Goal: Task Accomplishment & Management: Complete application form

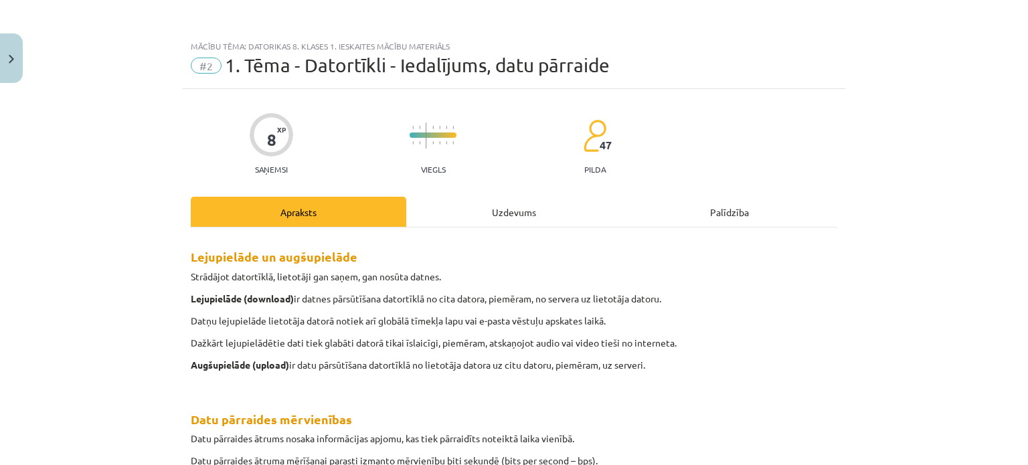
scroll to position [239, 0]
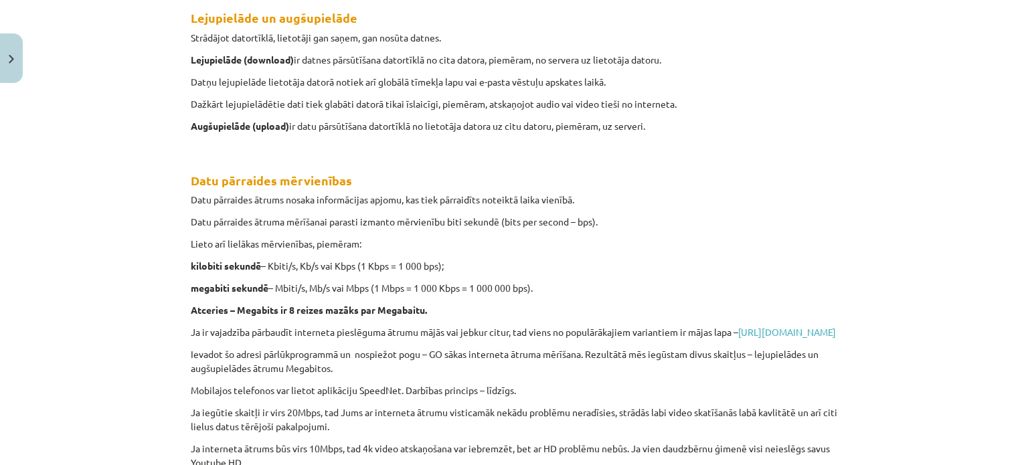
click at [66, 150] on div "Mācību tēma: Datorikas 8. klases 1. ieskaites mācību materiāls #2 1. Tēma - Dat…" at bounding box center [514, 232] width 1028 height 465
click at [747, 277] on div "Lejupielāde un augšupielāde Strādājot datortīklā, lietotāji gan saņem, gan nosū…" at bounding box center [514, 258] width 647 height 514
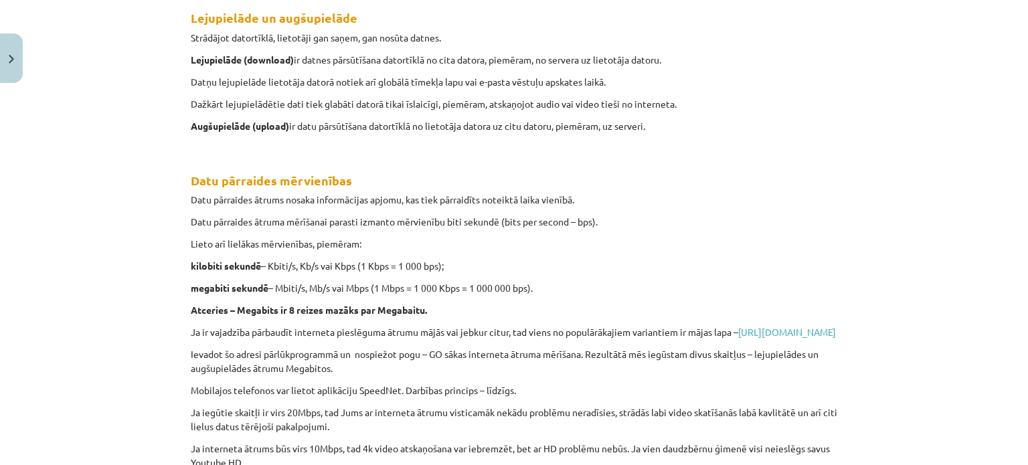
click at [747, 277] on div "Lejupielāde un augšupielāde Strādājot datortīklā, lietotāji gan saņem, gan nosū…" at bounding box center [514, 258] width 647 height 514
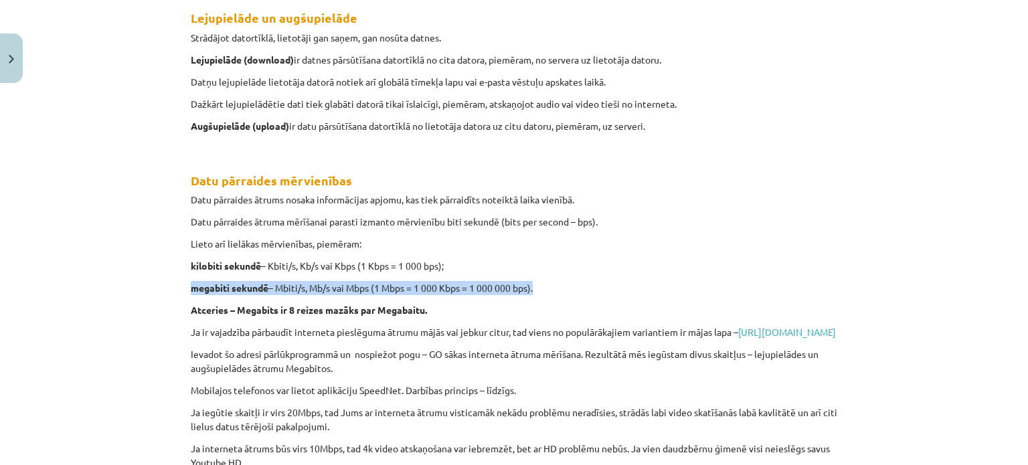
click at [747, 277] on div "Lejupielāde un augšupielāde Strādājot datortīklā, lietotāji gan saņem, gan nosū…" at bounding box center [514, 258] width 647 height 514
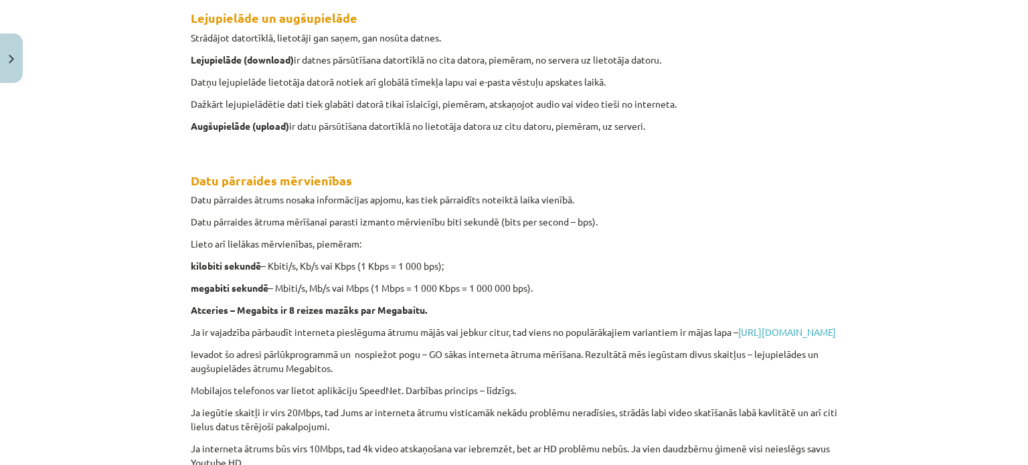
click at [747, 277] on div "Lejupielāde un augšupielāde Strādājot datortīklā, lietotāji gan saņem, gan nosū…" at bounding box center [514, 258] width 647 height 514
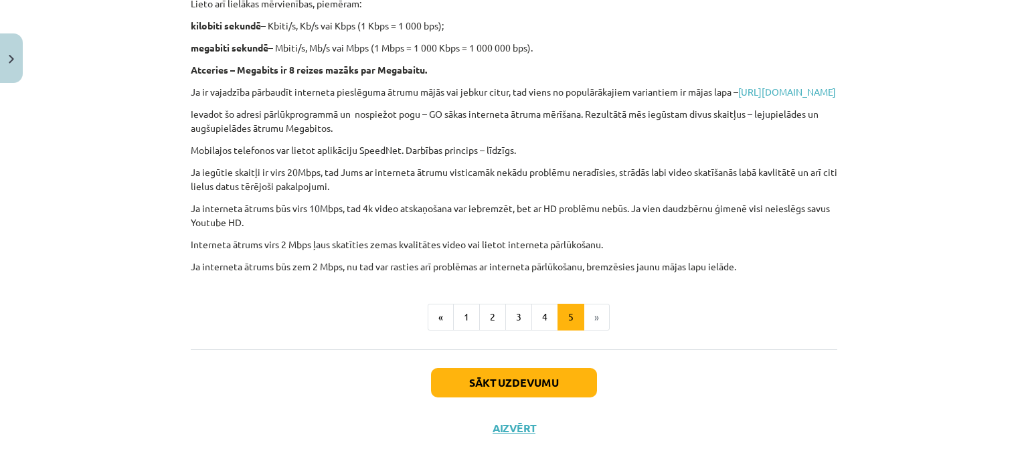
scroll to position [466, 0]
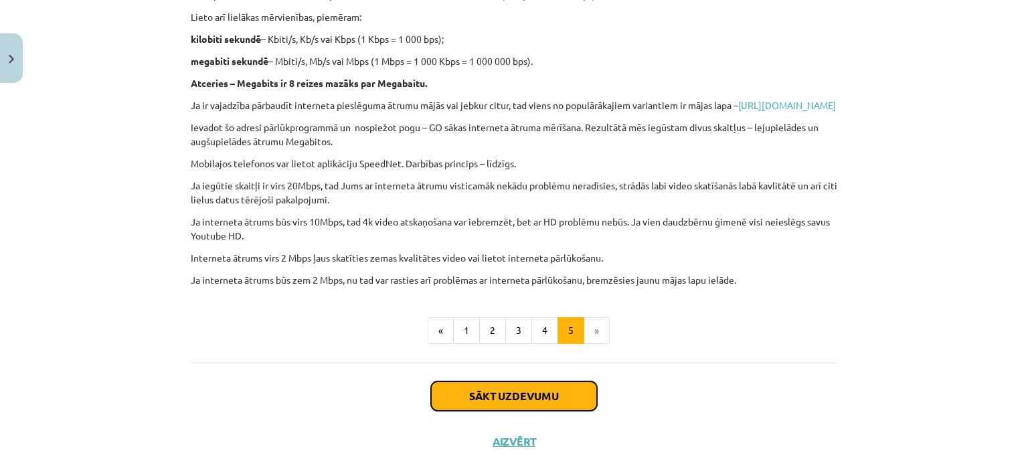
click at [568, 411] on button "Sākt uzdevumu" at bounding box center [514, 396] width 166 height 29
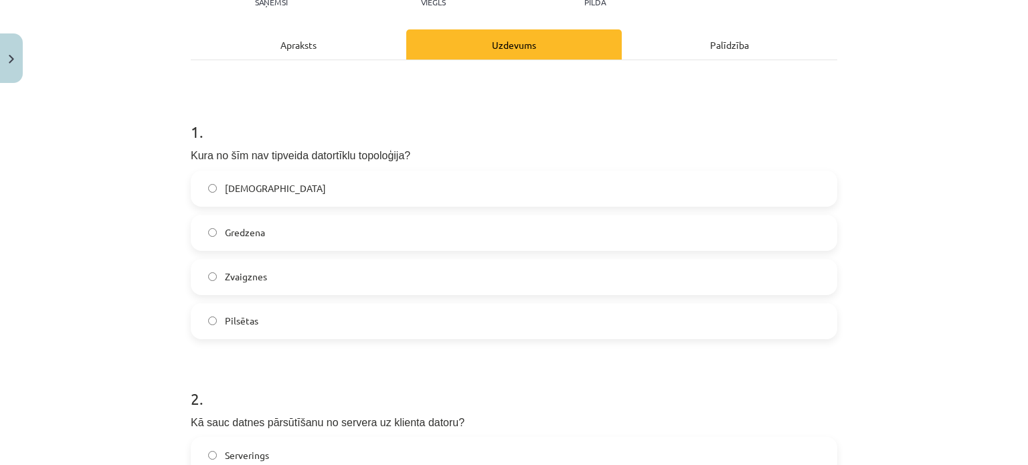
scroll to position [194, 0]
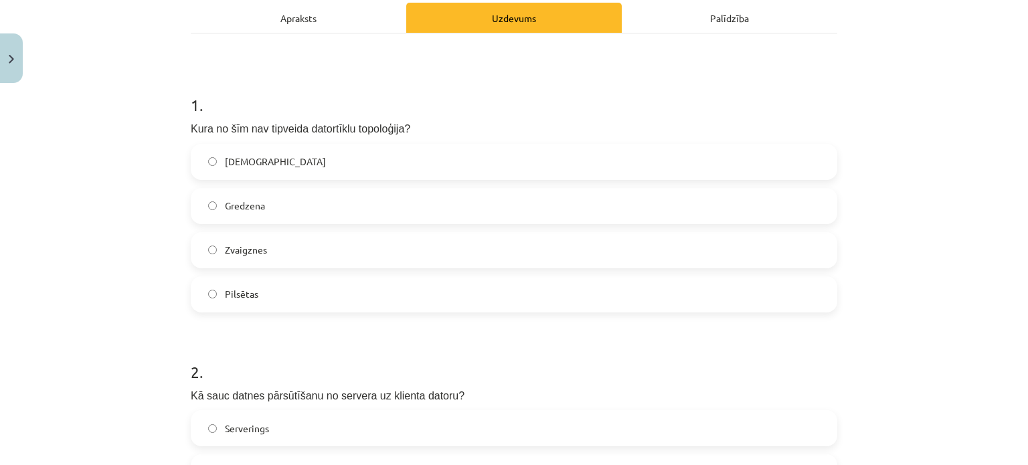
click at [442, 278] on label "Pilsētas" at bounding box center [514, 294] width 644 height 33
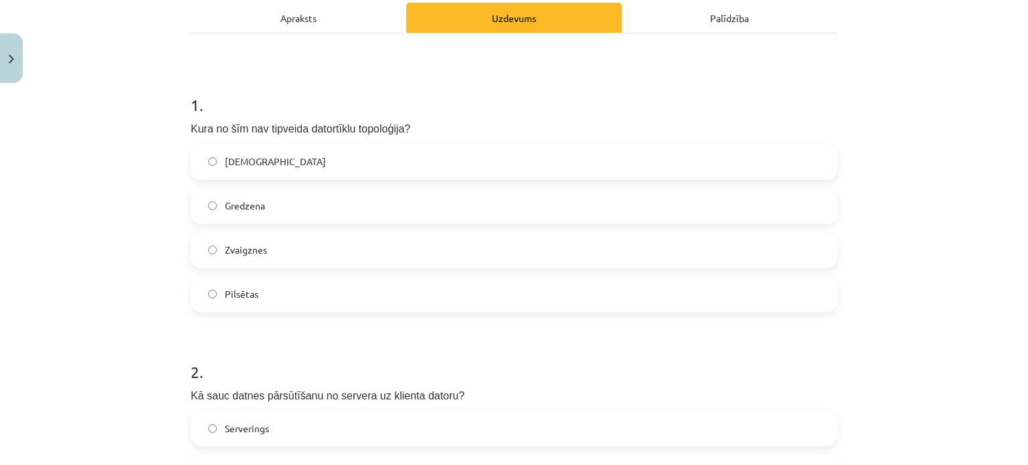
click at [858, 296] on div "Mācību tēma: Datorikas 8. klases 1. ieskaites mācību materiāls #2 1. Tēma - Dat…" at bounding box center [514, 232] width 1028 height 465
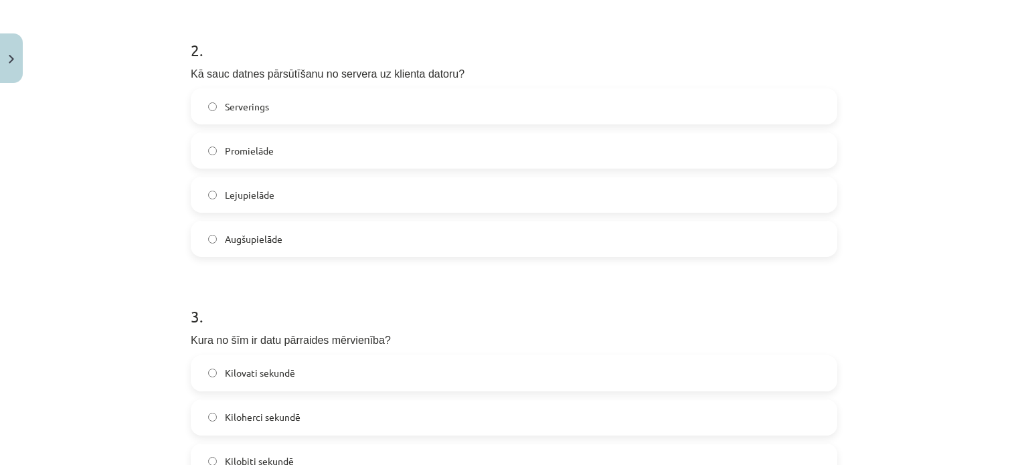
scroll to position [514, 0]
click at [680, 192] on label "Lejupielāde" at bounding box center [514, 196] width 644 height 33
click at [544, 310] on h1 "3 ." at bounding box center [514, 307] width 647 height 42
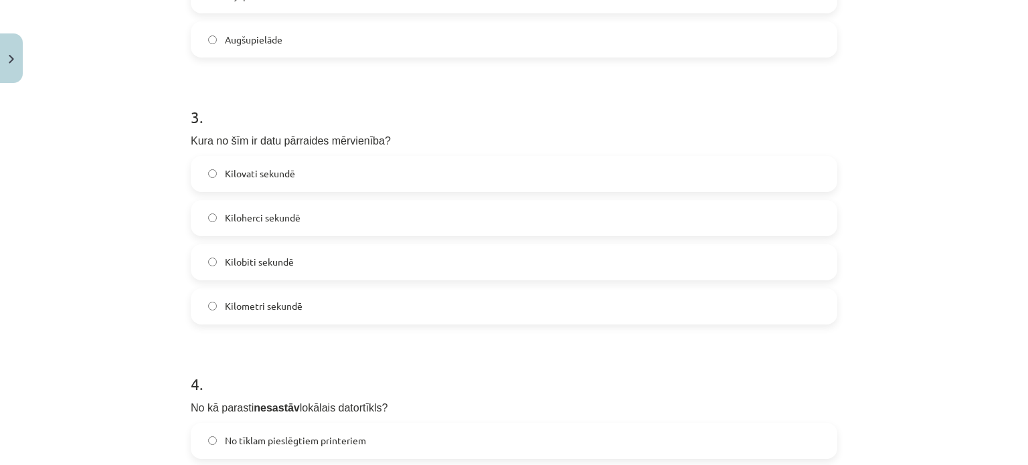
scroll to position [735, 0]
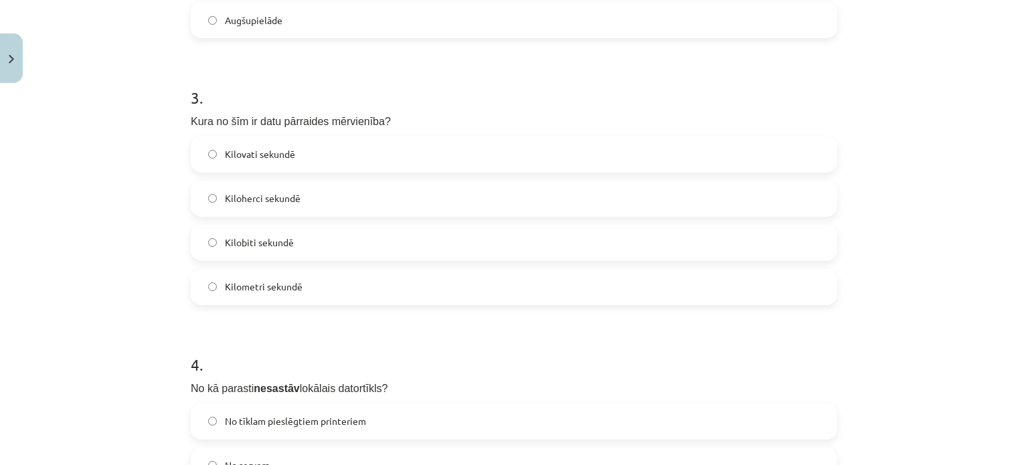
click at [204, 235] on label "Kilobiti sekundē" at bounding box center [514, 242] width 644 height 33
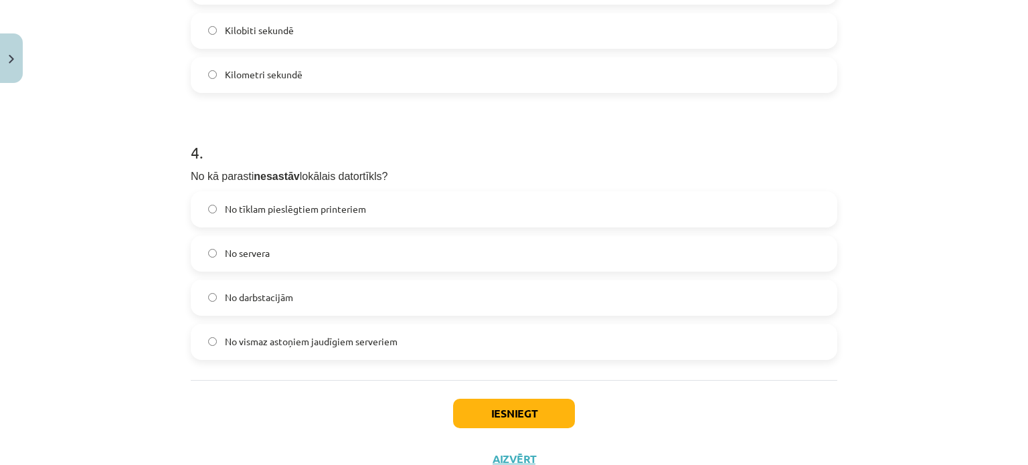
scroll to position [970, 0]
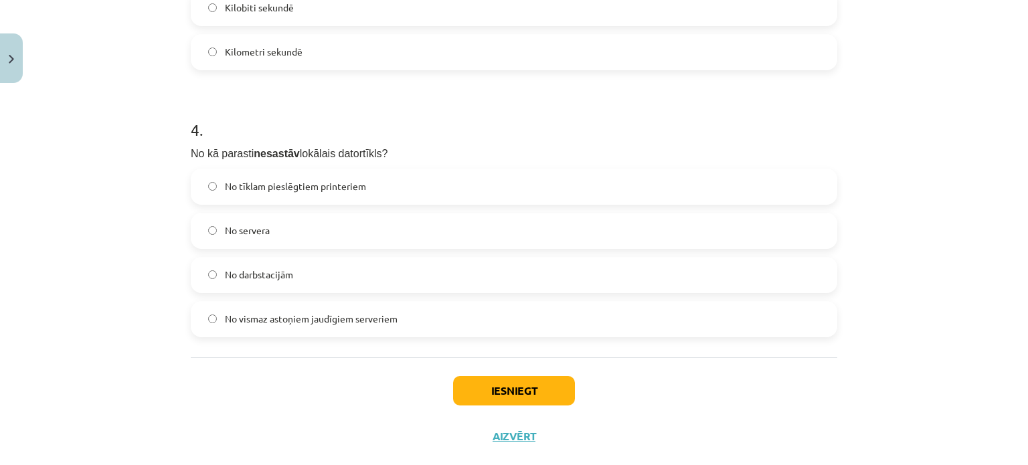
click at [526, 320] on label "No vismaz astoņiem jaudīgiem serveriem" at bounding box center [514, 319] width 644 height 33
click at [514, 396] on button "Iesniegt" at bounding box center [514, 390] width 122 height 29
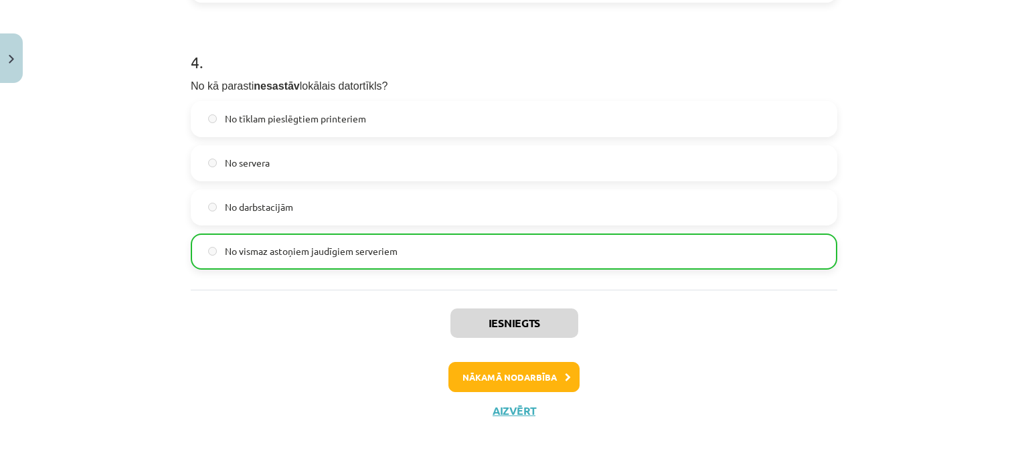
scroll to position [1039, 0]
click at [558, 385] on button "Nākamā nodarbība" at bounding box center [514, 376] width 131 height 31
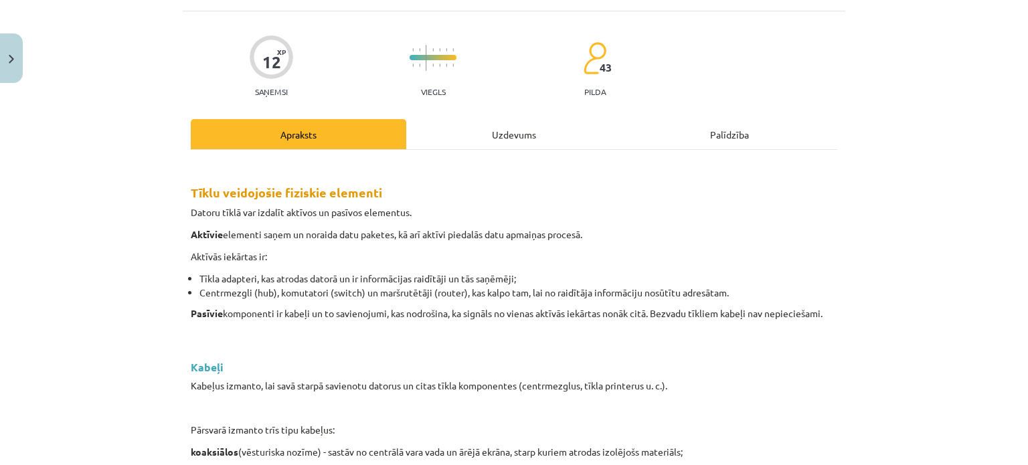
scroll to position [0, 0]
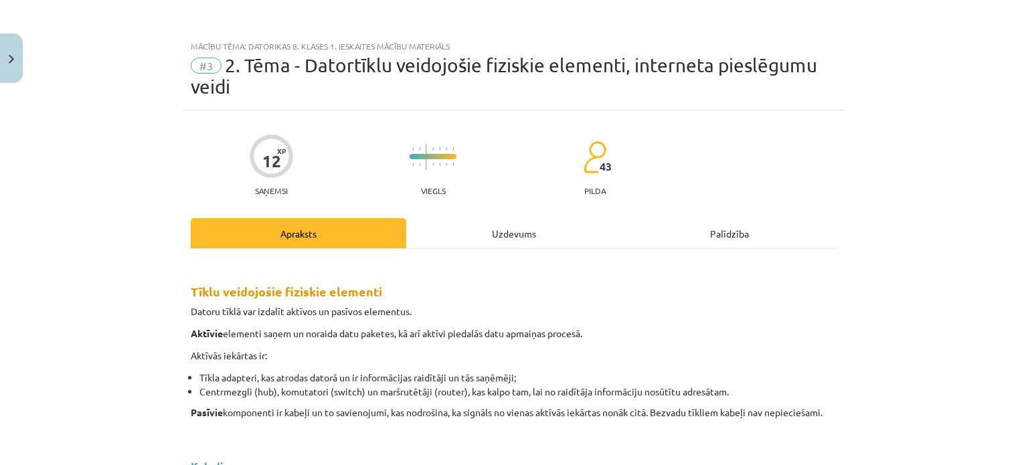
click at [493, 235] on div "Uzdevums" at bounding box center [514, 233] width 216 height 30
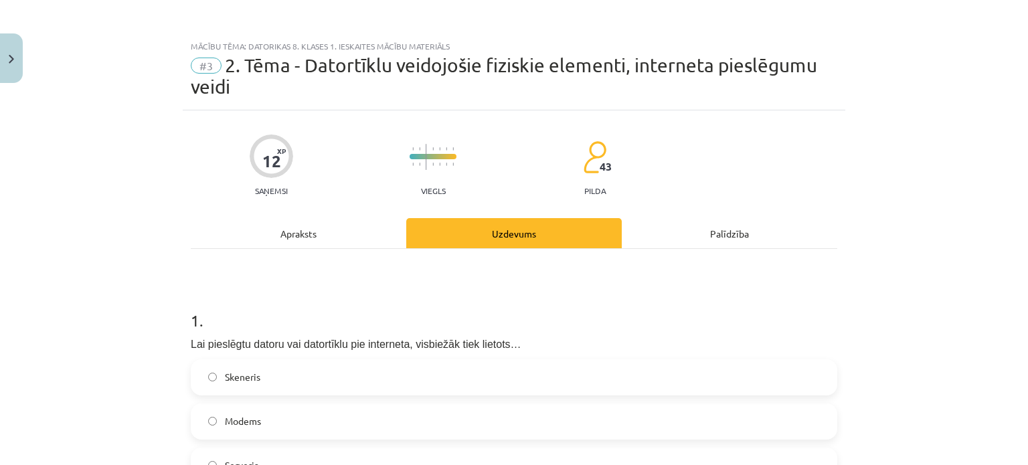
scroll to position [33, 0]
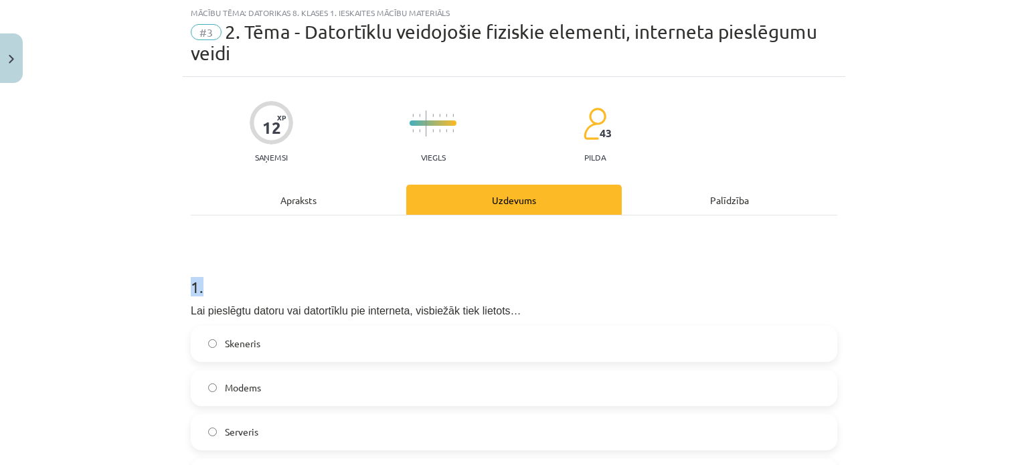
click at [314, 198] on div "Apraksts" at bounding box center [299, 200] width 216 height 30
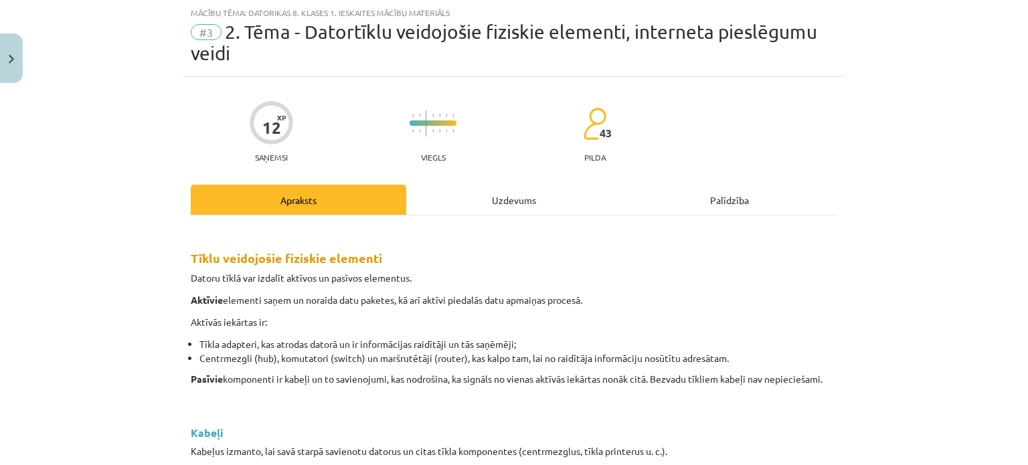
click at [147, 295] on div "Mācību tēma: Datorikas 8. klases 1. ieskaites mācību materiāls #3 2. Tēma - Dat…" at bounding box center [514, 232] width 1028 height 465
click at [108, 247] on div "Mācību tēma: Datorikas 8. klases 1. ieskaites mācību materiāls #3 2. Tēma - Dat…" at bounding box center [514, 232] width 1028 height 465
drag, startPoint x: 108, startPoint y: 247, endPoint x: 675, endPoint y: 221, distance: 567.7
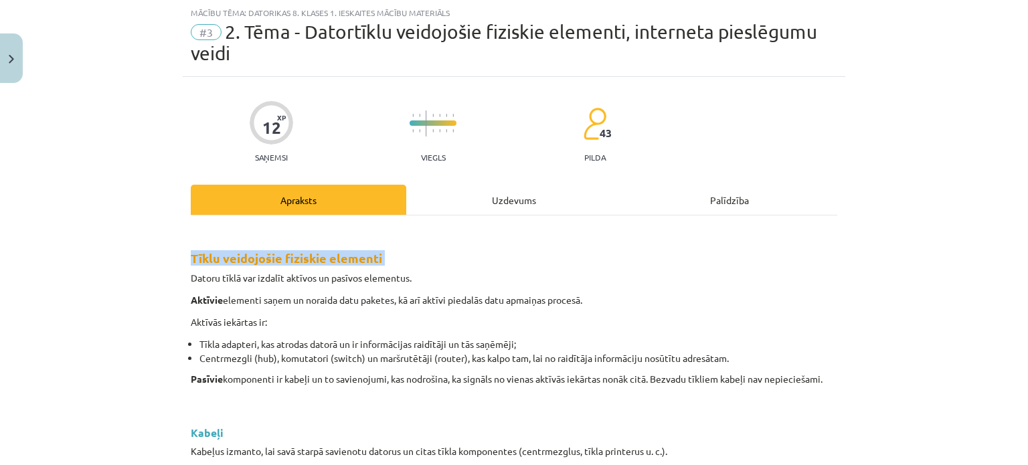
click at [675, 221] on div "Mācību tēma: Datorikas 8. klases 1. ieskaites mācību materiāls #3 2. Tēma - Dat…" at bounding box center [514, 232] width 1028 height 465
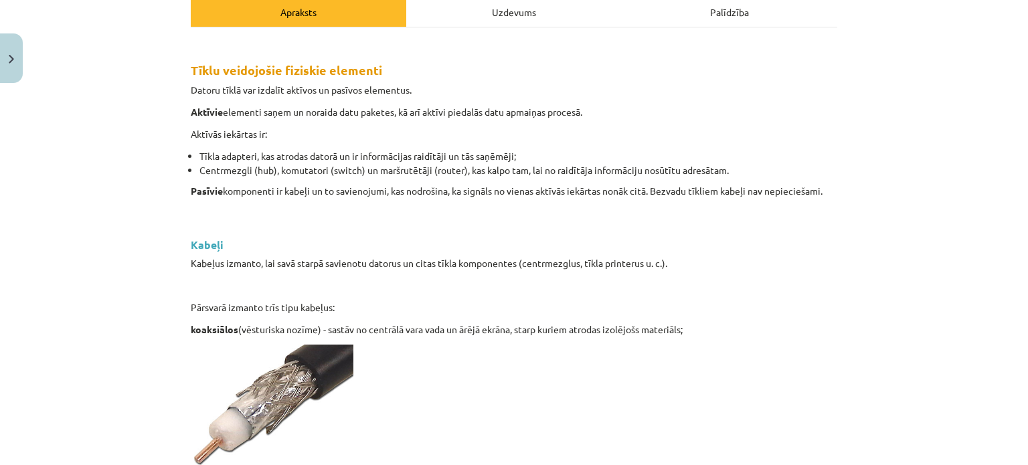
scroll to position [236, 0]
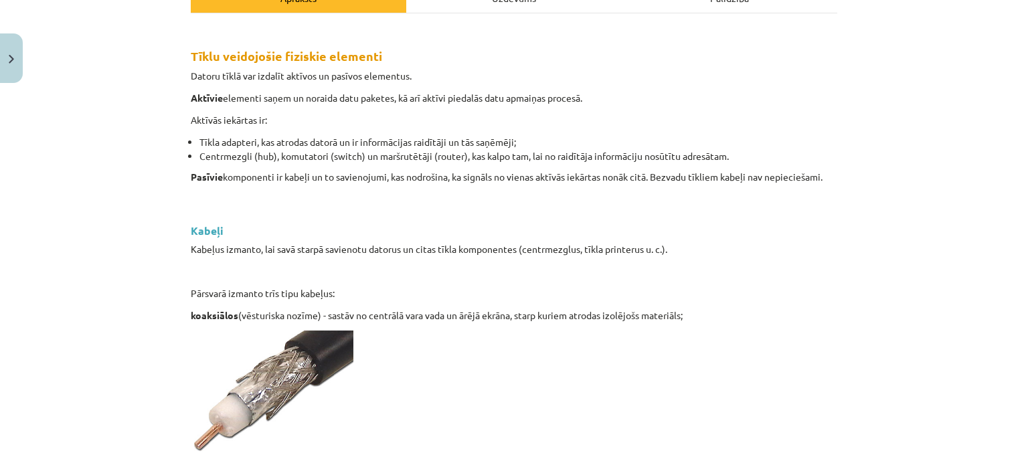
click at [36, 303] on div "Mācību tēma: Datorikas 8. klases 1. ieskaites mācību materiāls #3 2. Tēma - Dat…" at bounding box center [514, 232] width 1028 height 465
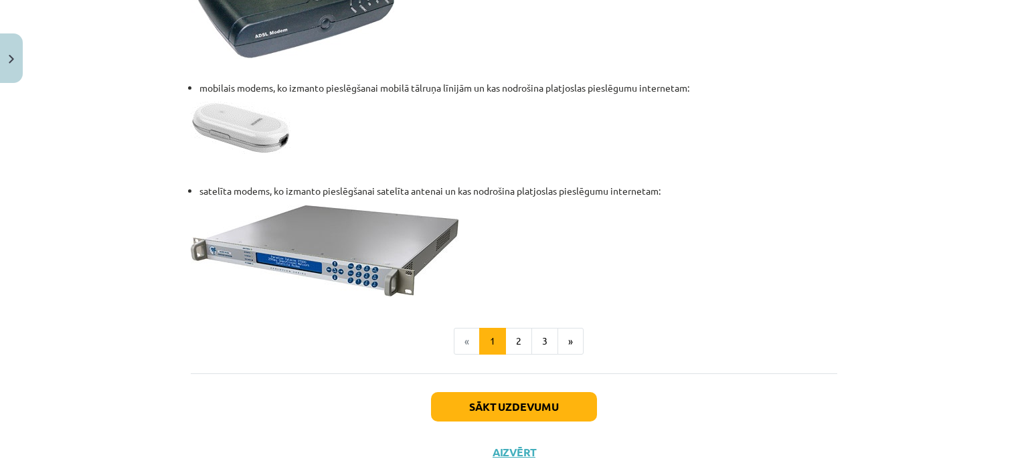
scroll to position [1763, 0]
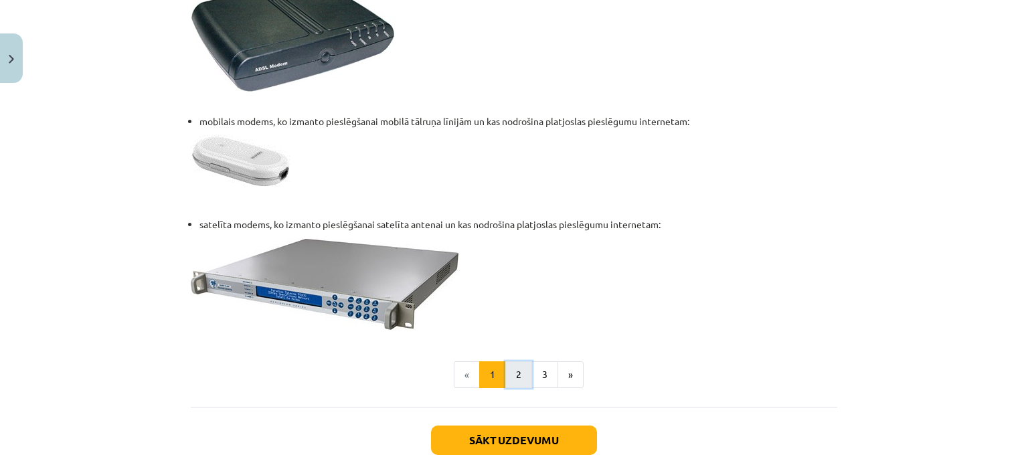
click at [514, 366] on button "2" at bounding box center [518, 375] width 27 height 27
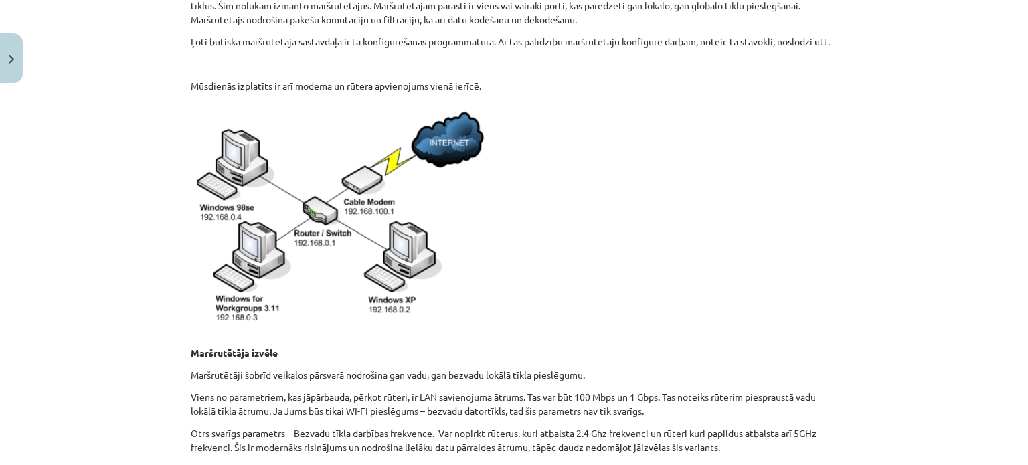
scroll to position [260, 0]
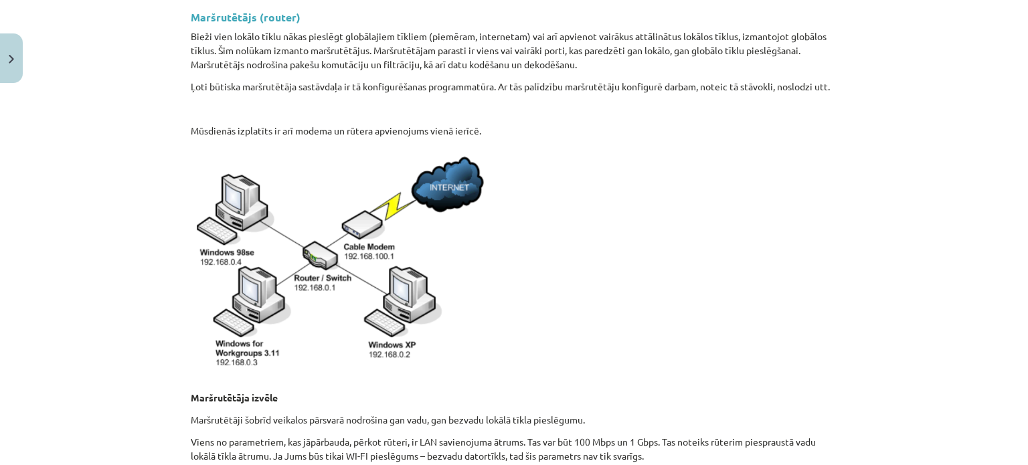
click at [519, 349] on p at bounding box center [514, 261] width 647 height 231
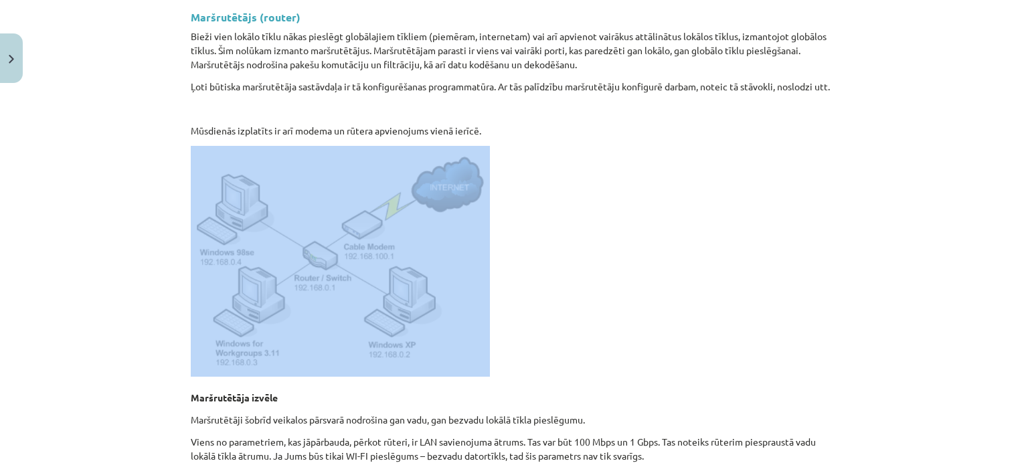
click at [519, 349] on p at bounding box center [514, 261] width 647 height 231
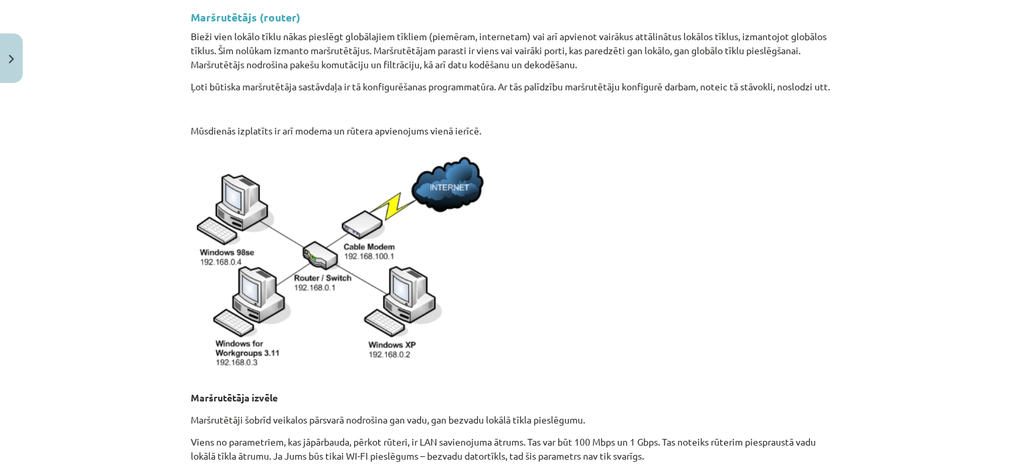
click at [506, 327] on p at bounding box center [514, 261] width 647 height 231
click at [509, 301] on p at bounding box center [514, 261] width 647 height 231
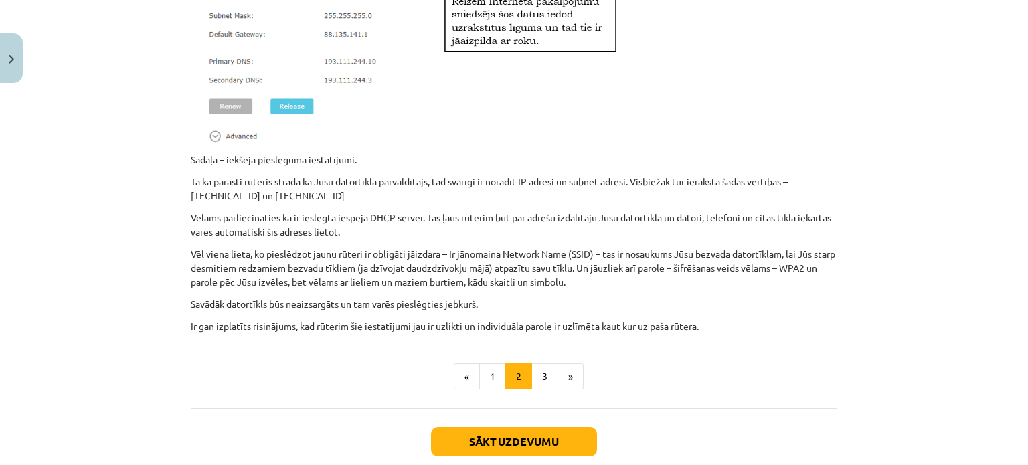
scroll to position [1015, 0]
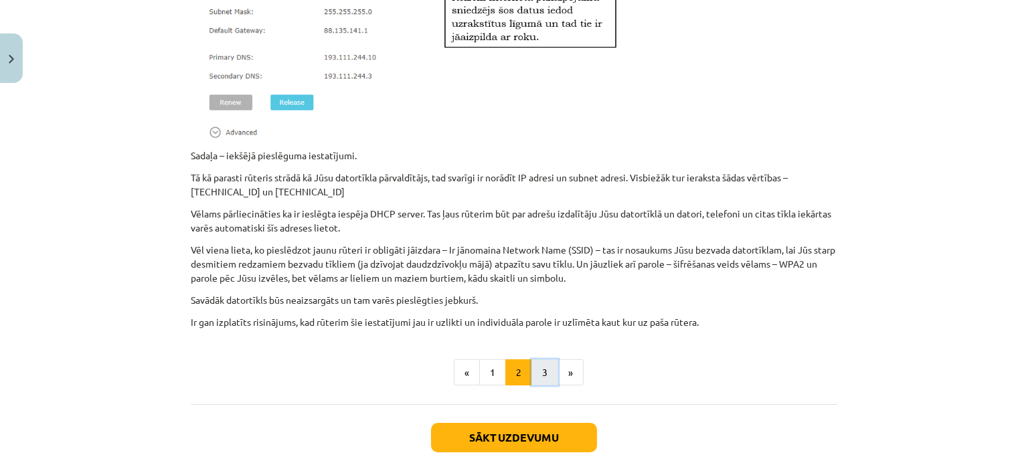
click at [546, 385] on button "3" at bounding box center [545, 373] width 27 height 27
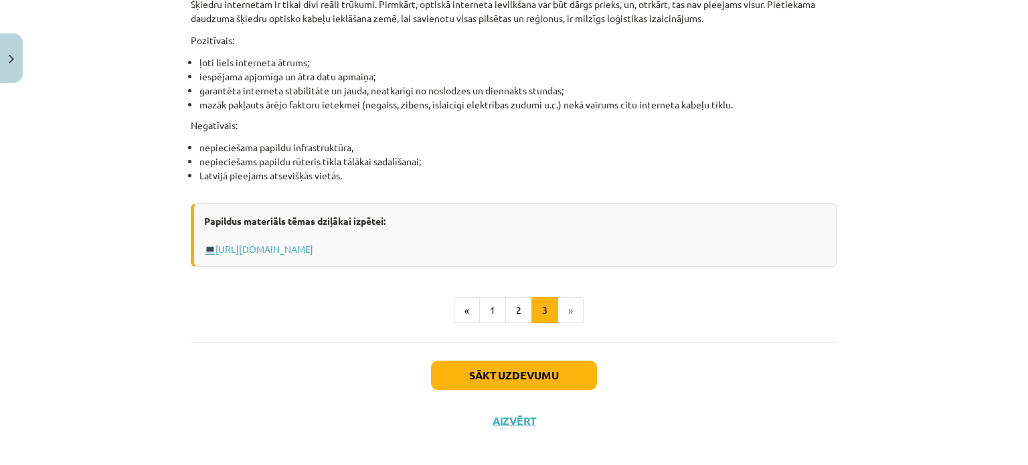
scroll to position [1790, 0]
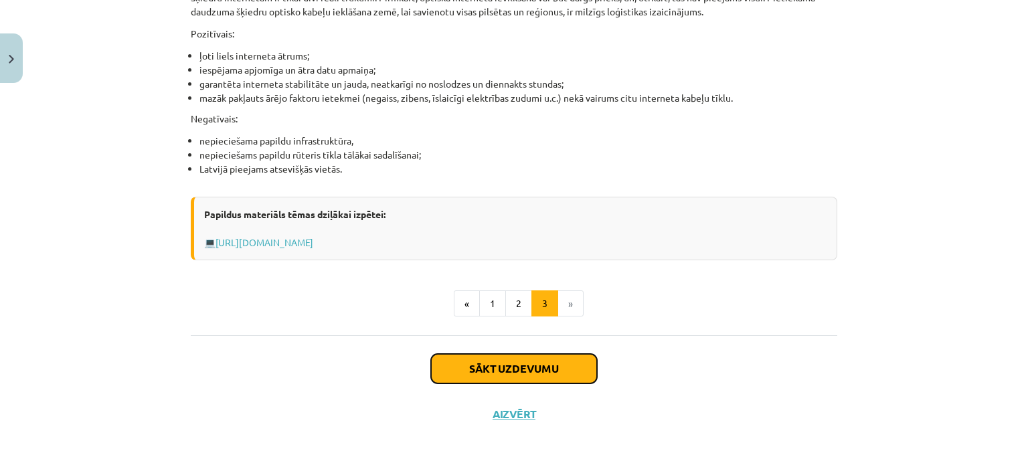
click at [532, 368] on button "Sākt uzdevumu" at bounding box center [514, 368] width 166 height 29
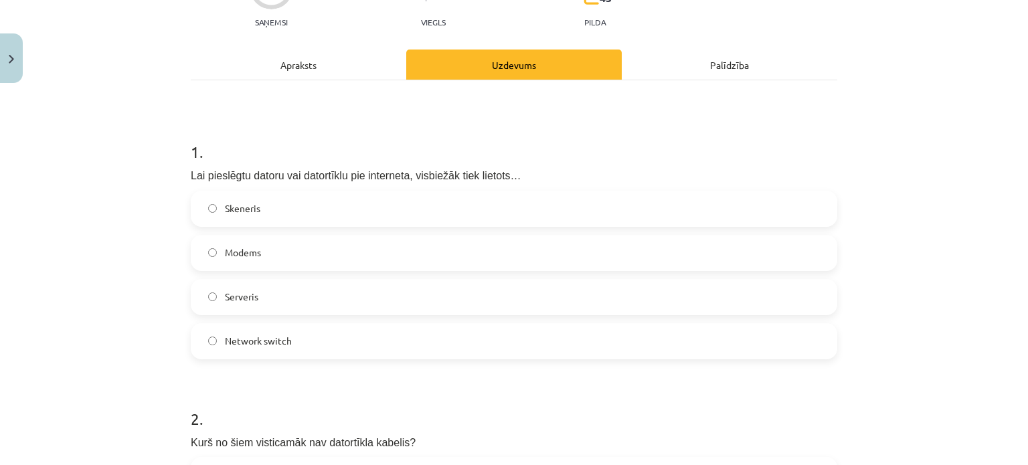
scroll to position [194, 0]
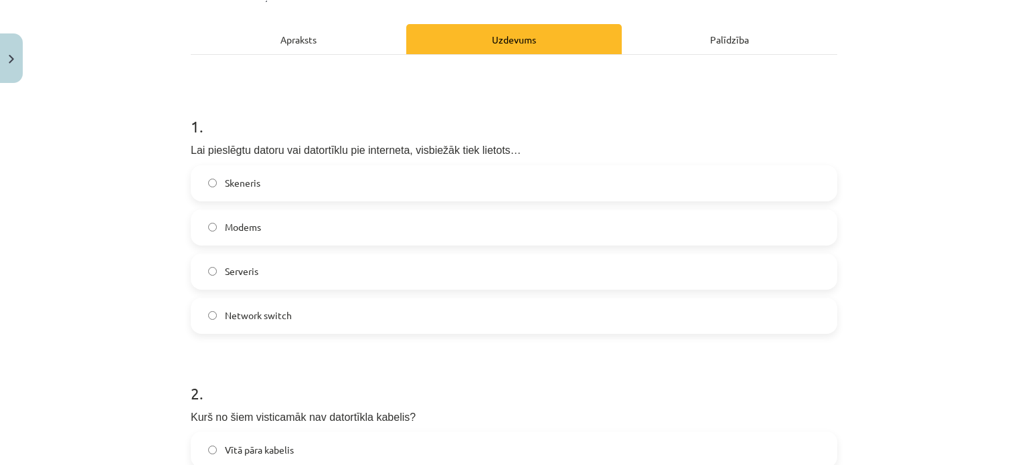
click at [273, 218] on label "Modems" at bounding box center [514, 227] width 644 height 33
click at [106, 278] on div "Mācību tēma: Datorikas 8. klases 1. ieskaites mācību materiāls #3 2. Tēma - Dat…" at bounding box center [514, 232] width 1028 height 465
drag, startPoint x: 1012, startPoint y: 65, endPoint x: 1020, endPoint y: 97, distance: 33.3
click at [1020, 97] on div "Mācību tēma: Datorikas 8. klases 1. ieskaites mācību materiāls #3 2. Tēma - Dat…" at bounding box center [514, 232] width 1028 height 465
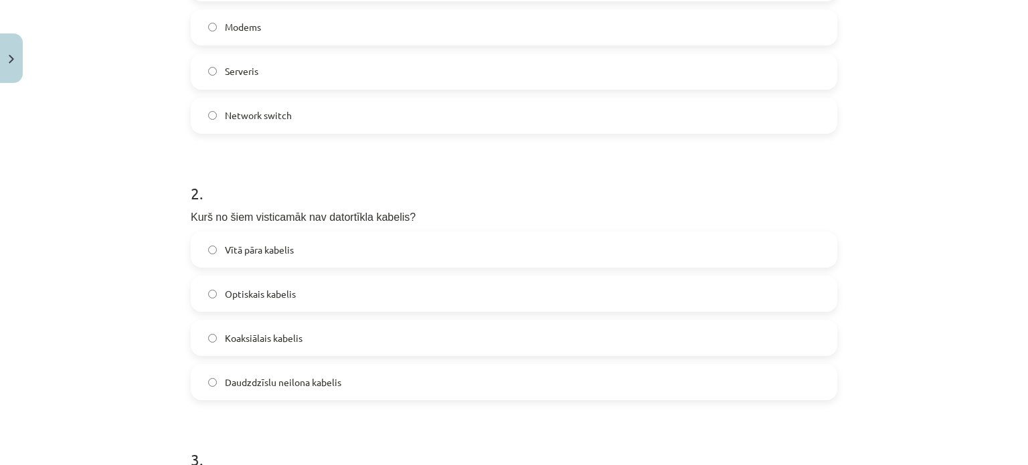
scroll to position [418, 0]
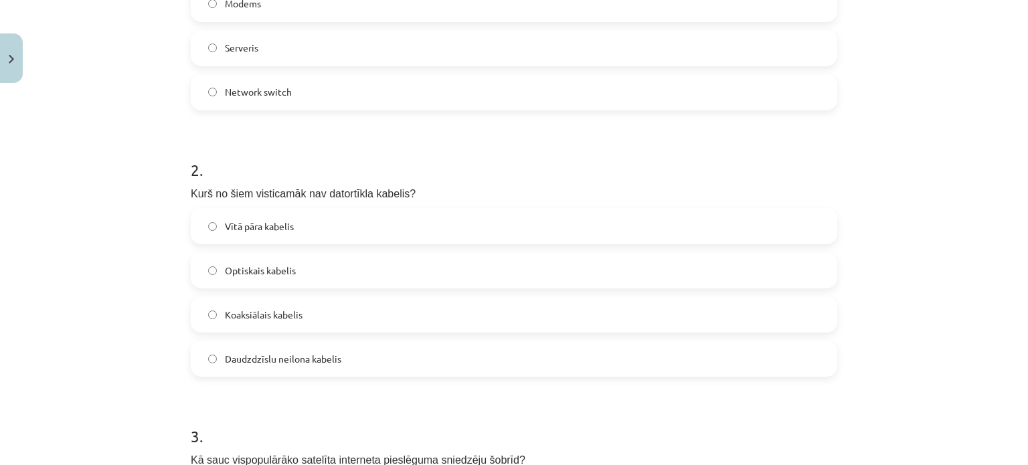
click at [545, 165] on h1 "2 ." at bounding box center [514, 158] width 647 height 42
click at [328, 303] on label "Koaksiālais kabelis" at bounding box center [514, 314] width 644 height 33
click at [109, 385] on div "Mācību tēma: Datorikas 8. klases 1. ieskaites mācību materiāls #3 2. Tēma - Dat…" at bounding box center [514, 232] width 1028 height 465
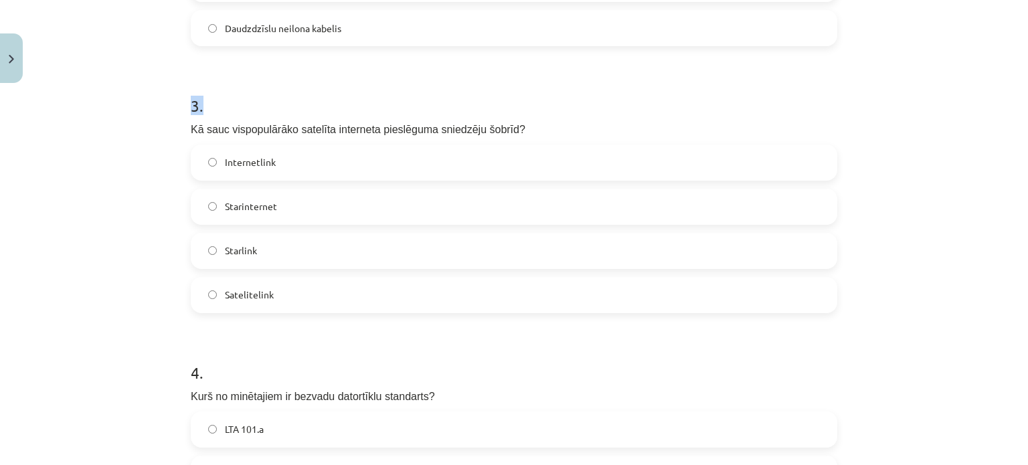
scroll to position [757, 0]
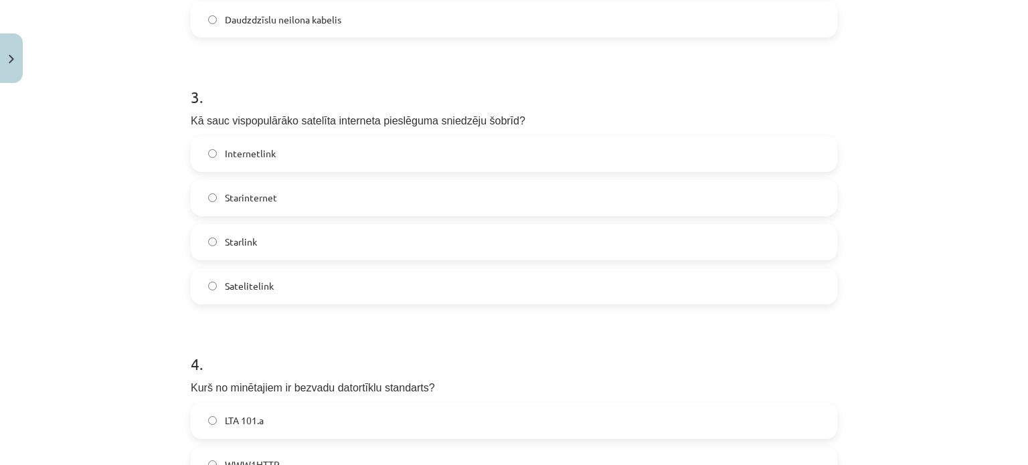
click at [915, 288] on div "Mācību tēma: Datorikas 8. klases 1. ieskaites mācību materiāls #3 2. Tēma - Dat…" at bounding box center [514, 232] width 1028 height 465
click at [266, 253] on label "Starlink" at bounding box center [514, 242] width 644 height 33
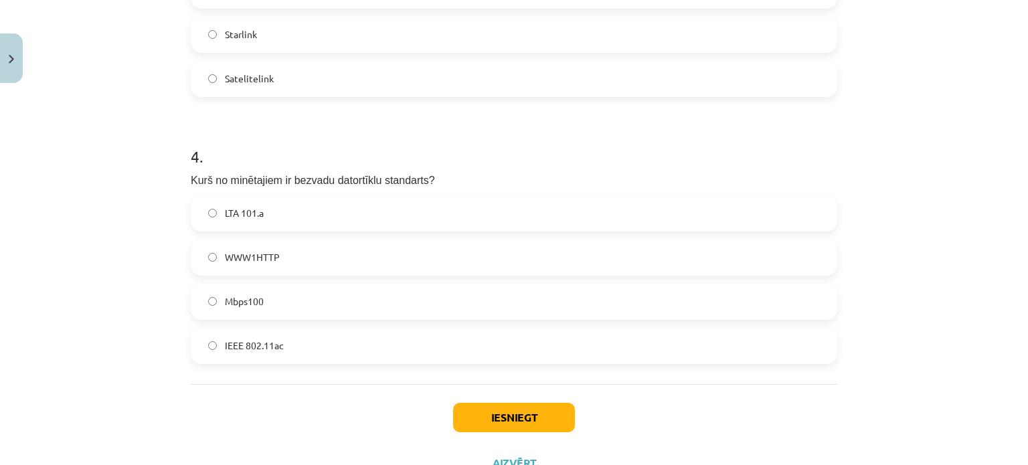
scroll to position [1018, 0]
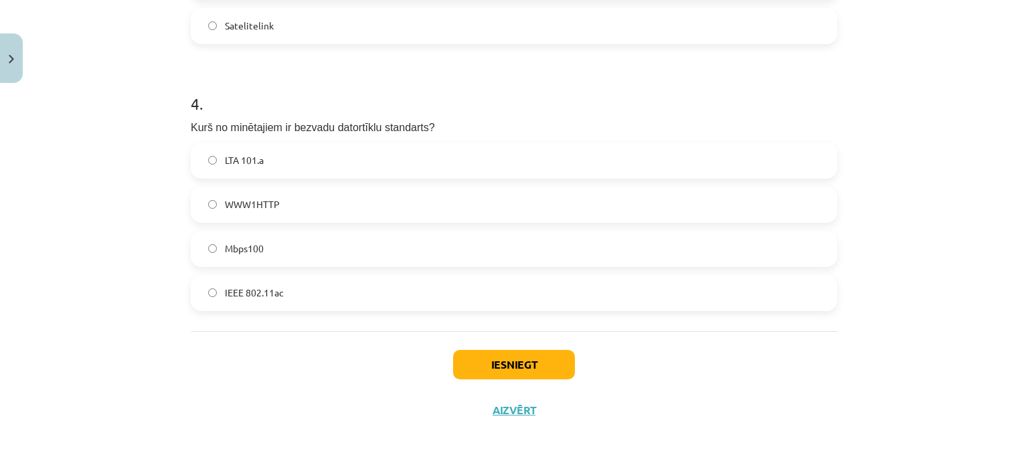
click at [507, 80] on h1 "4 ." at bounding box center [514, 92] width 647 height 42
click at [319, 251] on label "Mbps100" at bounding box center [514, 248] width 644 height 33
click at [479, 350] on button "Iesniegt" at bounding box center [514, 364] width 122 height 29
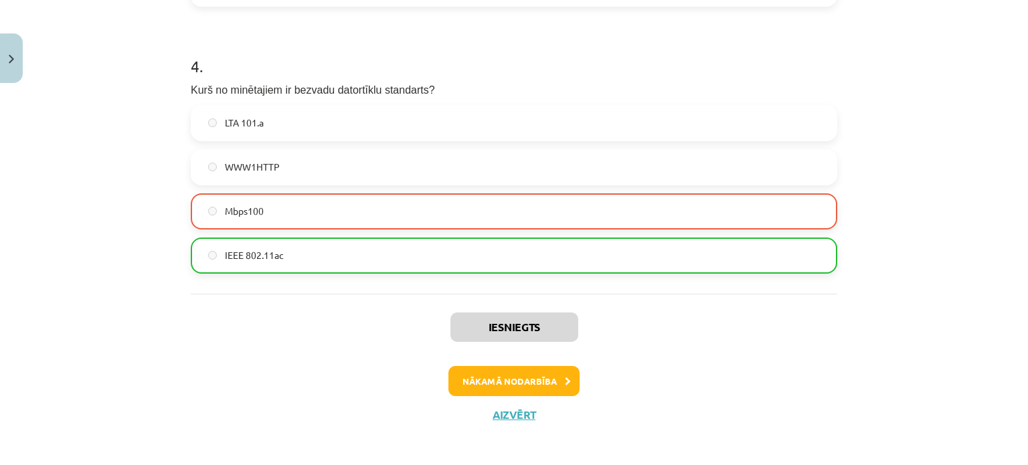
scroll to position [1061, 0]
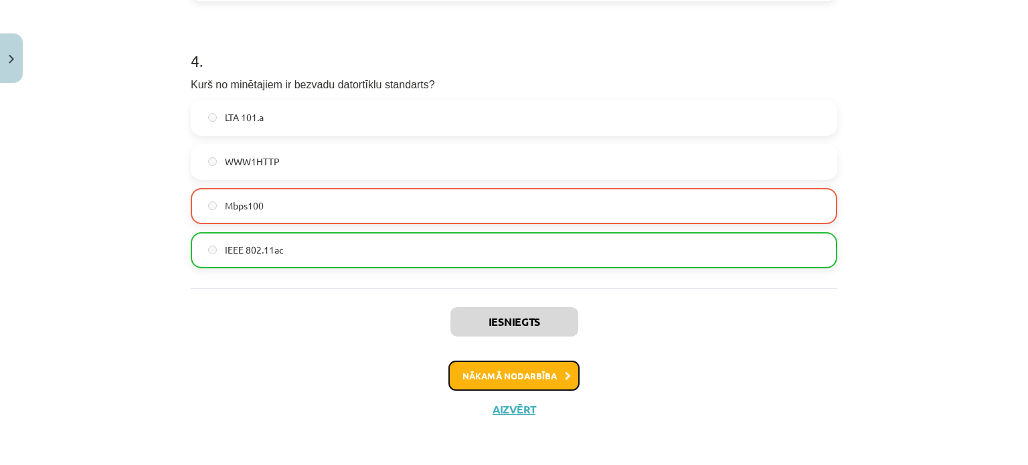
click at [512, 380] on button "Nākamā nodarbība" at bounding box center [514, 376] width 131 height 31
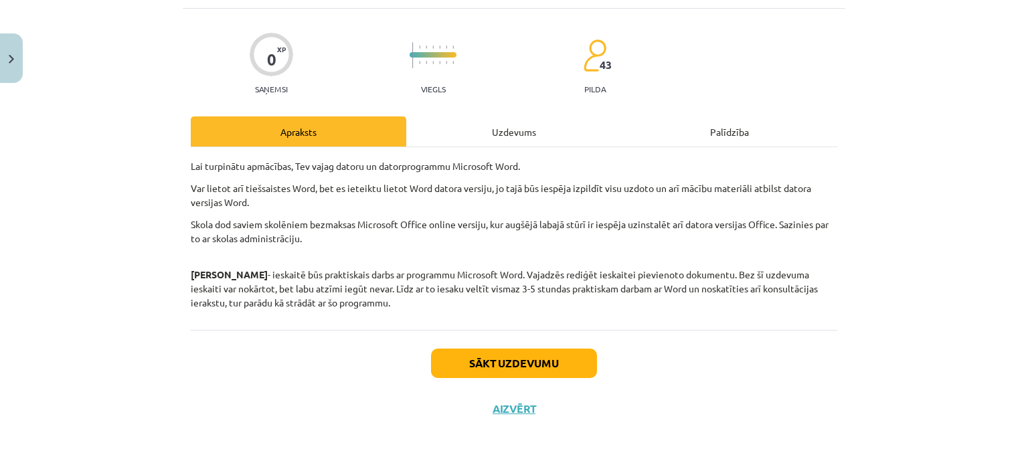
scroll to position [33, 0]
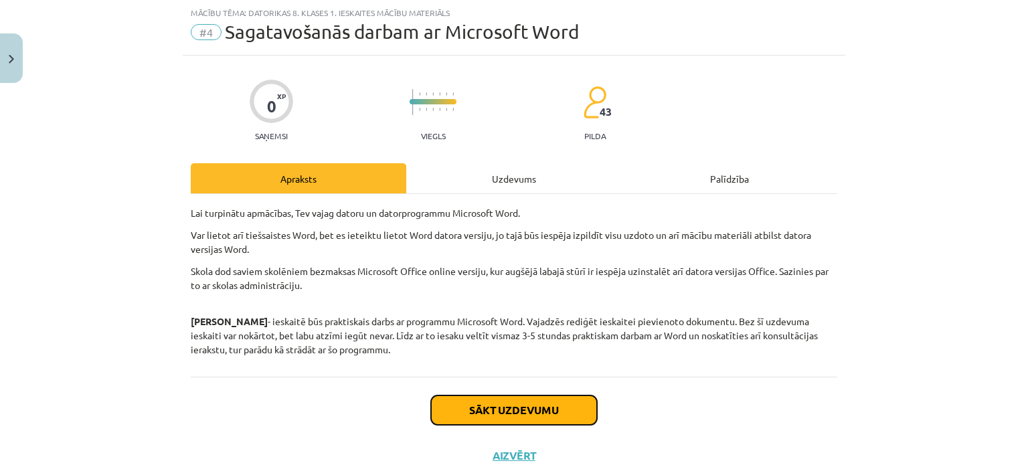
click at [483, 397] on button "Sākt uzdevumu" at bounding box center [514, 410] width 166 height 29
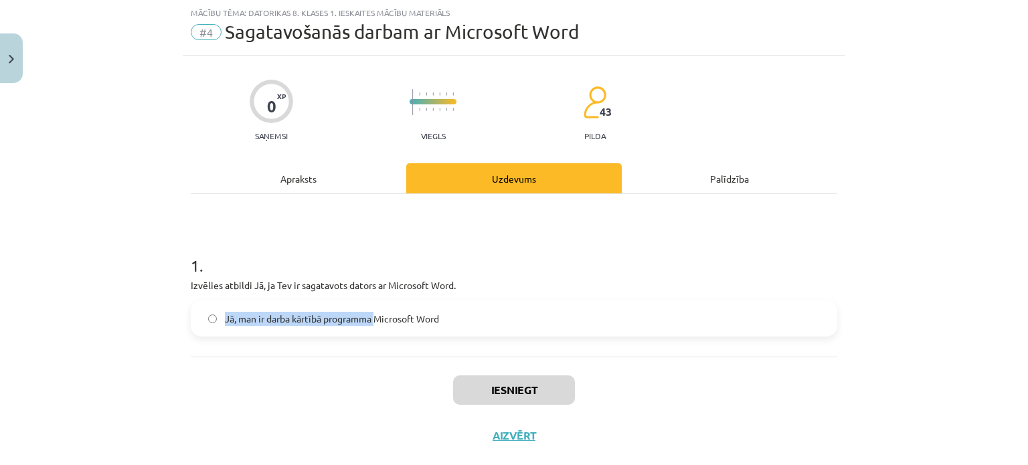
drag, startPoint x: 376, startPoint y: 328, endPoint x: 215, endPoint y: 325, distance: 160.7
click at [215, 325] on label "Jā, man ir darba kārtībā programma Microsoft Word" at bounding box center [514, 318] width 644 height 33
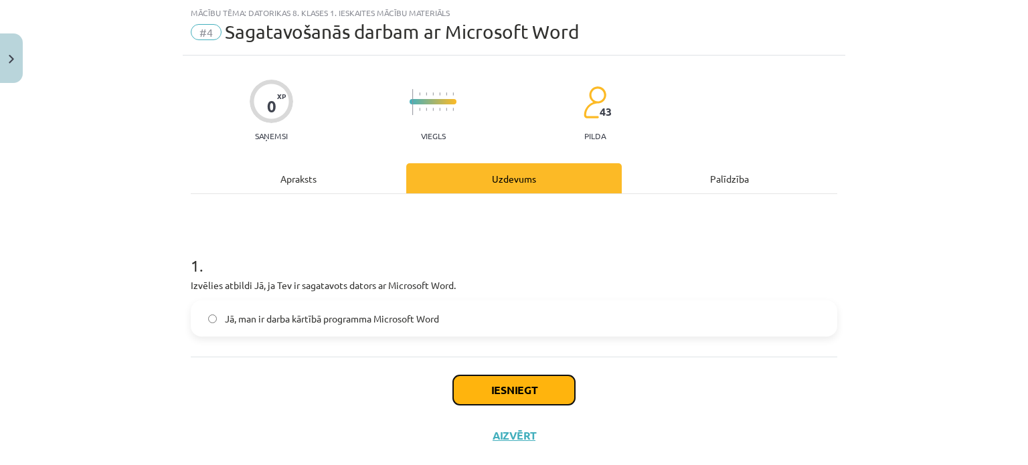
click at [494, 376] on button "Iesniegt" at bounding box center [514, 390] width 122 height 29
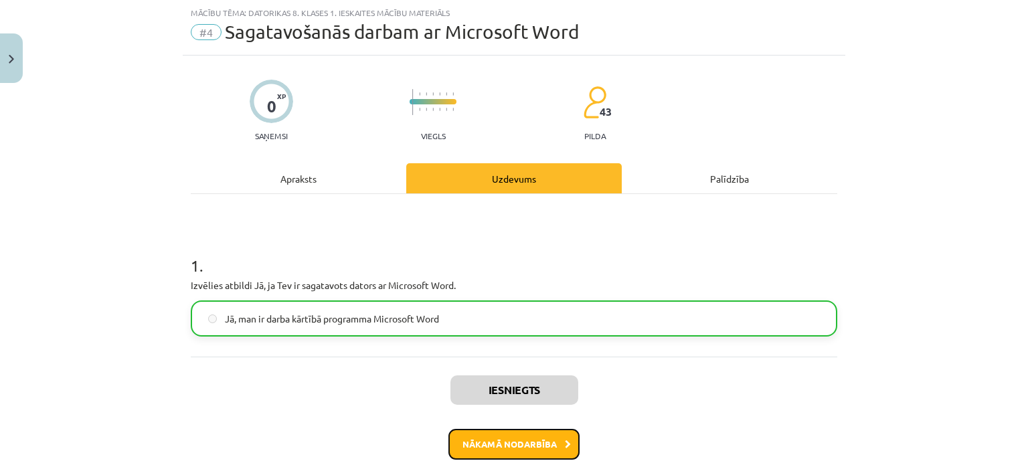
click at [511, 442] on button "Nākamā nodarbība" at bounding box center [514, 444] width 131 height 31
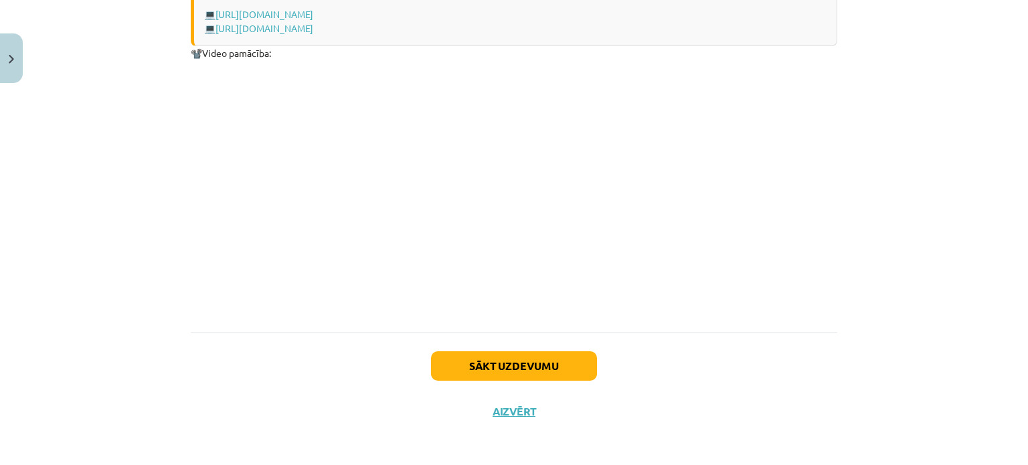
scroll to position [1470, 0]
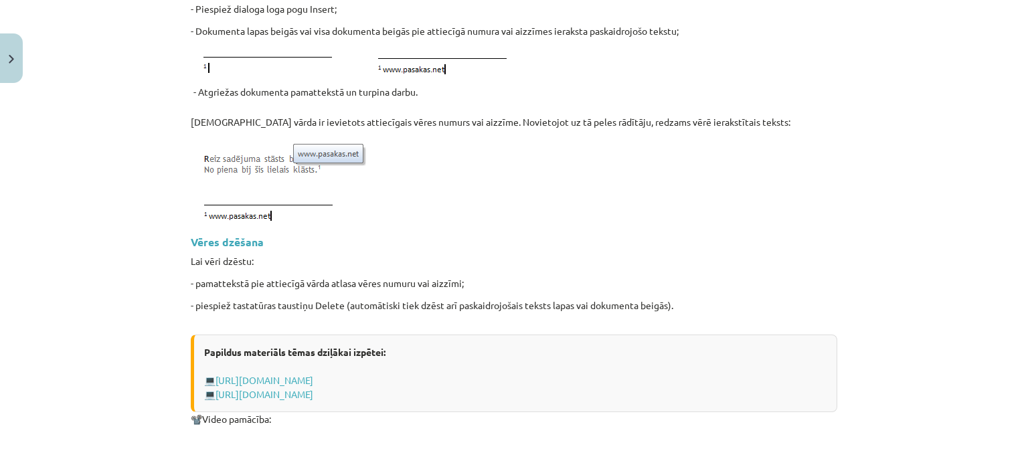
click at [640, 321] on p at bounding box center [514, 328] width 647 height 14
click at [641, 321] on p at bounding box center [514, 328] width 647 height 14
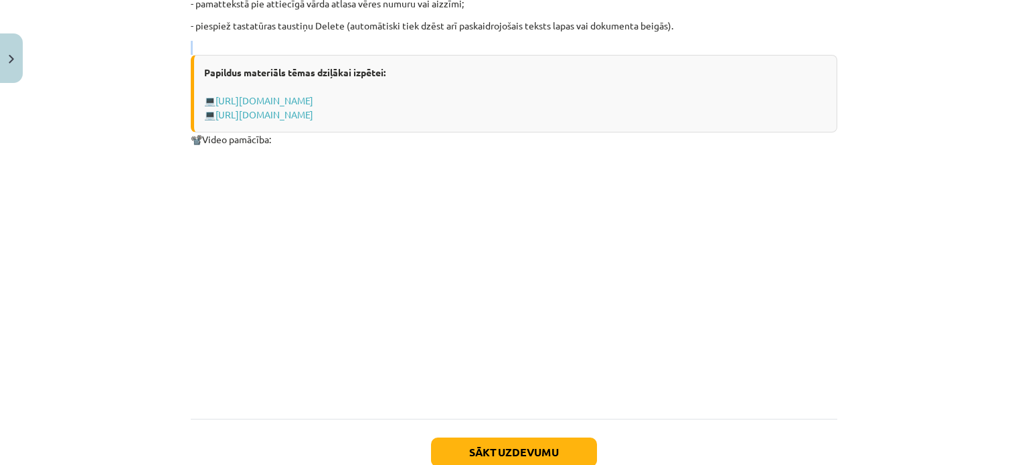
scroll to position [1836, 0]
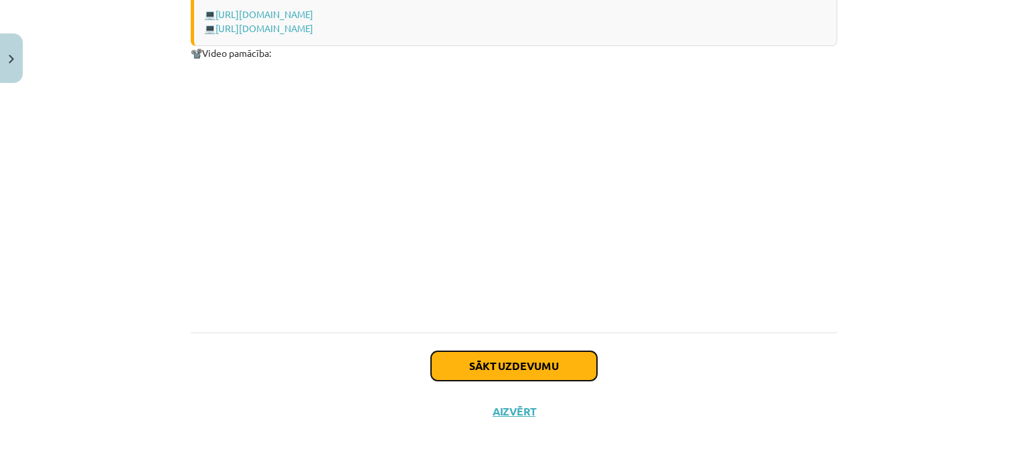
click at [558, 368] on button "Sākt uzdevumu" at bounding box center [514, 365] width 166 height 29
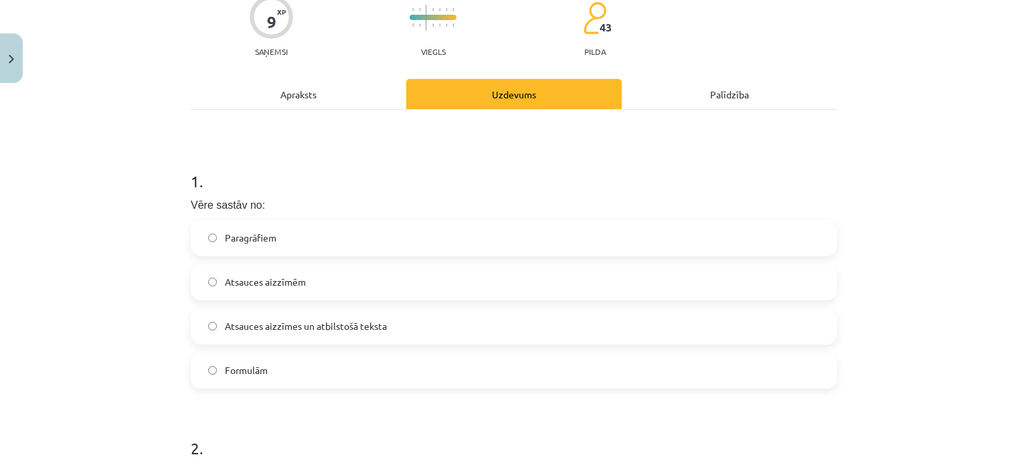
scroll to position [141, 0]
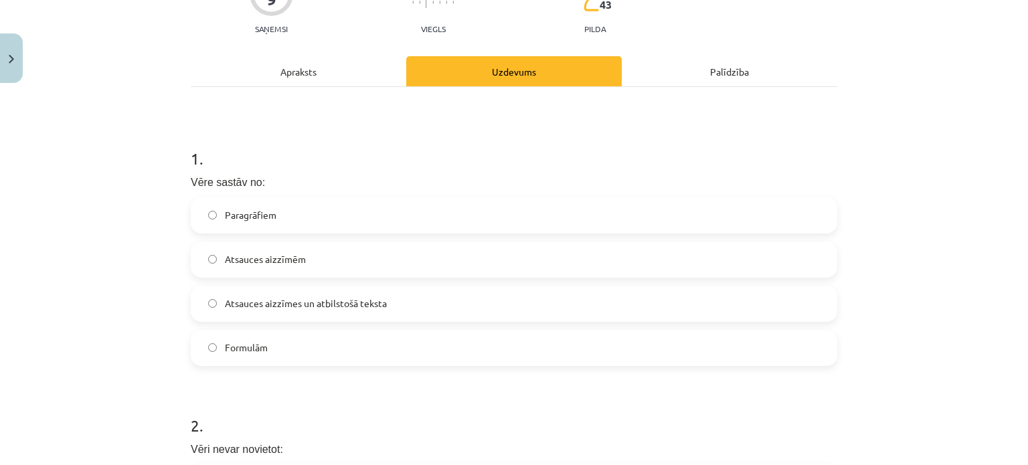
click at [404, 295] on label "Atsauces aizzīmes un atbilstošā teksta" at bounding box center [514, 303] width 644 height 33
click at [143, 369] on div "Mācību tēma: Datorikas 8. klases 1. ieskaites mācību materiāls #5 3. Tēma - Vēr…" at bounding box center [514, 232] width 1028 height 465
drag, startPoint x: 143, startPoint y: 369, endPoint x: 939, endPoint y: 410, distance: 797.1
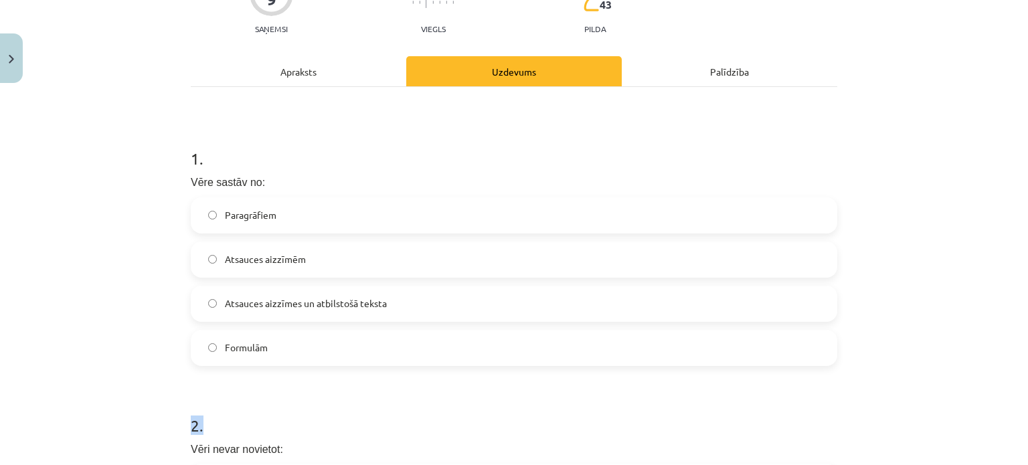
click at [939, 410] on div "Mācību tēma: Datorikas 8. klases 1. ieskaites mācību materiāls #5 3. Tēma - Vēr…" at bounding box center [514, 232] width 1028 height 465
drag, startPoint x: 1018, startPoint y: 159, endPoint x: 1021, endPoint y: 196, distance: 37.6
click at [1021, 196] on div "Mācību tēma: Datorikas 8. klases 1. ieskaites mācību materiāls #5 3. Tēma - Vēr…" at bounding box center [514, 232] width 1028 height 465
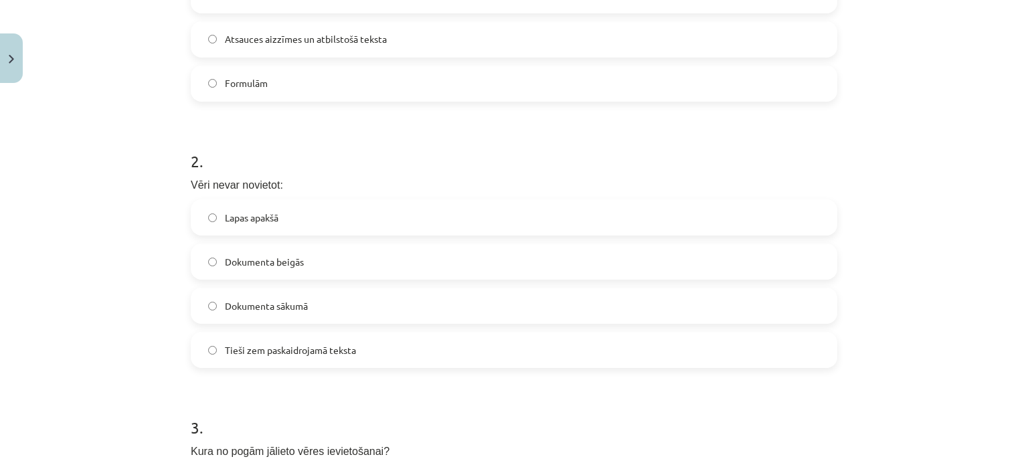
scroll to position [415, 0]
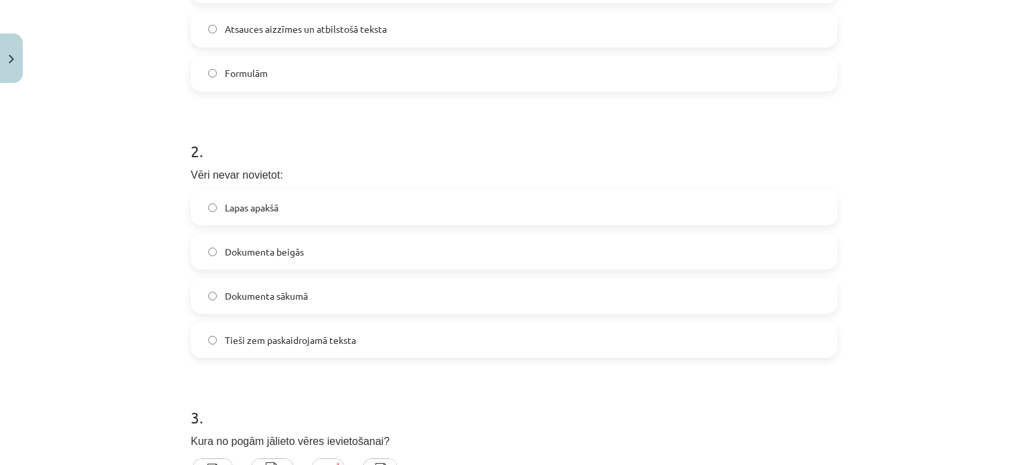
click at [340, 309] on label "Dokumenta sākumā" at bounding box center [514, 295] width 644 height 33
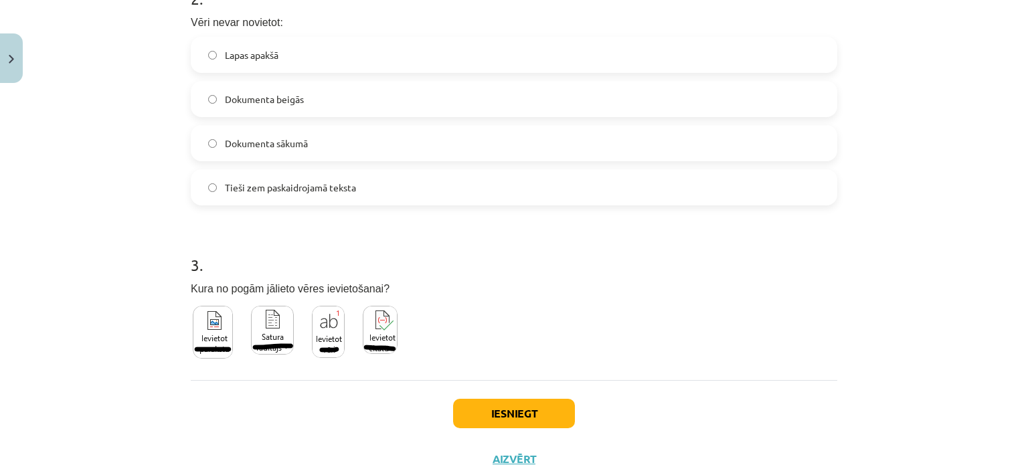
scroll to position [581, 0]
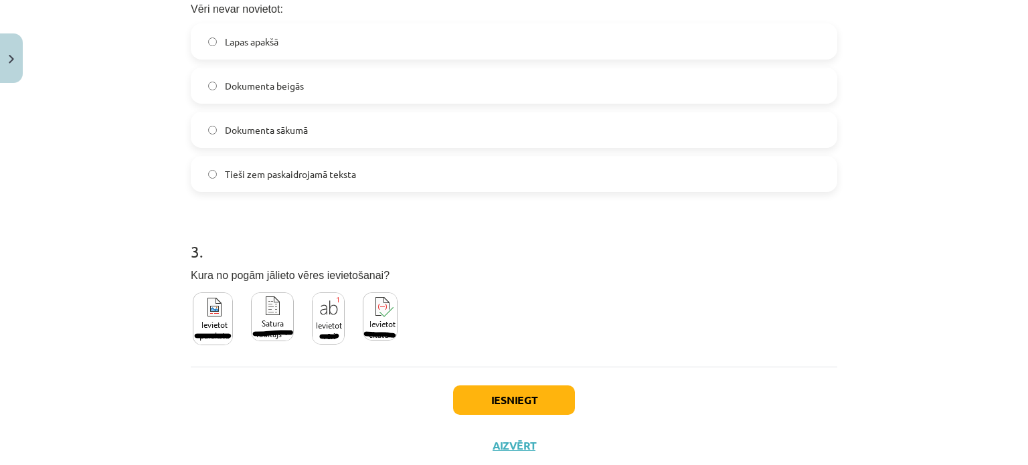
click at [299, 314] on div at bounding box center [295, 323] width 209 height 64
click at [312, 321] on img at bounding box center [328, 319] width 33 height 52
click at [524, 393] on button "Iesniegt" at bounding box center [514, 400] width 122 height 29
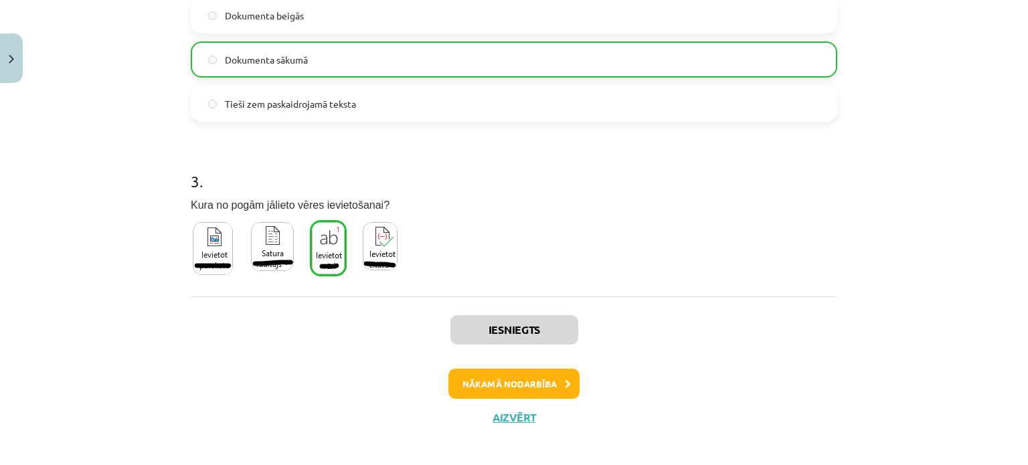
scroll to position [659, 0]
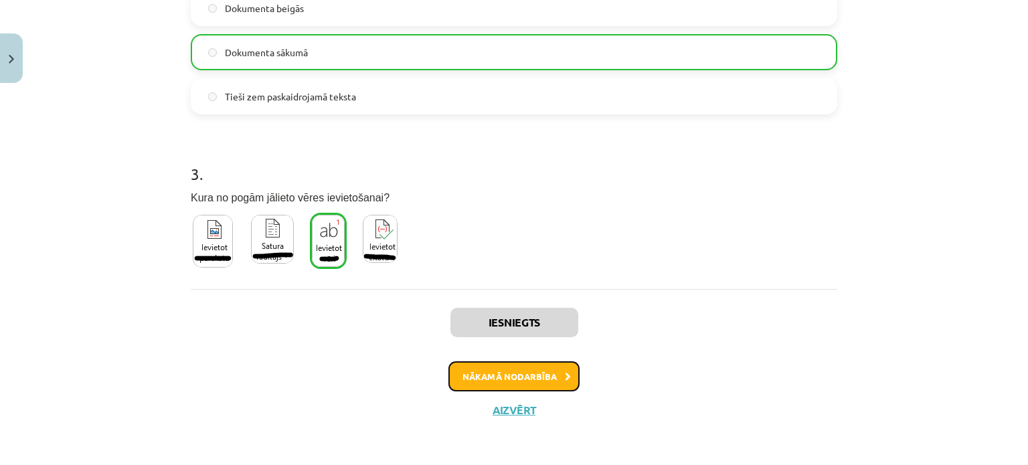
click at [516, 367] on button "Nākamā nodarbība" at bounding box center [514, 377] width 131 height 31
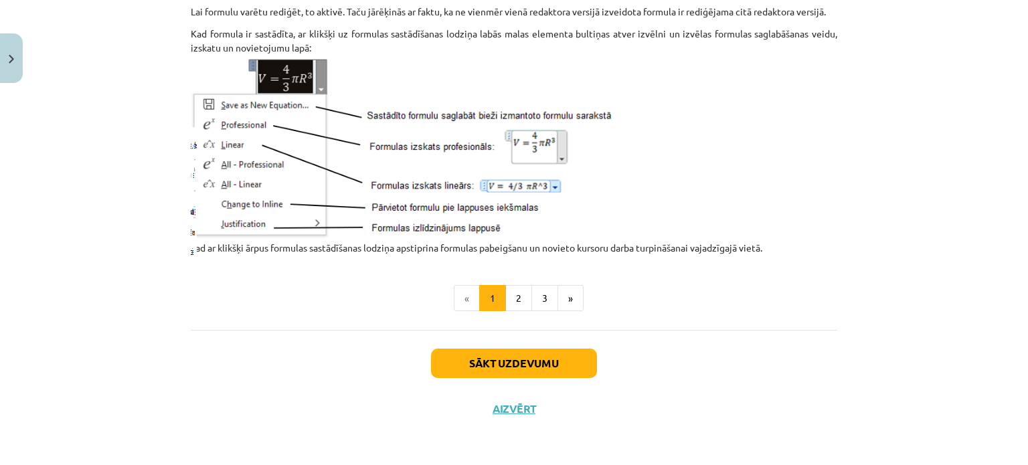
scroll to position [1749, 0]
click at [489, 376] on button "Sākt uzdevumu" at bounding box center [514, 363] width 166 height 29
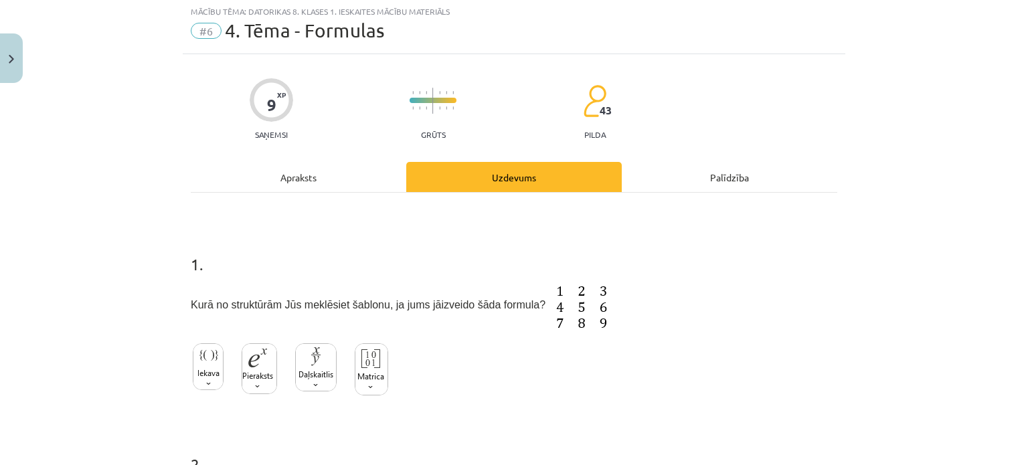
scroll to position [33, 0]
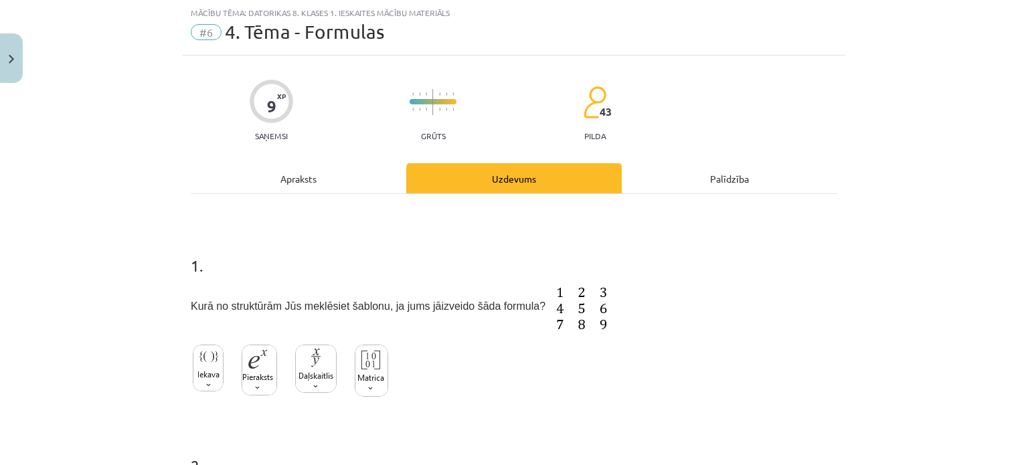
click at [356, 380] on img at bounding box center [371, 371] width 33 height 52
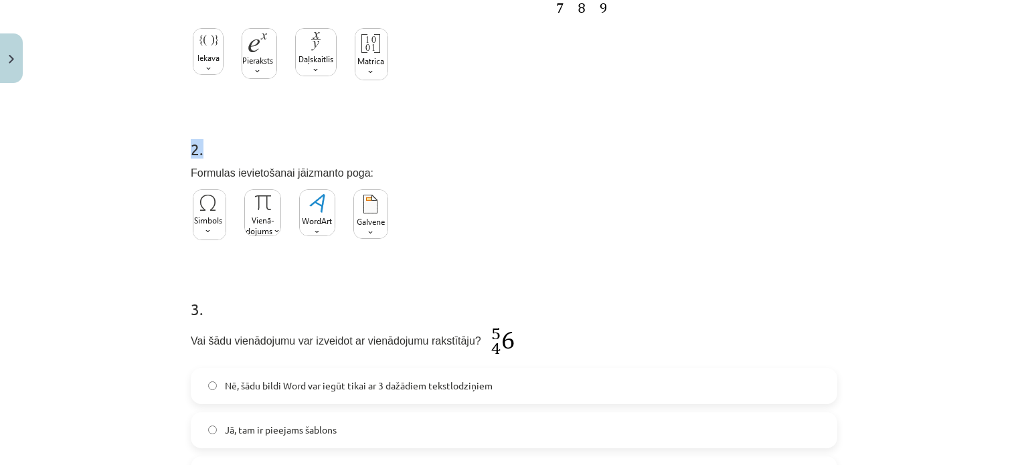
scroll to position [359, 0]
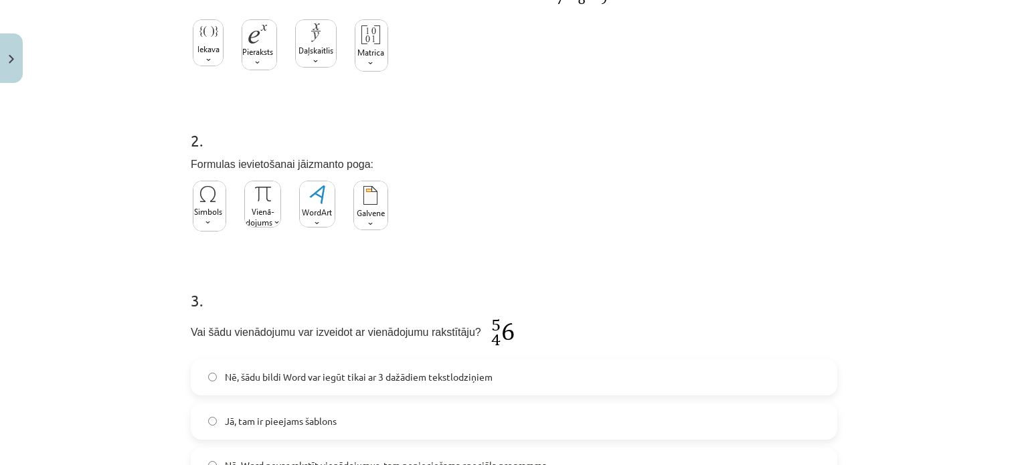
click at [680, 268] on h1 "3 ." at bounding box center [514, 289] width 647 height 42
drag, startPoint x: 680, startPoint y: 268, endPoint x: 479, endPoint y: 210, distance: 209.1
click at [479, 210] on form "1 . Kurā no struktūrām Jūs meklēsiet šablonu, ja jums jāizveido šāda formula? 2…" at bounding box center [514, 218] width 647 height 621
click at [255, 202] on img at bounding box center [262, 204] width 37 height 47
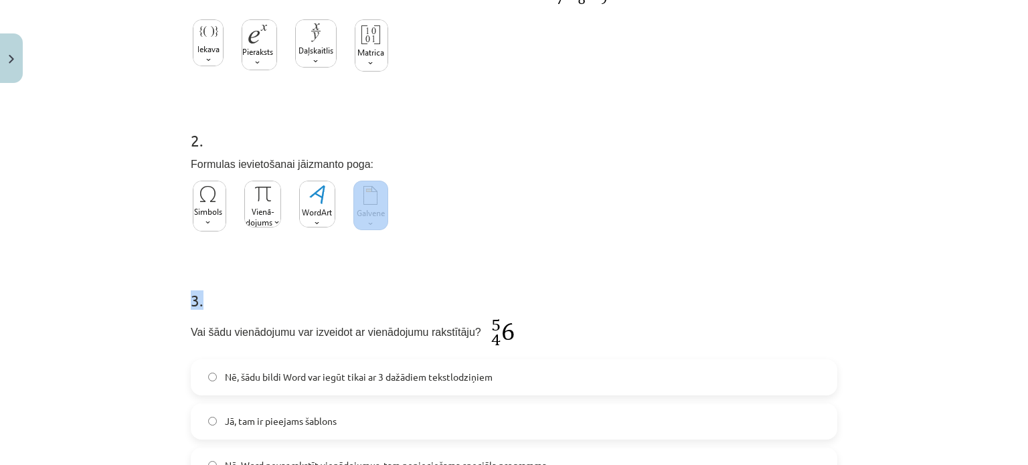
click at [475, 247] on form "1 . Kurā no struktūrām Jūs meklēsiet šablonu, ja jums jāizveido šāda formula? 2…" at bounding box center [514, 218] width 647 height 621
click at [202, 195] on img at bounding box center [209, 206] width 33 height 51
click at [813, 288] on h1 "3 ." at bounding box center [514, 289] width 647 height 42
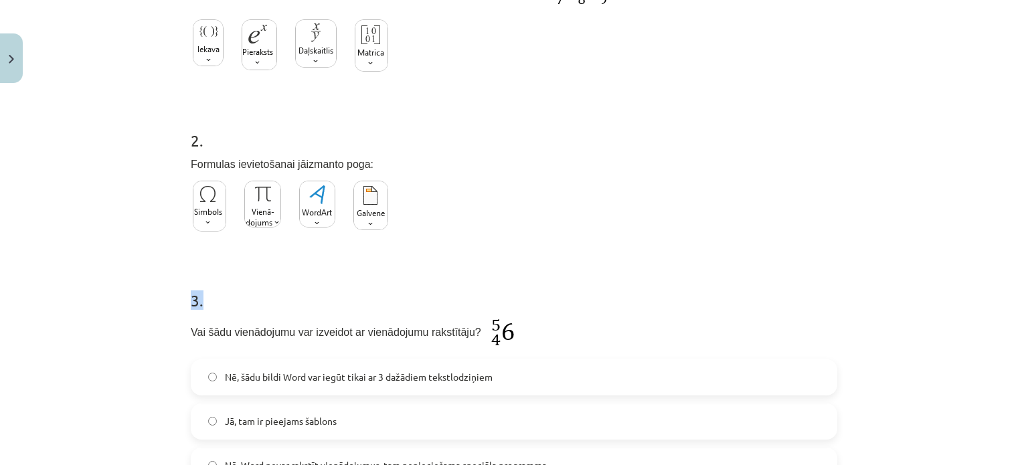
click at [813, 288] on h1 "3 ." at bounding box center [514, 289] width 647 height 42
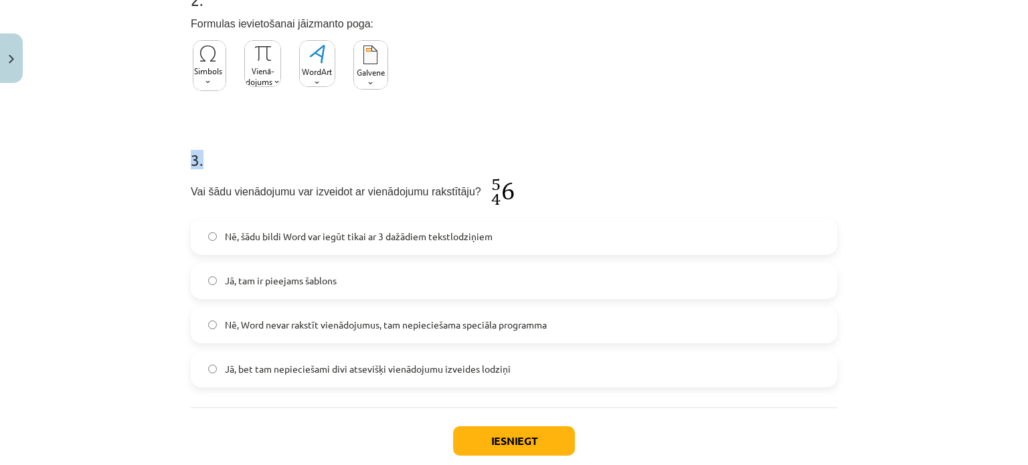
scroll to position [502, 0]
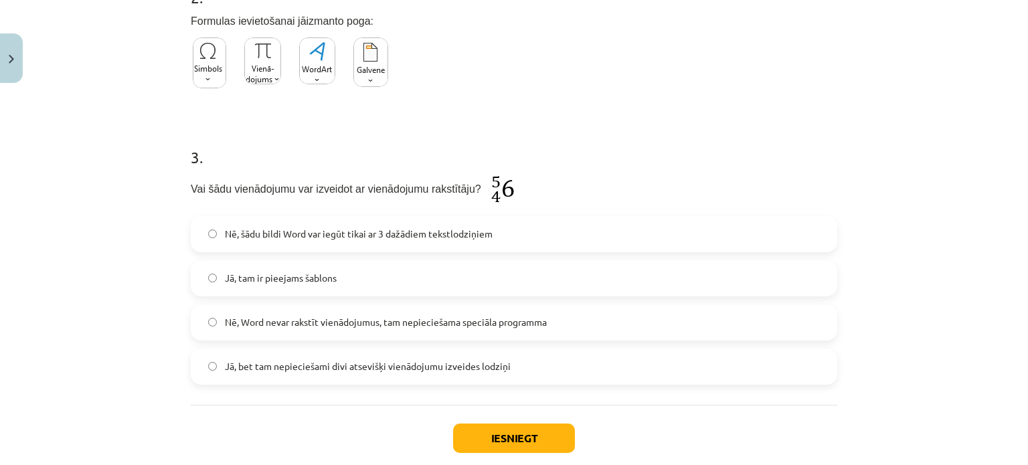
click at [726, 372] on label "Jā, bet tam nepieciešami divi atsevišķi vienādojumu izveides lodziņi" at bounding box center [514, 366] width 644 height 33
click at [538, 424] on button "Iesniegt" at bounding box center [514, 438] width 122 height 29
click at [251, 71] on img at bounding box center [262, 60] width 37 height 47
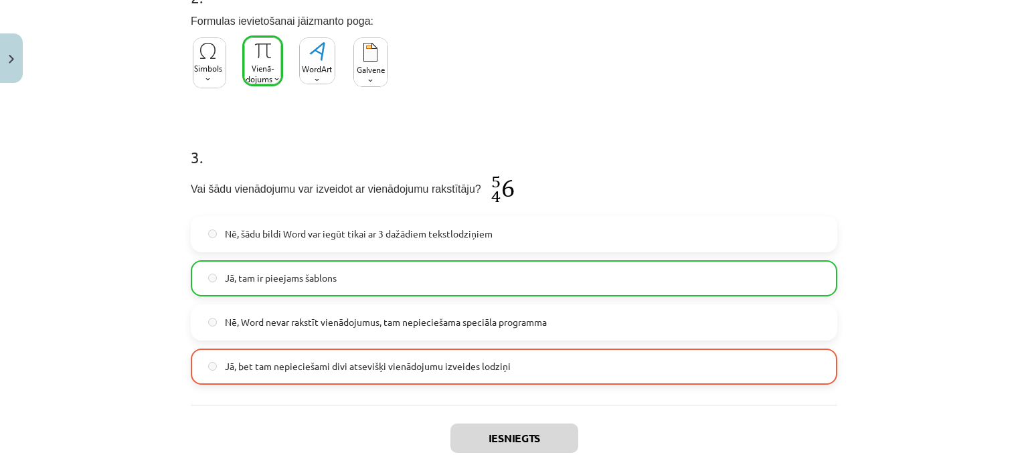
click at [130, 196] on div "Mācību tēma: Datorikas 8. klases 1. ieskaites mācību materiāls #6 4. Tēma - For…" at bounding box center [514, 232] width 1028 height 465
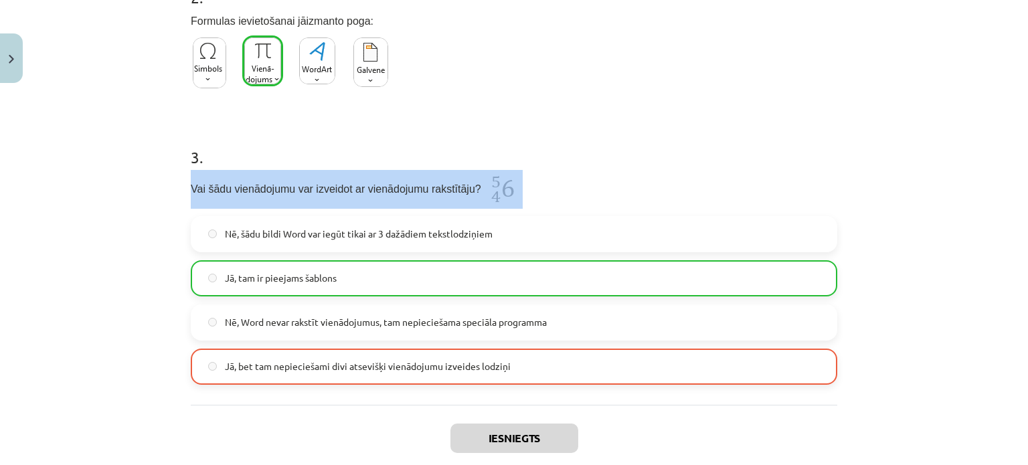
click at [130, 196] on div "Mācību tēma: Datorikas 8. klases 1. ieskaites mācību materiāls #6 4. Tēma - For…" at bounding box center [514, 232] width 1028 height 465
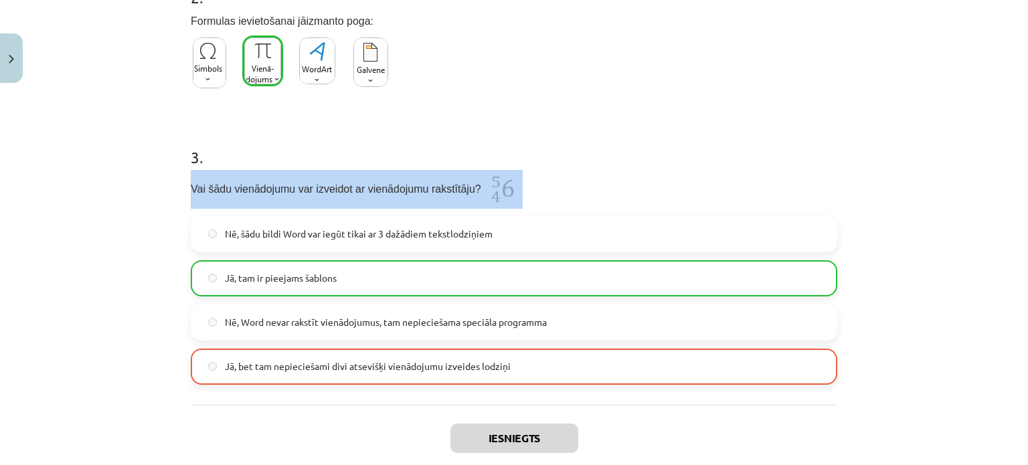
click at [130, 196] on div "Mācību tēma: Datorikas 8. klases 1. ieskaites mācību materiāls #6 4. Tēma - For…" at bounding box center [514, 232] width 1028 height 465
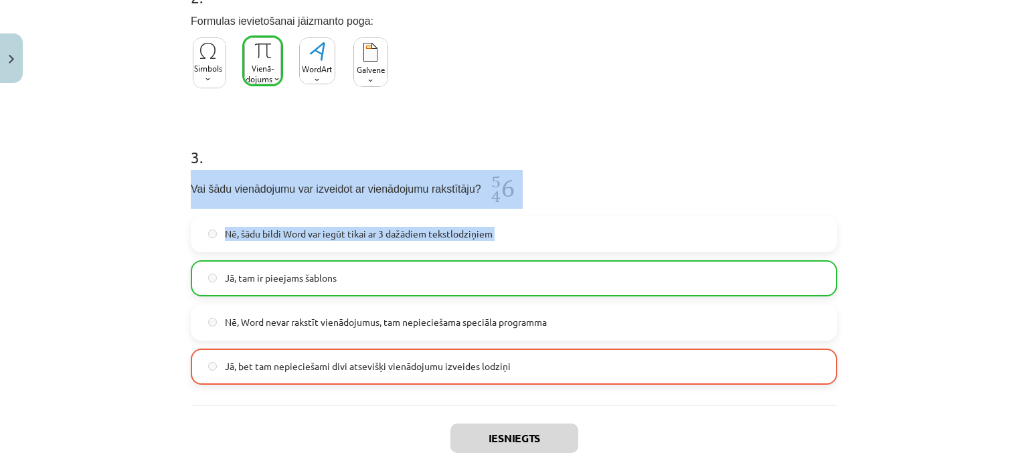
drag, startPoint x: 130, startPoint y: 196, endPoint x: 180, endPoint y: 275, distance: 93.6
click at [180, 275] on div "Mācību tēma: Datorikas 8. klases 1. ieskaites mācību materiāls #6 4. Tēma - For…" at bounding box center [514, 232] width 1028 height 465
click at [116, 226] on div "Mācību tēma: Datorikas 8. klases 1. ieskaites mācību materiāls #6 4. Tēma - For…" at bounding box center [514, 232] width 1028 height 465
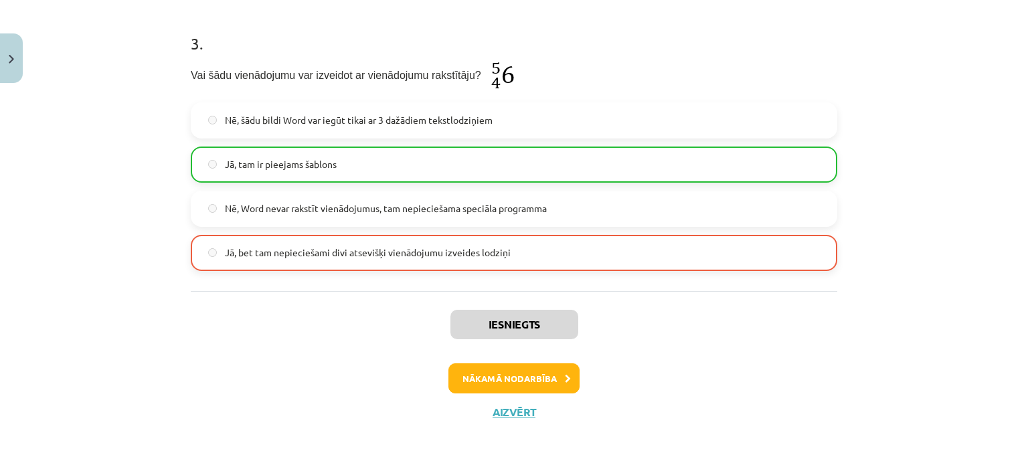
scroll to position [617, 0]
click at [561, 385] on button "Nākamā nodarbība" at bounding box center [514, 377] width 131 height 31
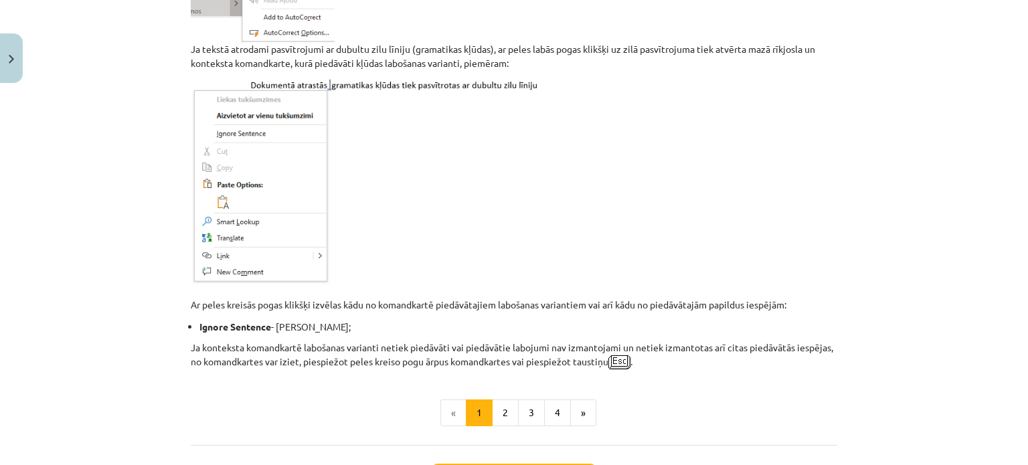
scroll to position [1208, 0]
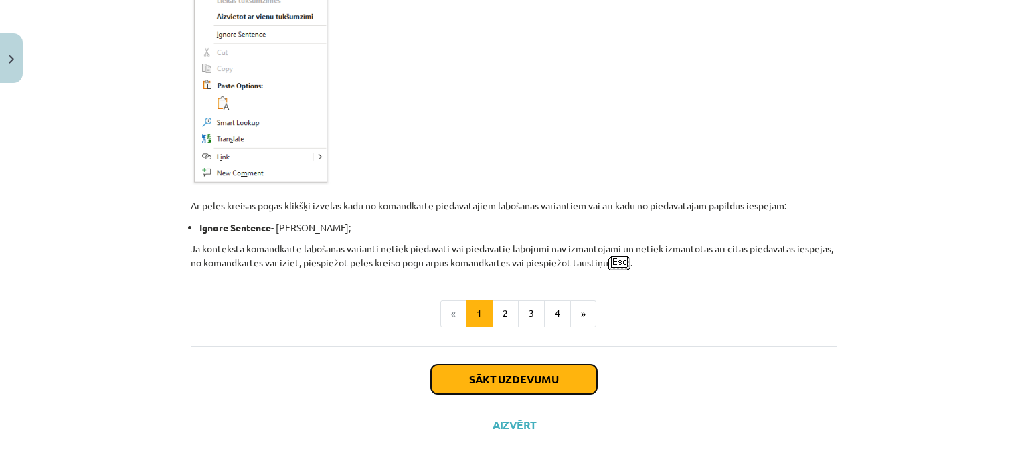
click at [522, 365] on button "Sākt uzdevumu" at bounding box center [514, 379] width 166 height 29
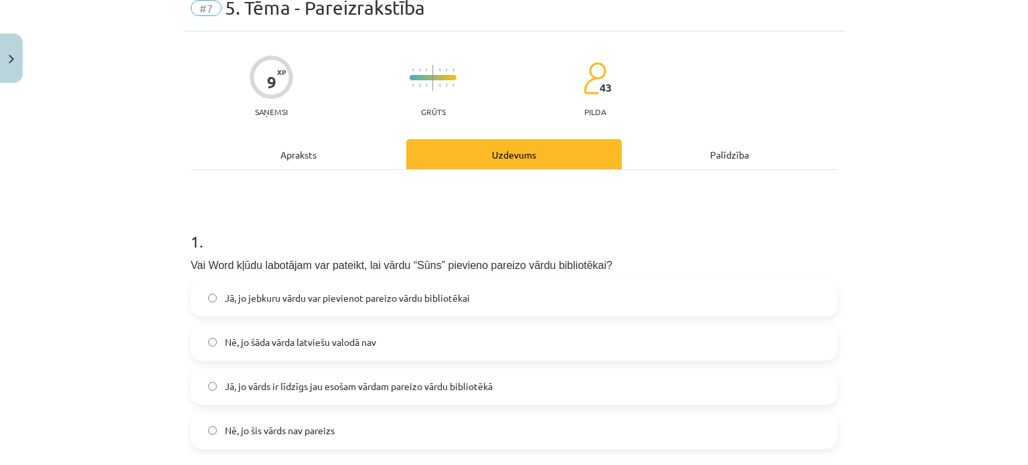
scroll to position [60, 0]
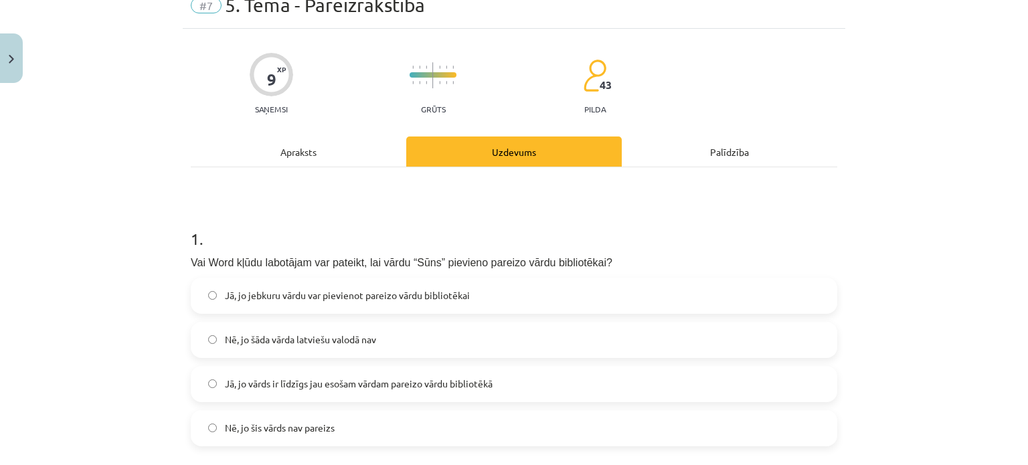
click at [522, 361] on div "Jā, jo jebkuru vārdu var pievienot pareizo vārdu bibliotēkai Nē, jo šāda vārda …" at bounding box center [514, 362] width 647 height 169
click at [404, 430] on label "Nē, jo šis vārds nav pareizs" at bounding box center [514, 428] width 644 height 33
click at [429, 392] on label "Jā, jo vārds ir līdzīgs jau esošam vārdam pareizo vārdu bibliotēkā" at bounding box center [514, 384] width 644 height 33
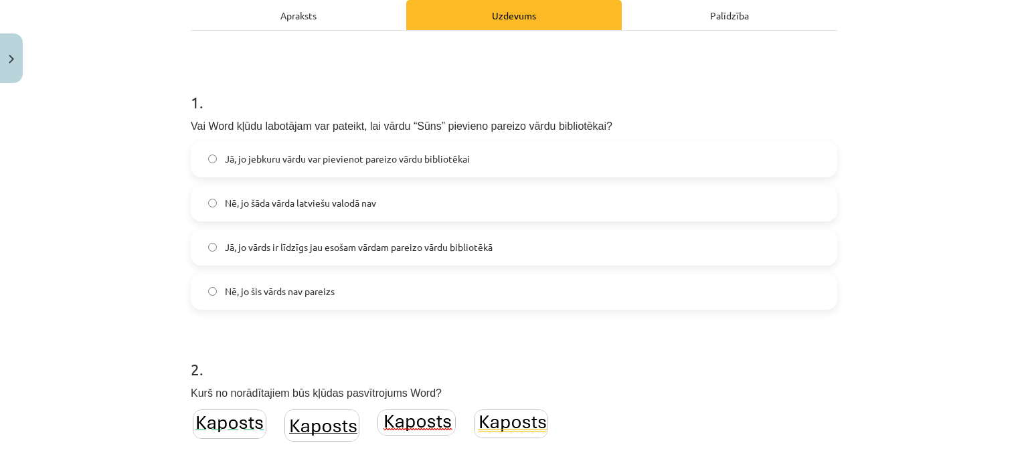
scroll to position [200, 0]
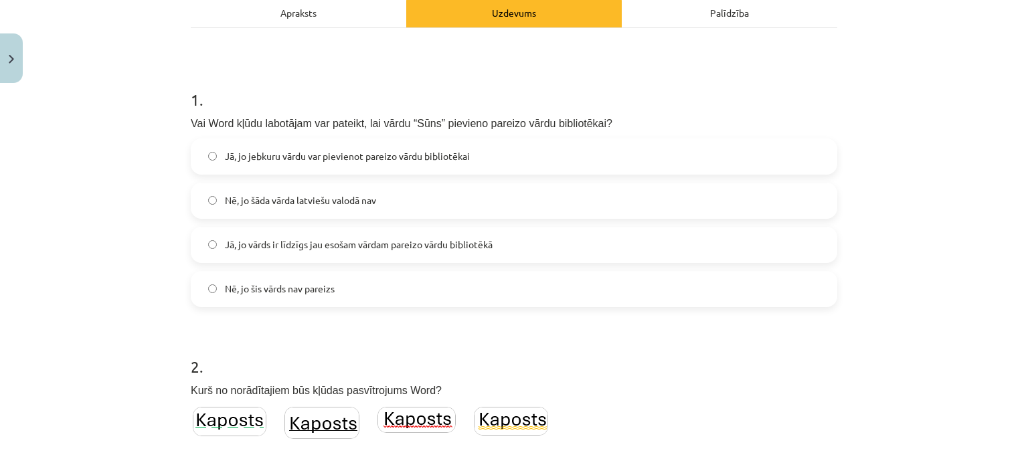
click at [659, 181] on div "Jā, jo jebkuru vārdu var pievienot pareizo vārdu bibliotēkai Nē, jo šāda vārda …" at bounding box center [514, 223] width 647 height 169
click at [546, 307] on form "1 . Vai Word kļūdu labotājam var pateikt, lai vārdu “Sūns” pievieno pareizo vār…" at bounding box center [514, 391] width 647 height 649
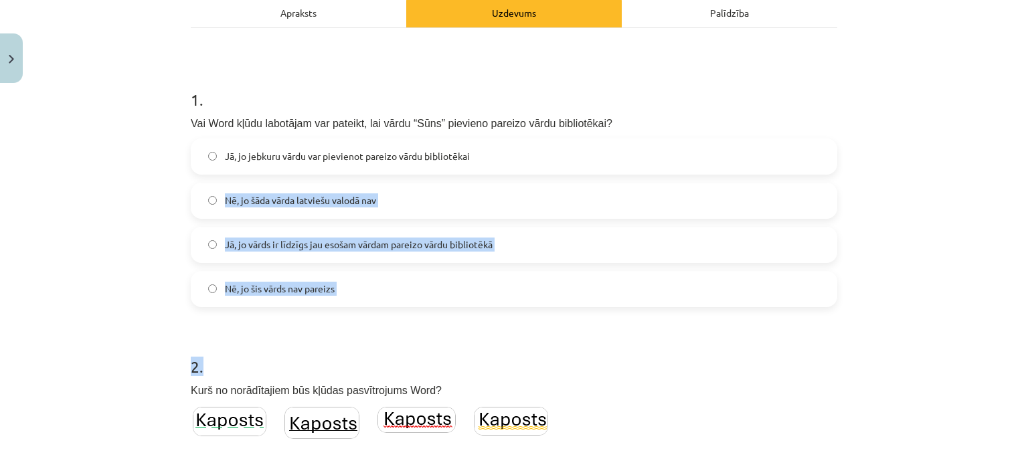
drag, startPoint x: 546, startPoint y: 307, endPoint x: 917, endPoint y: 171, distance: 395.0
click at [917, 171] on div "Mācību tēma: Datorikas 8. klases 1. ieskaites mācību materiāls #7 5. Tēma - Par…" at bounding box center [514, 232] width 1028 height 465
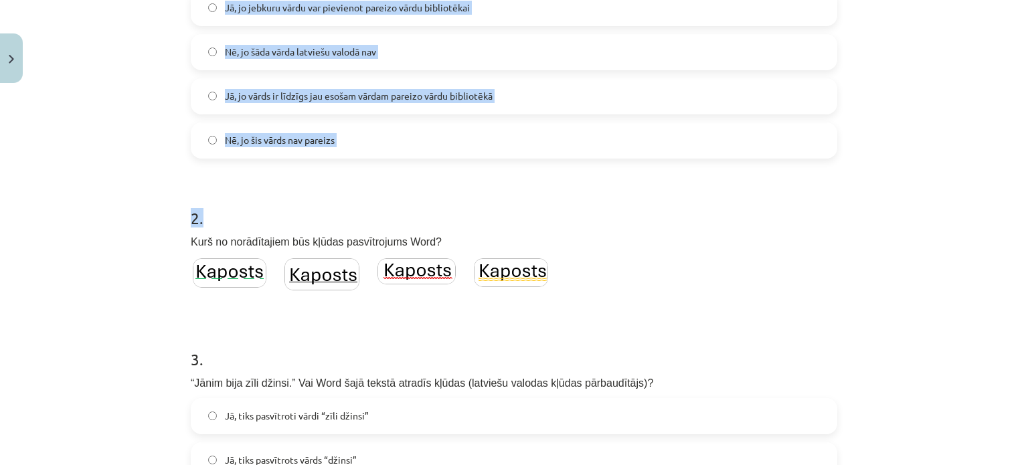
scroll to position [354, 0]
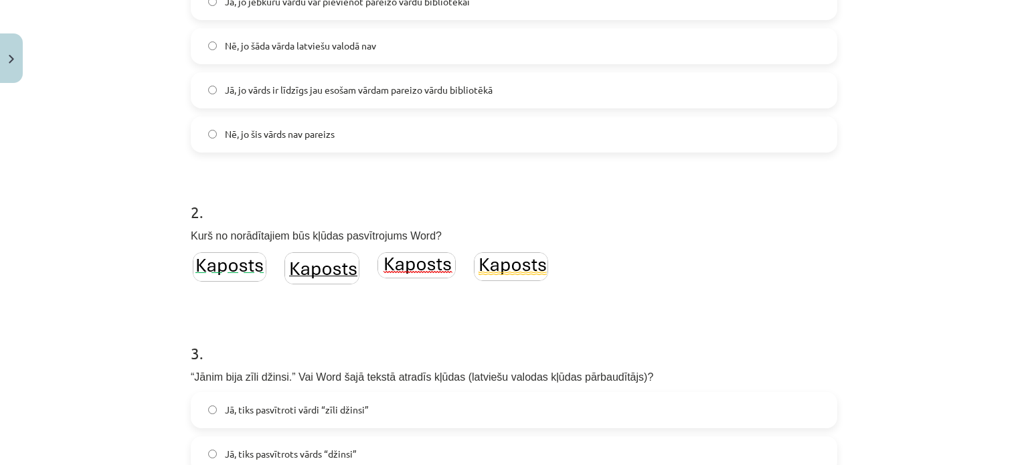
click at [907, 270] on div "Mācību tēma: Datorikas 8. klases 1. ieskaites mācību materiāls #7 5. Tēma - Par…" at bounding box center [514, 232] width 1028 height 465
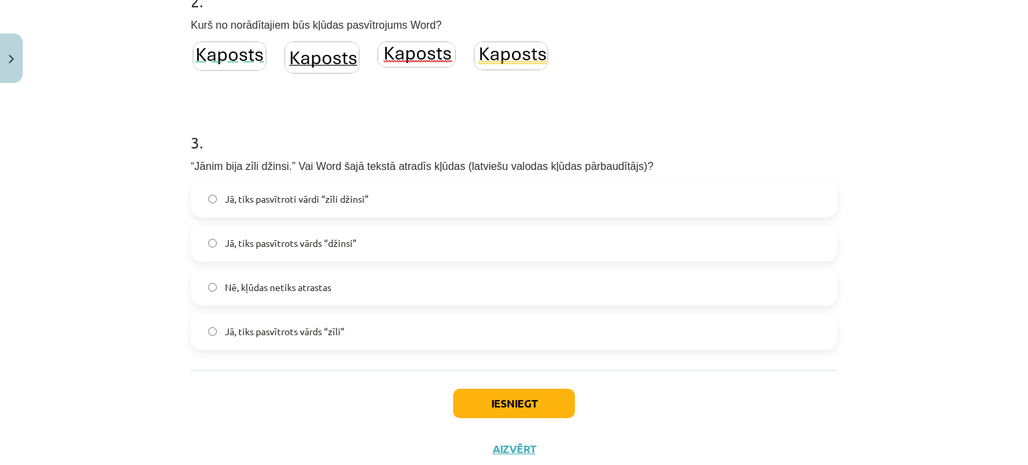
scroll to position [604, 0]
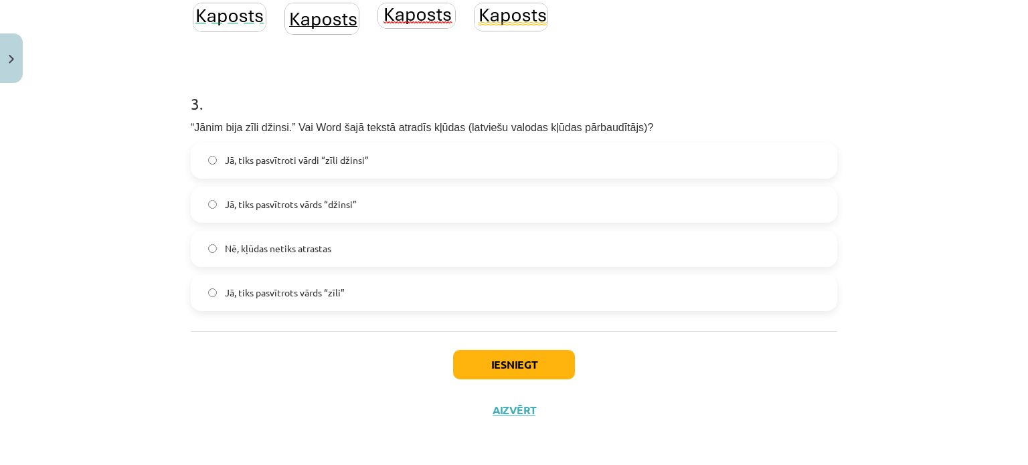
click at [352, 291] on label "Jā, tiks pasvītrots vārds “zīli”" at bounding box center [514, 293] width 644 height 33
click at [525, 354] on button "Iesniegt" at bounding box center [514, 364] width 122 height 29
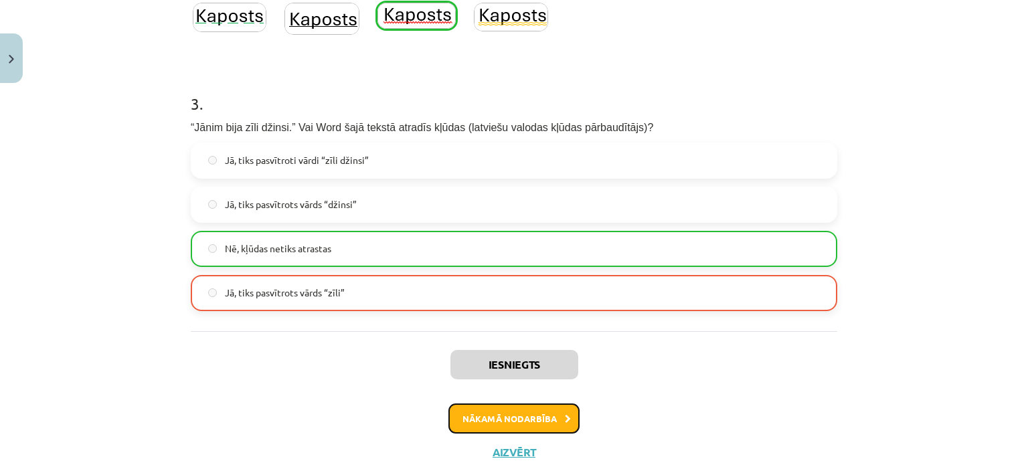
click at [534, 414] on button "Nākamā nodarbība" at bounding box center [514, 419] width 131 height 31
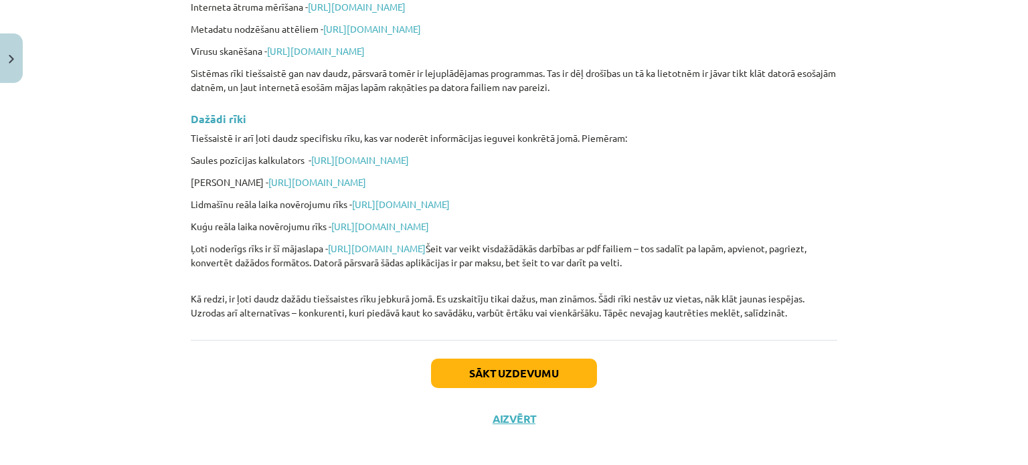
scroll to position [3257, 0]
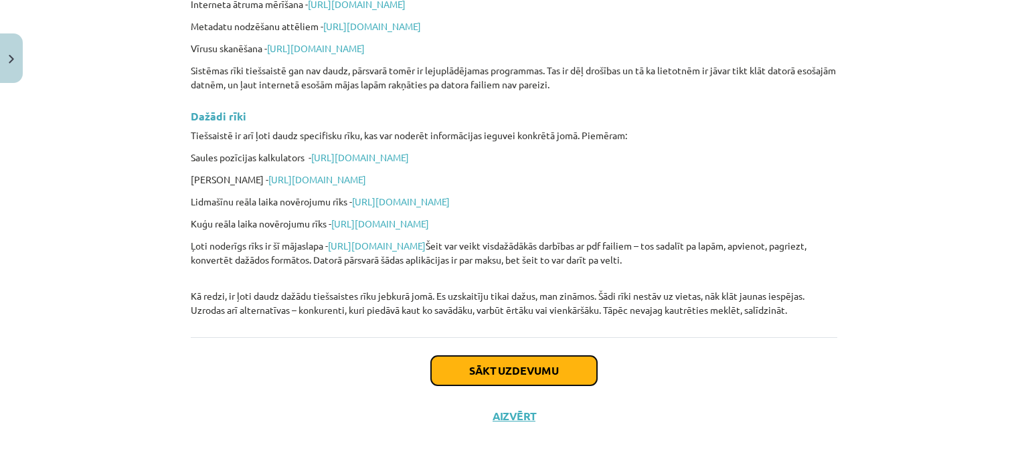
click at [535, 361] on button "Sākt uzdevumu" at bounding box center [514, 370] width 166 height 29
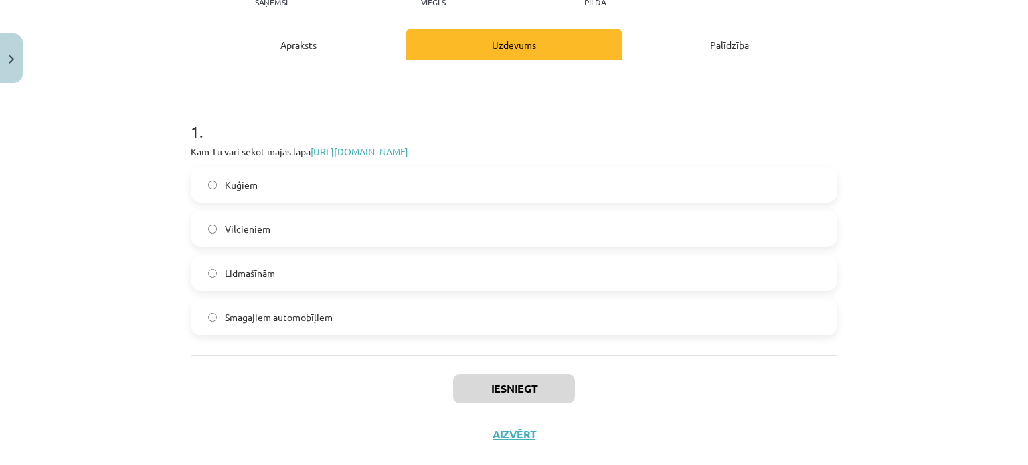
scroll to position [141, 0]
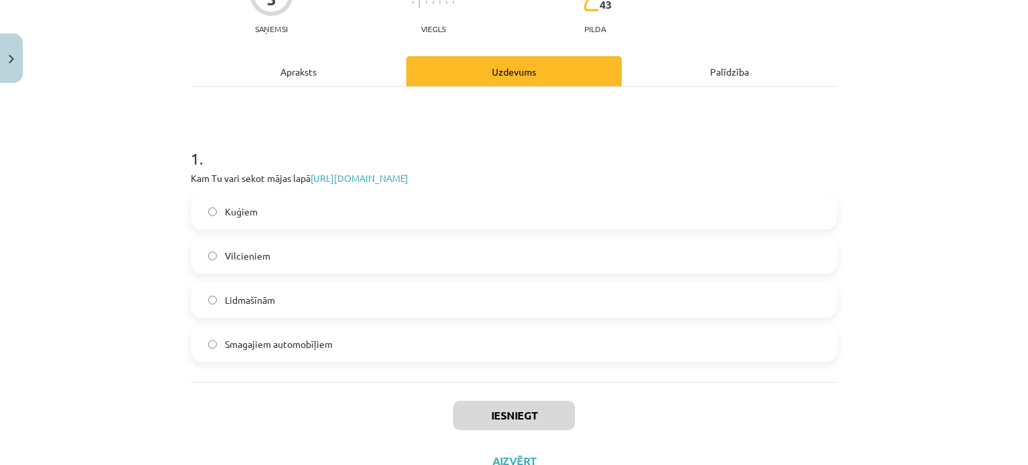
click at [519, 279] on div "Kuģiem Vilcieniem Lidmašīnām Smagajiem automobīļiem" at bounding box center [514, 277] width 647 height 169
click at [493, 296] on label "Lidmašīnām" at bounding box center [514, 299] width 644 height 33
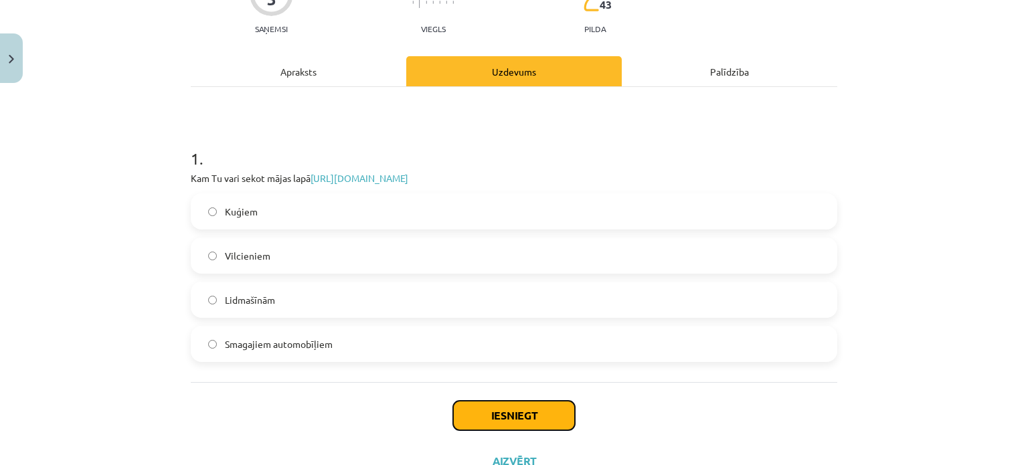
click at [481, 404] on button "Iesniegt" at bounding box center [514, 415] width 122 height 29
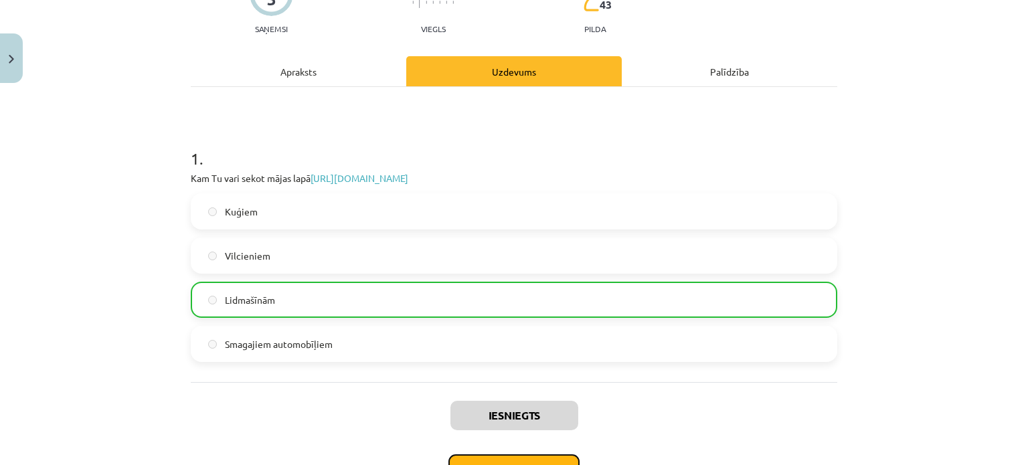
click at [532, 457] on button "Nākamā nodarbība" at bounding box center [514, 470] width 131 height 31
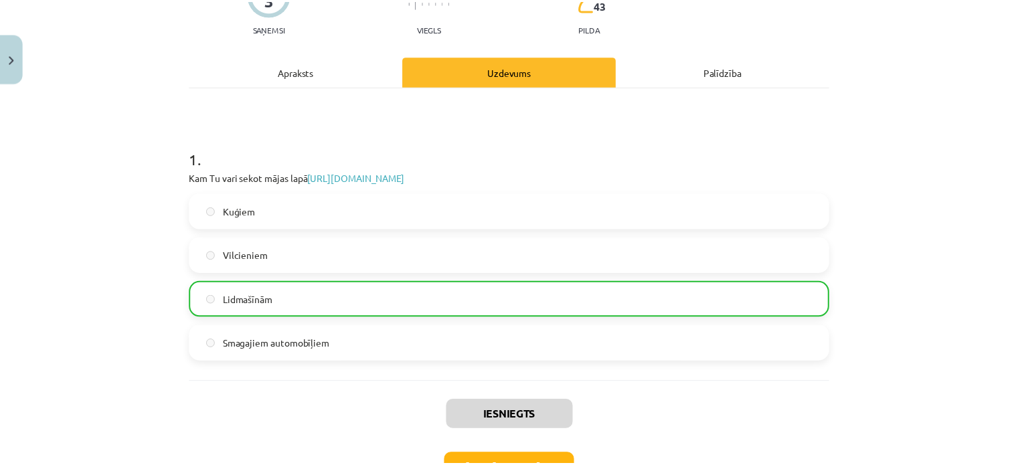
scroll to position [0, 0]
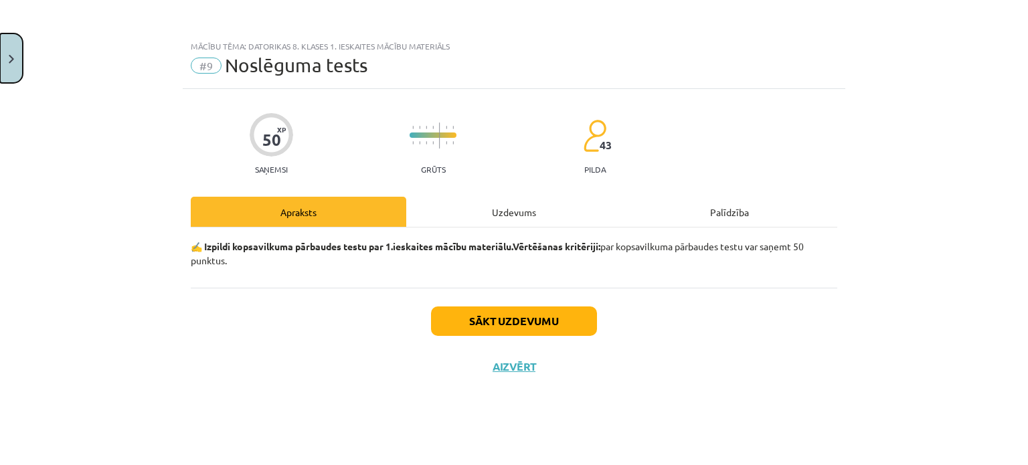
click at [19, 35] on button "Close" at bounding box center [11, 58] width 23 height 50
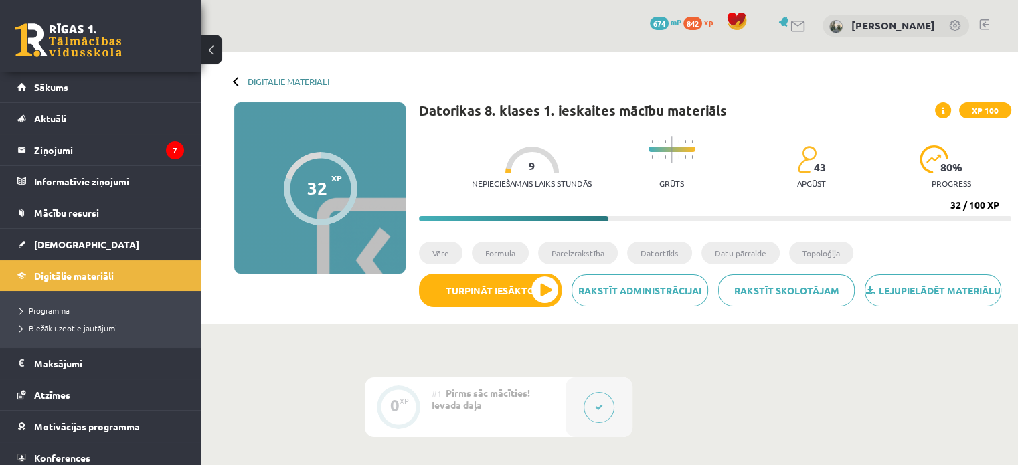
click at [249, 78] on link "Digitālie materiāli" at bounding box center [289, 81] width 82 height 10
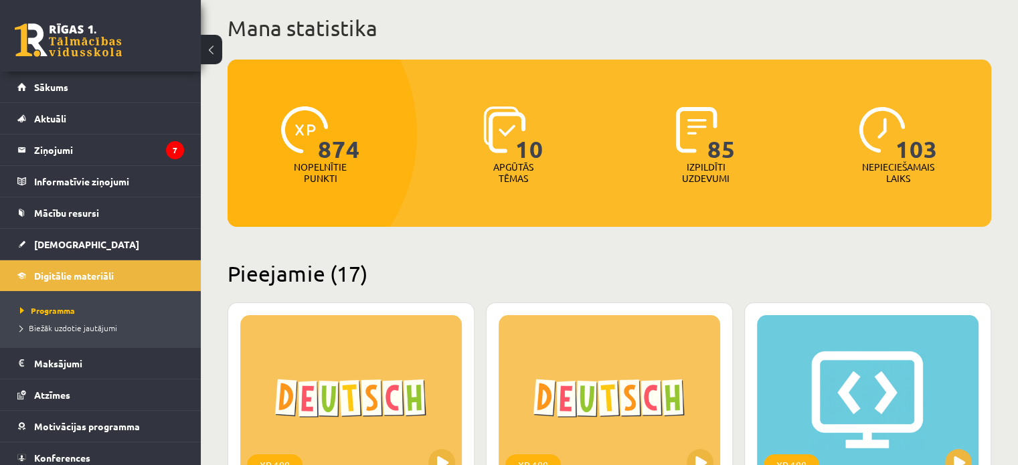
scroll to position [80, 0]
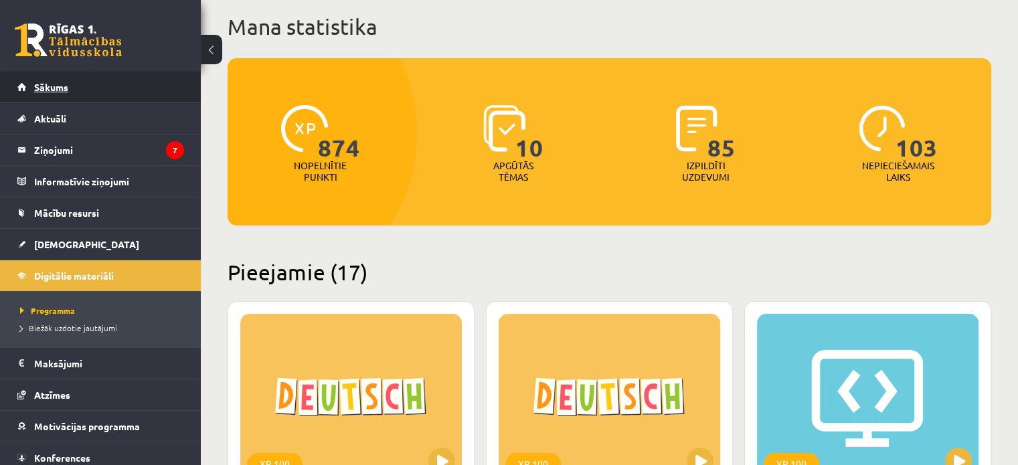
click at [73, 96] on link "Sākums" at bounding box center [100, 87] width 167 height 31
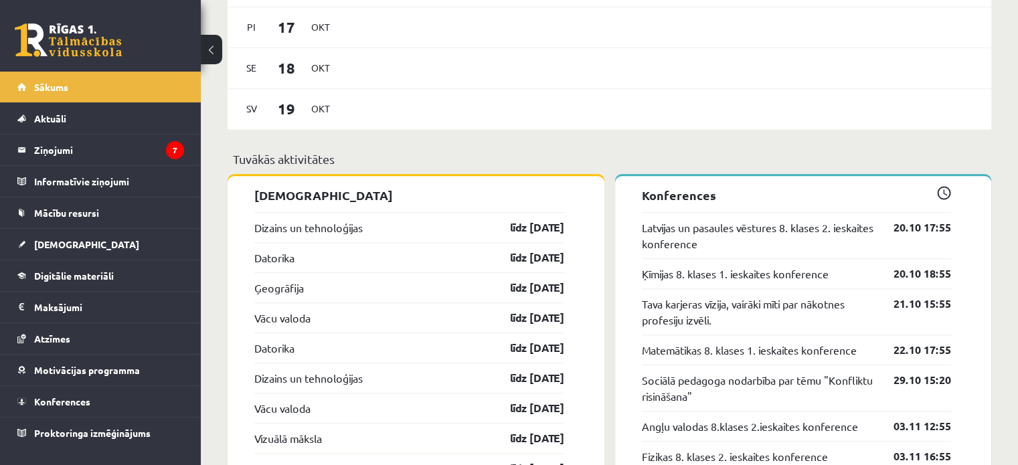
scroll to position [1285, 0]
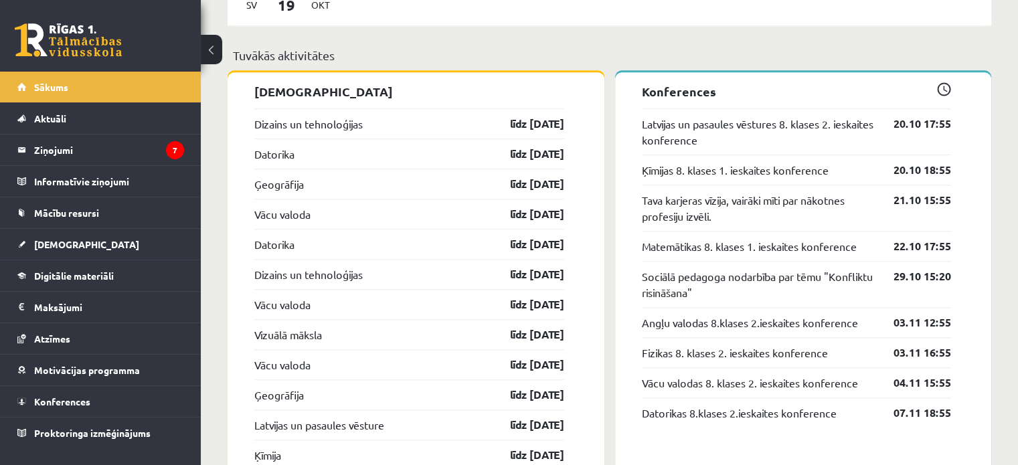
click at [205, 214] on div "Sveiks, Marks! Laipni lūgts savā Rīgas 1. Tālmācības vidusskolas skolnieka prof…" at bounding box center [609, 473] width 817 height 3415
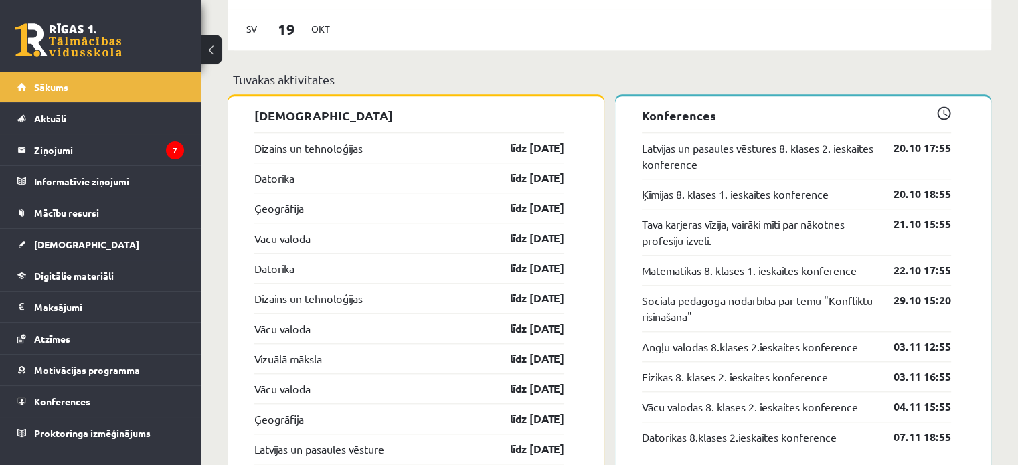
scroll to position [1259, 0]
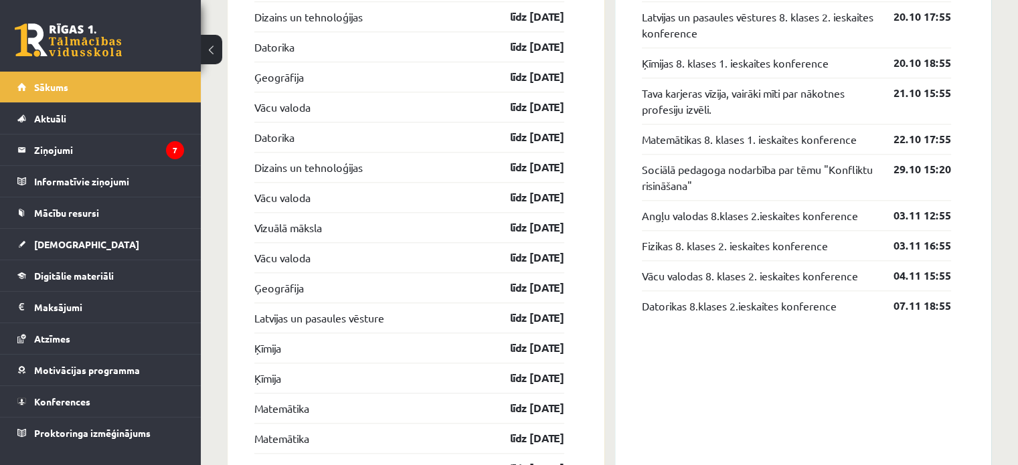
scroll to position [1419, 0]
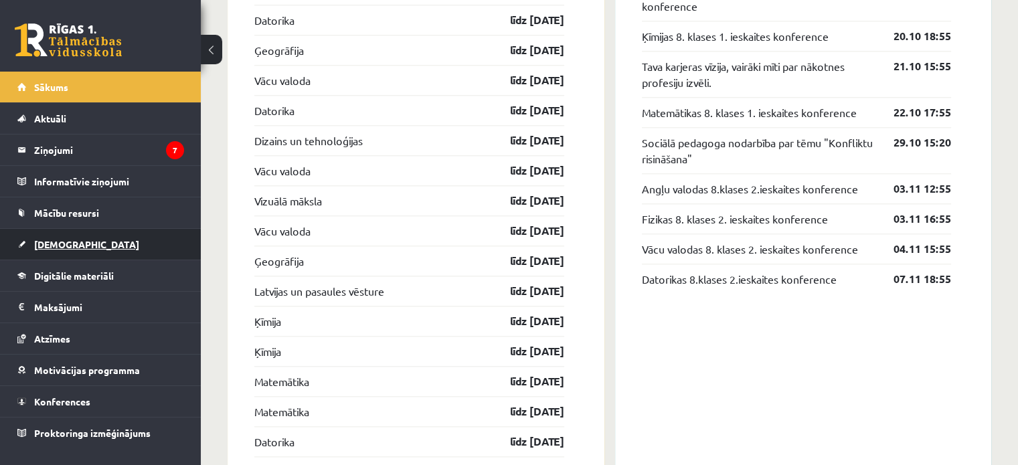
click at [54, 235] on link "[DEMOGRAPHIC_DATA]" at bounding box center [100, 244] width 167 height 31
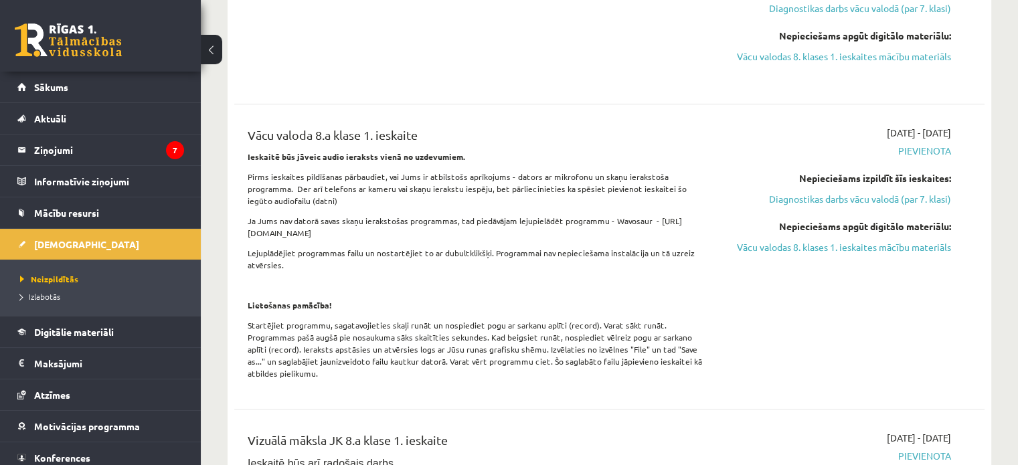
click at [487, 313] on div "Vācu valoda 8.a klase 1. ieskaite Ieskaitē būs jāveic audio ieraksts vienā no u…" at bounding box center [479, 257] width 483 height 262
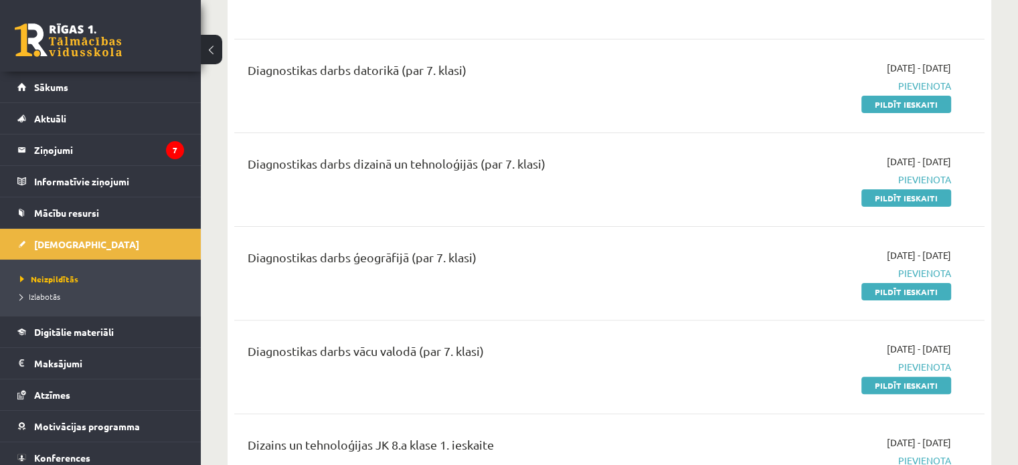
scroll to position [295, 0]
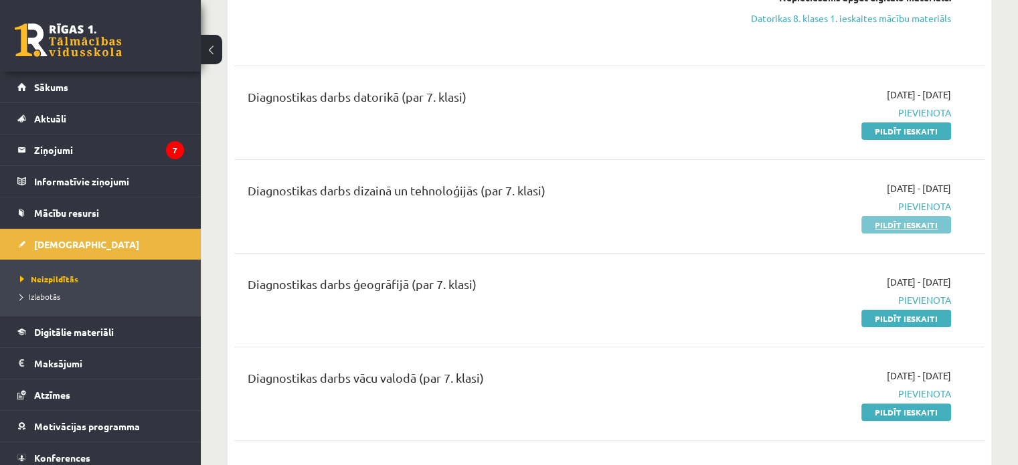
click at [888, 224] on link "Pildīt ieskaiti" at bounding box center [907, 224] width 90 height 17
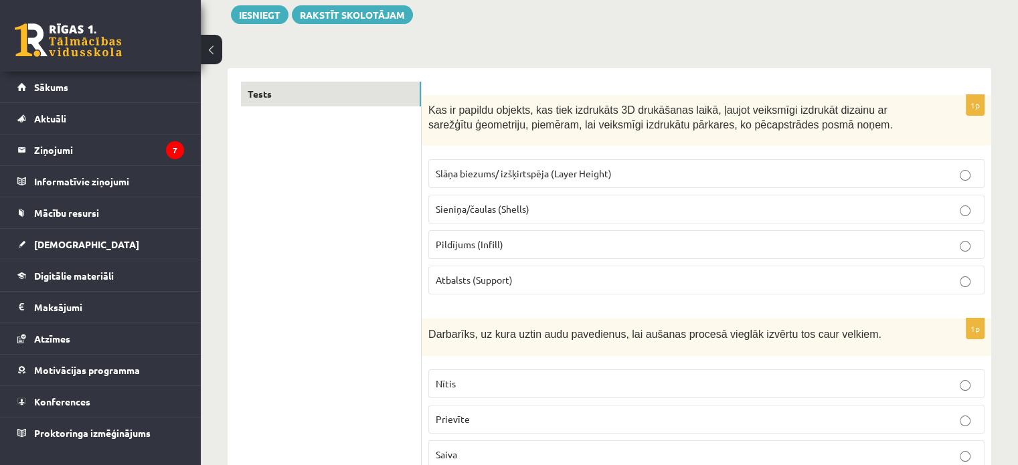
scroll to position [161, 0]
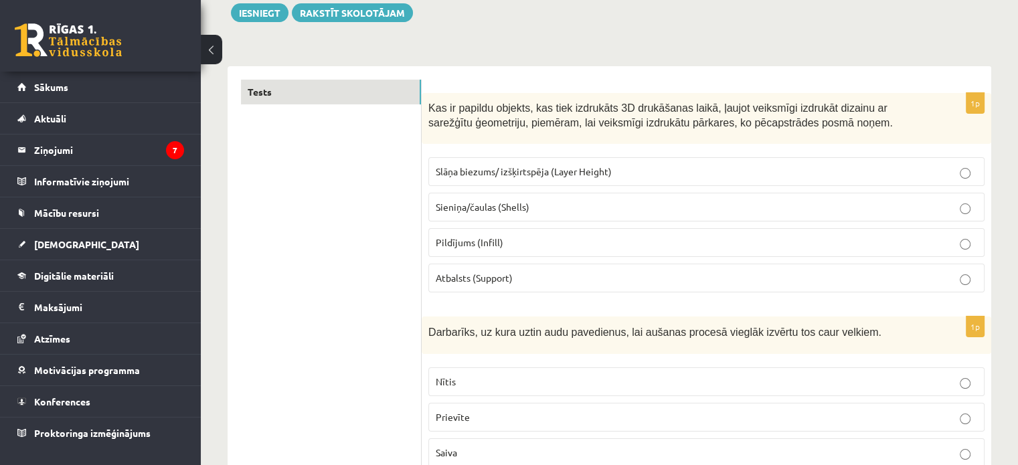
click at [512, 274] on span "Atbalsts (Support)" at bounding box center [474, 278] width 77 height 12
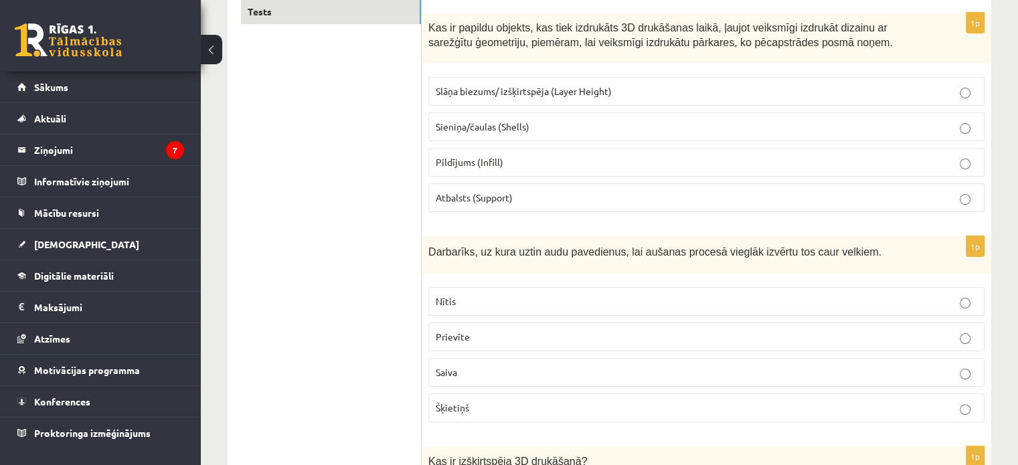
scroll to position [268, 0]
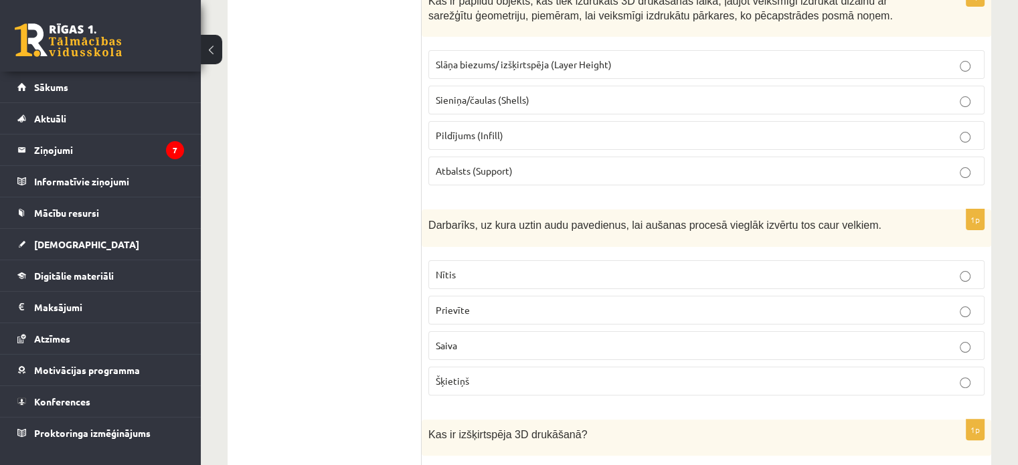
click at [530, 260] on label "Nītis" at bounding box center [706, 274] width 556 height 29
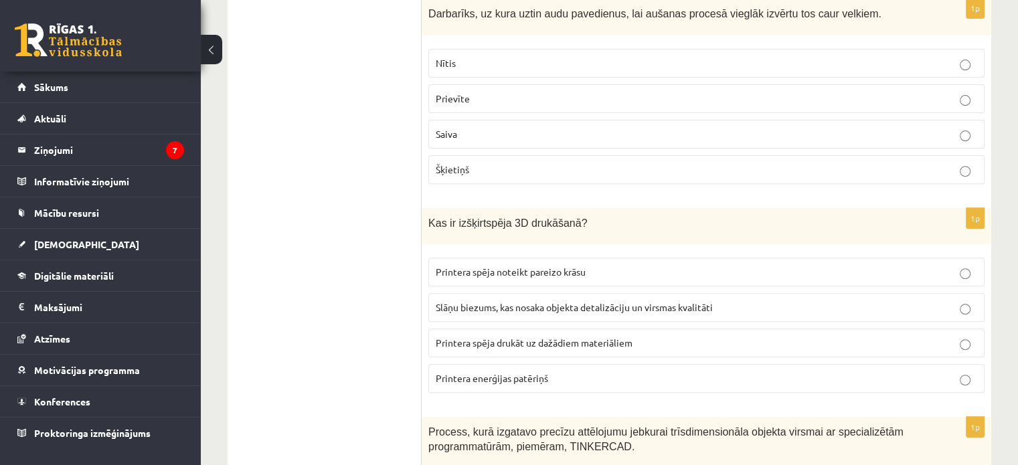
scroll to position [509, 0]
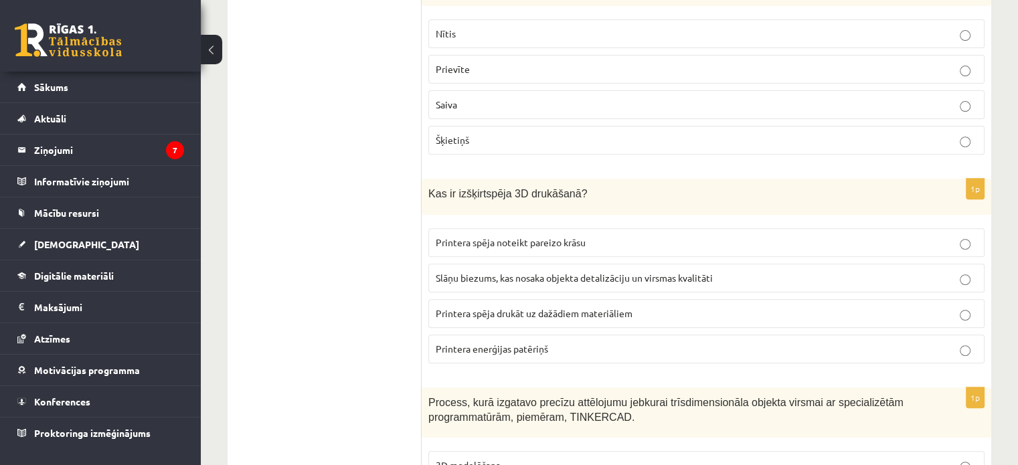
click at [507, 272] on span "Slāņu biezums, kas nosaka objekta detalizāciju un virsmas kvalitāti" at bounding box center [574, 278] width 277 height 12
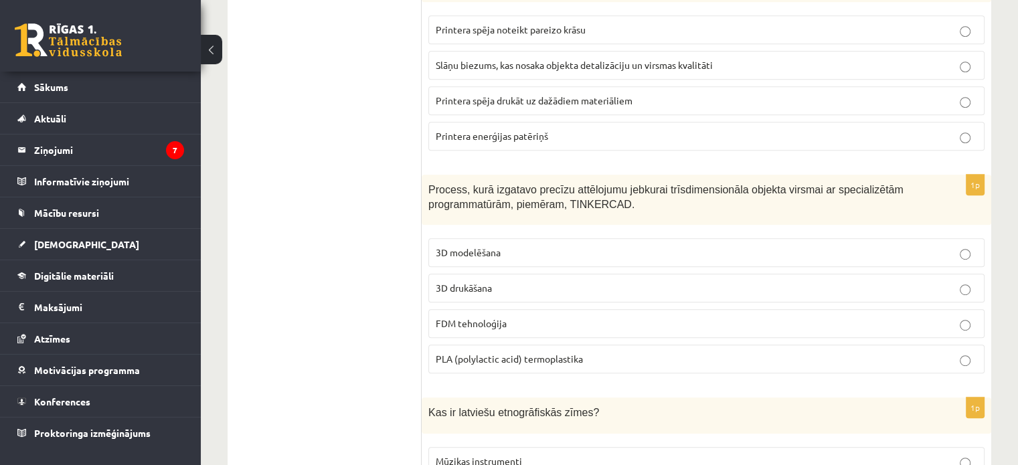
scroll to position [723, 0]
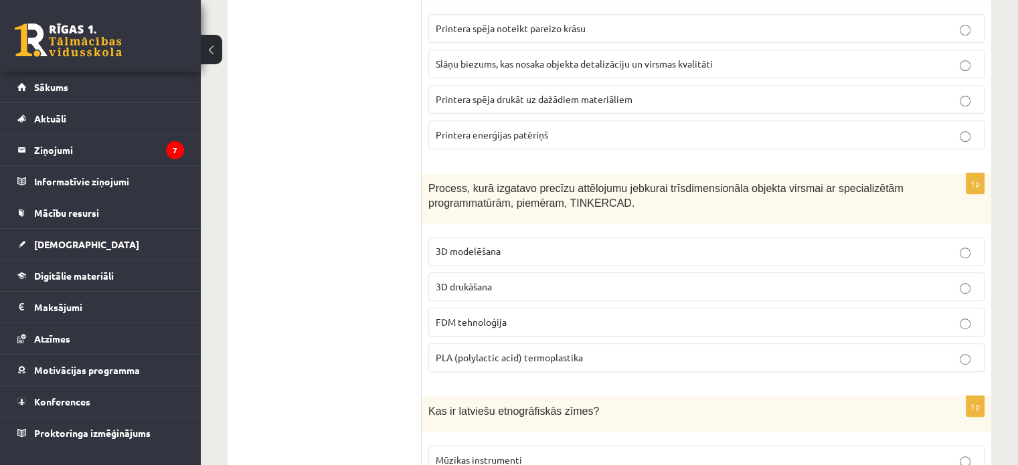
click at [624, 238] on label "3D modelēšana" at bounding box center [706, 251] width 556 height 29
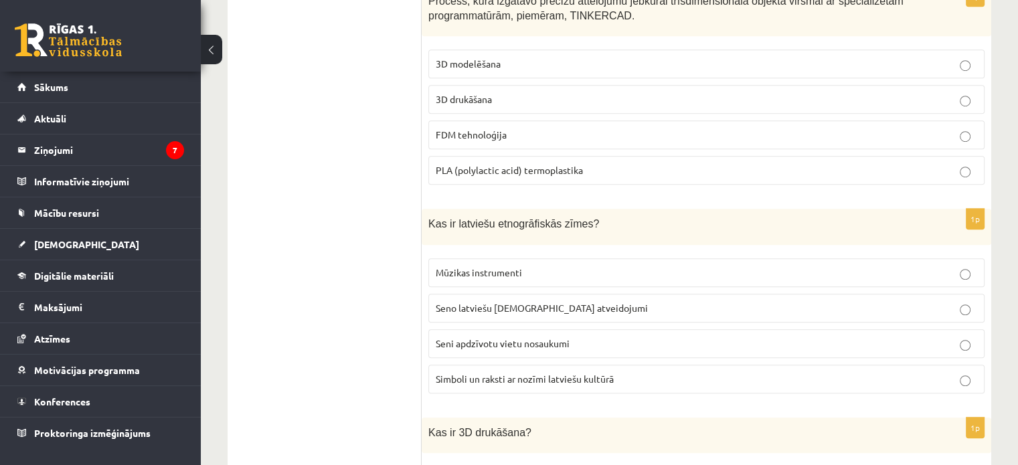
scroll to position [937, 0]
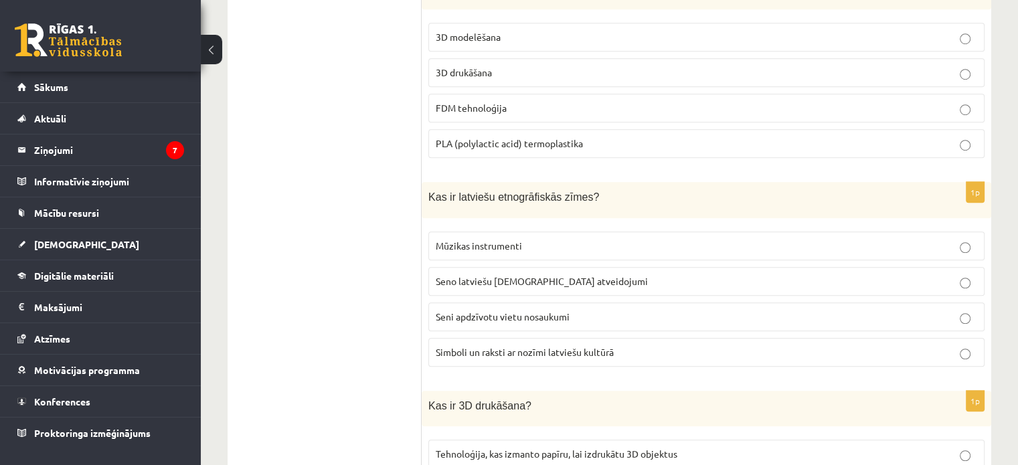
click at [475, 346] on span "Simboli un raksti ar nozīmi latviešu kultūrā" at bounding box center [525, 352] width 178 height 12
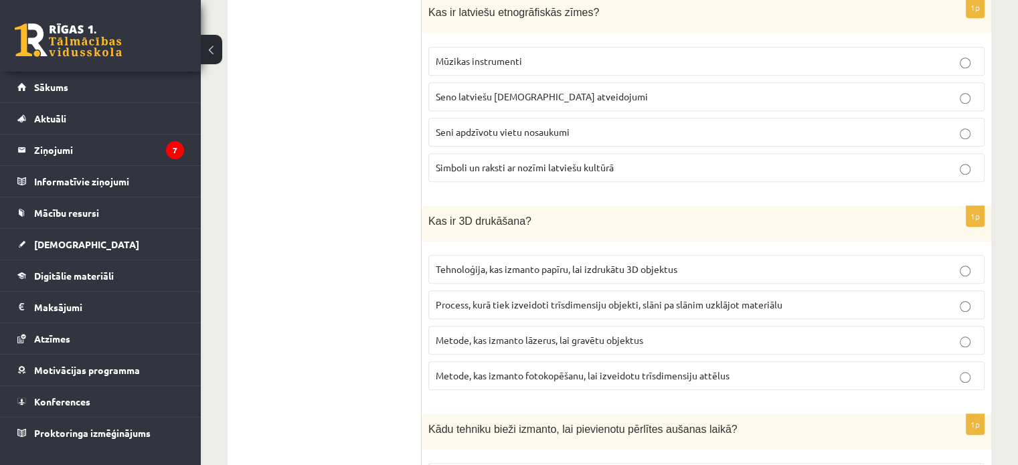
scroll to position [1125, 0]
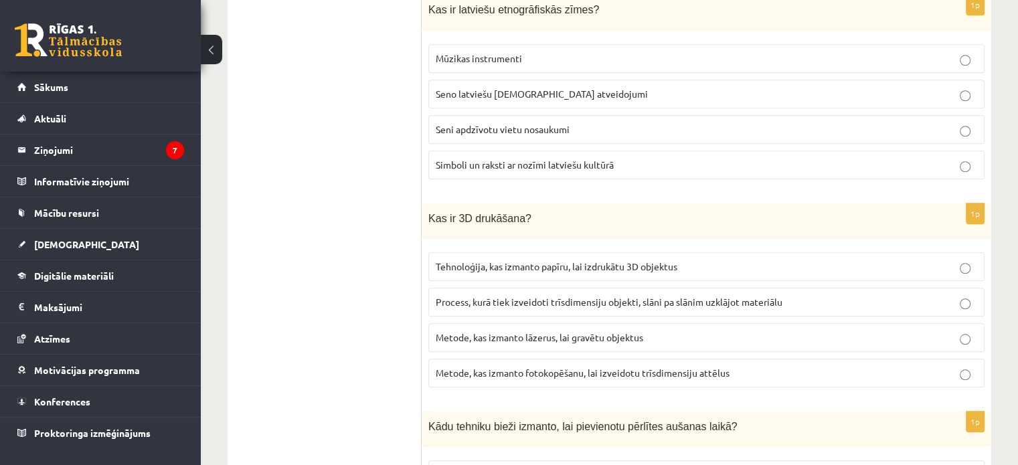
click at [818, 295] on p "Process, kurā tiek izveidoti trīsdimensiju objekti, slāni pa slānim uzklājot ma…" at bounding box center [707, 302] width 542 height 14
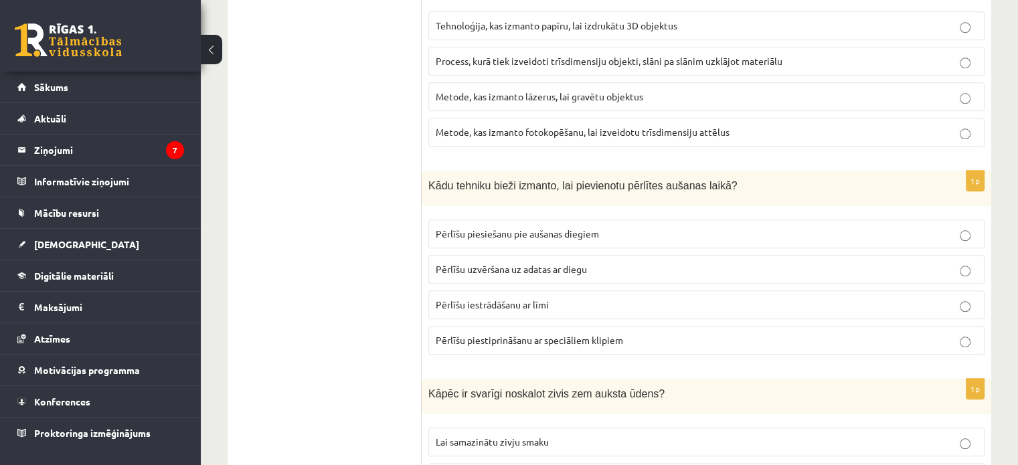
scroll to position [1393, 0]
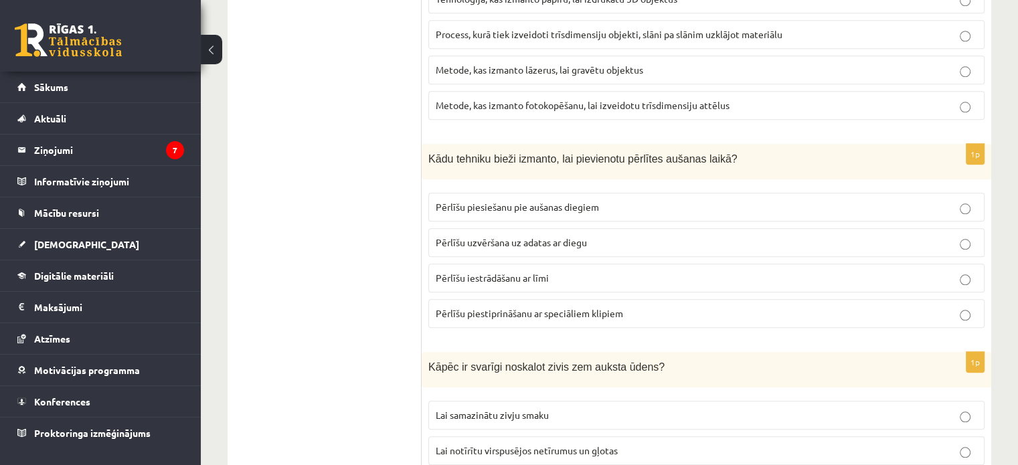
click at [478, 201] on span "Pērlīšu piesiešanu pie aušanas diegiem" at bounding box center [517, 207] width 163 height 12
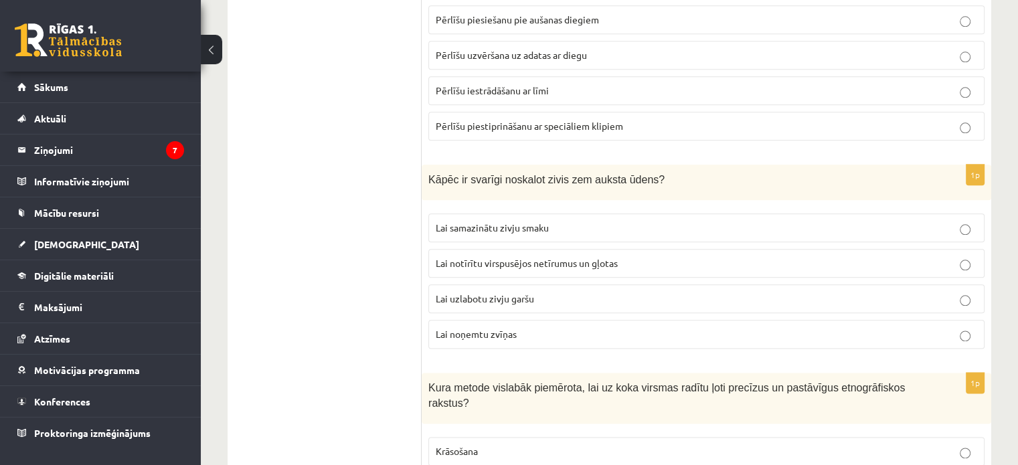
scroll to position [1575, 0]
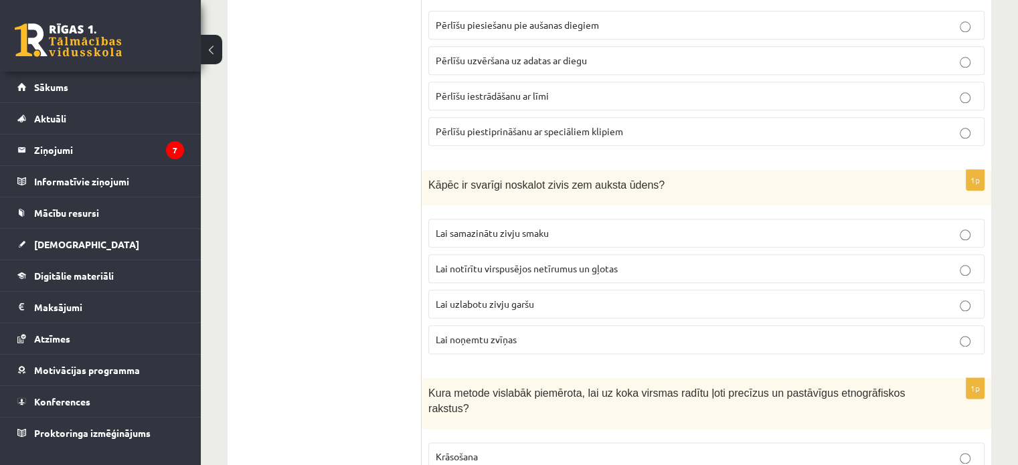
click at [641, 270] on label "Lai notīrītu virspusējos netīrumus un gļotas" at bounding box center [706, 268] width 556 height 29
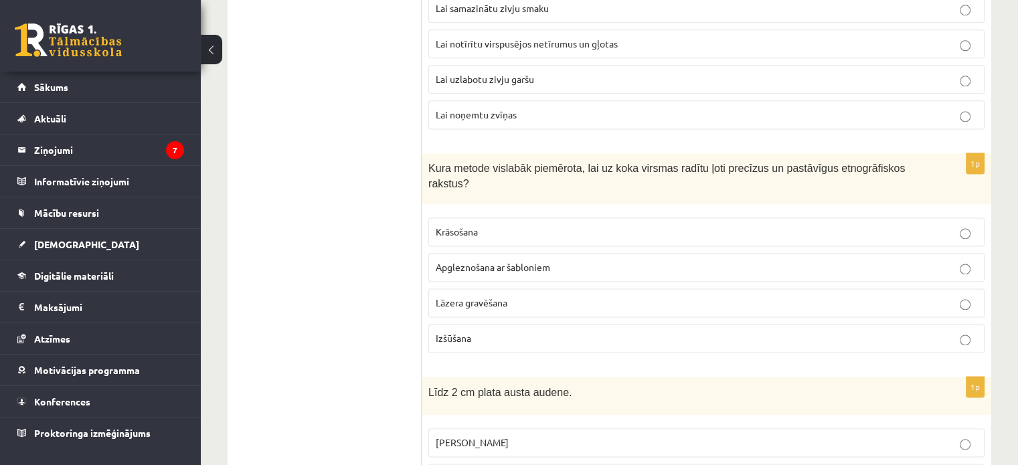
scroll to position [1816, 0]
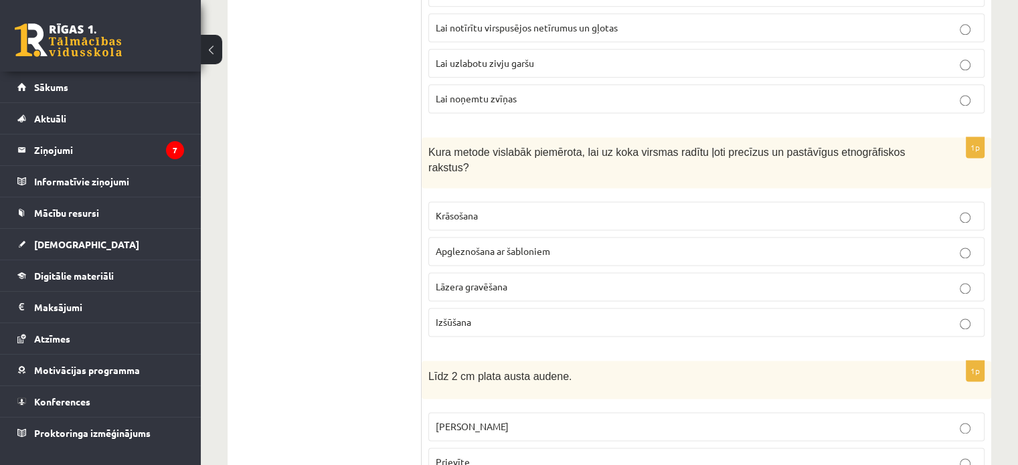
click at [530, 272] on label "Lāzera gravēšana" at bounding box center [706, 286] width 556 height 29
drag, startPoint x: 342, startPoint y: 305, endPoint x: 307, endPoint y: 299, distance: 35.2
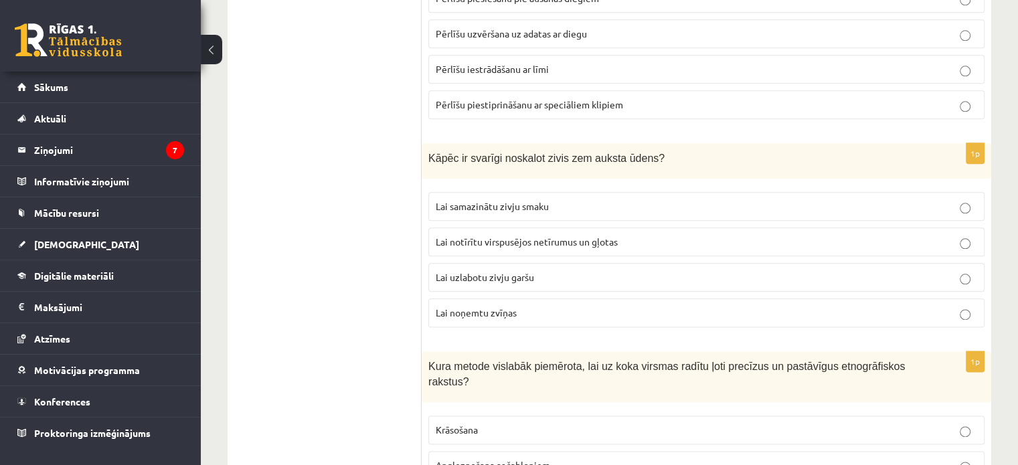
scroll to position [1575, 0]
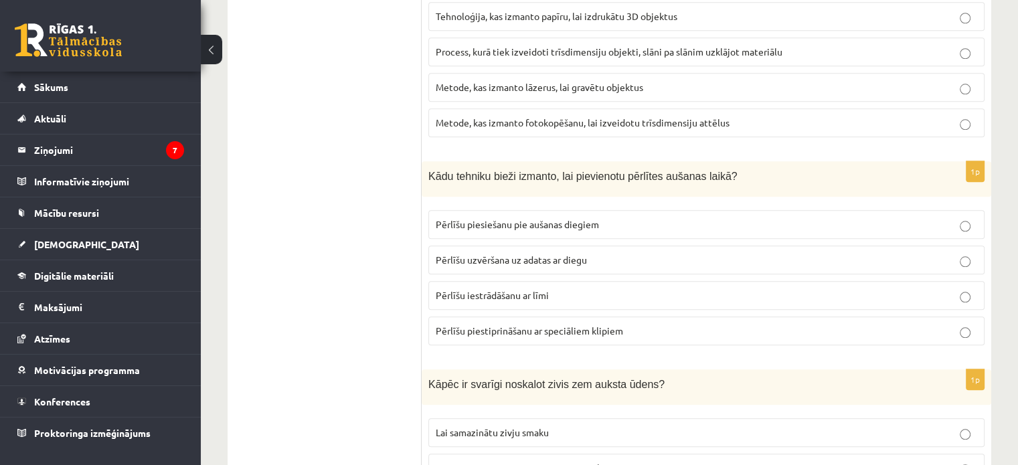
scroll to position [1360, 0]
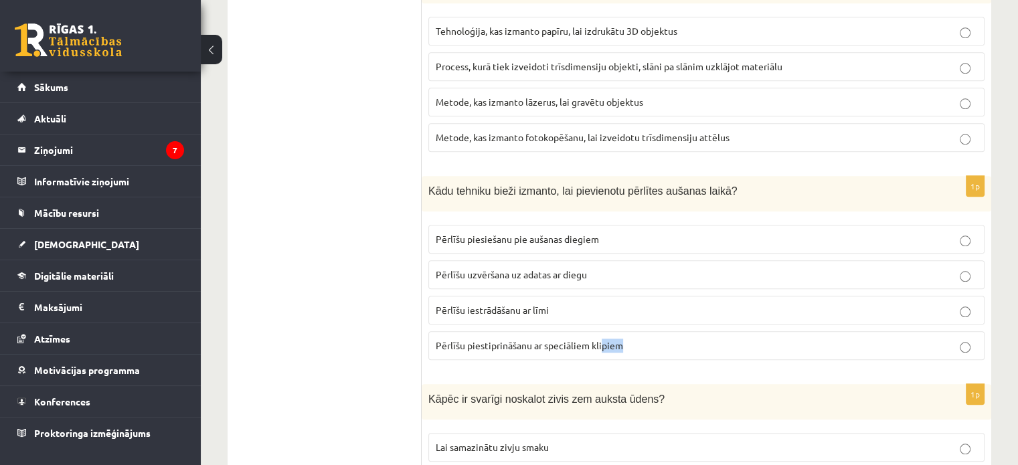
drag, startPoint x: 603, startPoint y: 336, endPoint x: 632, endPoint y: 335, distance: 29.5
click at [632, 339] on p "Pērlīšu piestiprināšanu ar speciāliem klipiem" at bounding box center [707, 346] width 542 height 14
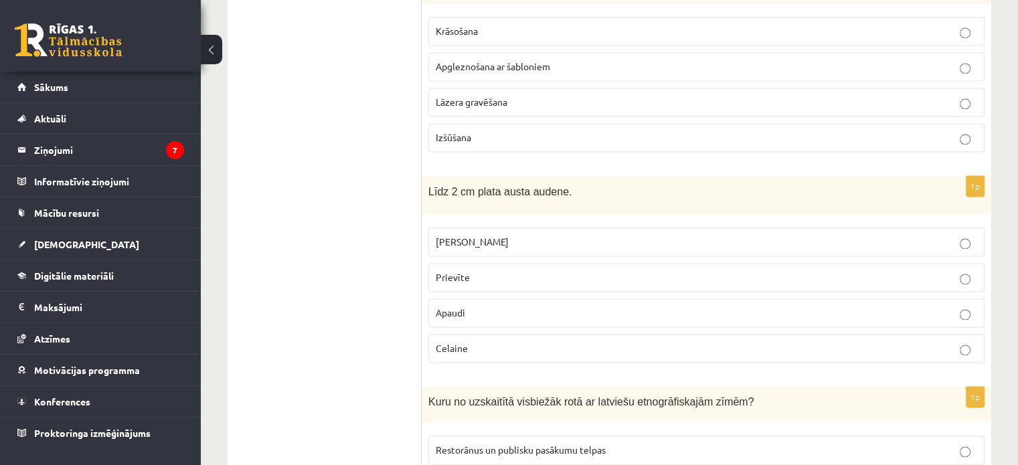
scroll to position [2003, 0]
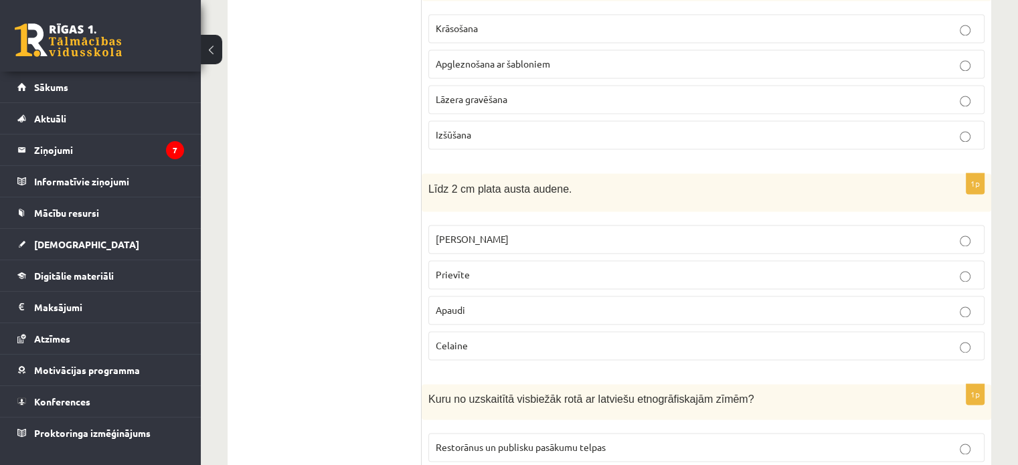
drag, startPoint x: 469, startPoint y: 317, endPoint x: 481, endPoint y: 319, distance: 12.9
click at [481, 339] on p "Celaine" at bounding box center [707, 346] width 542 height 14
click at [483, 260] on label "Prievīte" at bounding box center [706, 274] width 556 height 29
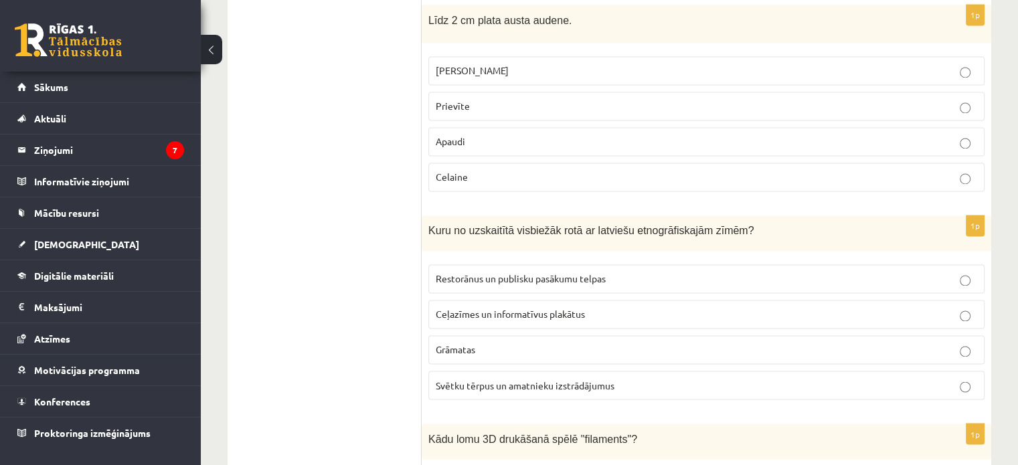
scroll to position [2191, 0]
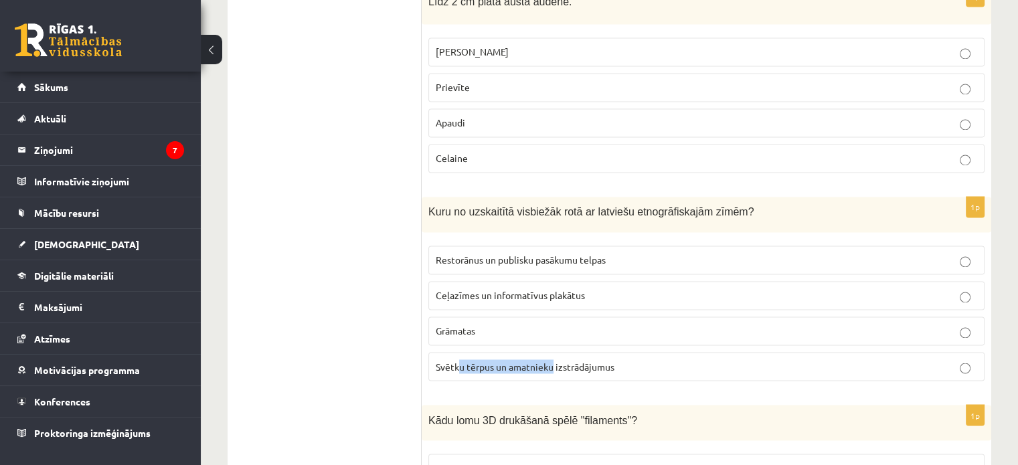
drag, startPoint x: 553, startPoint y: 343, endPoint x: 459, endPoint y: 318, distance: 97.1
click at [459, 318] on fieldset "Restorānus un publisku pasākumu telpas Ceļazīmes un informatīvus plakātus Grāma…" at bounding box center [706, 312] width 556 height 146
click at [453, 352] on label "Svētku tērpus un amatnieku izstrādājumus" at bounding box center [706, 366] width 556 height 29
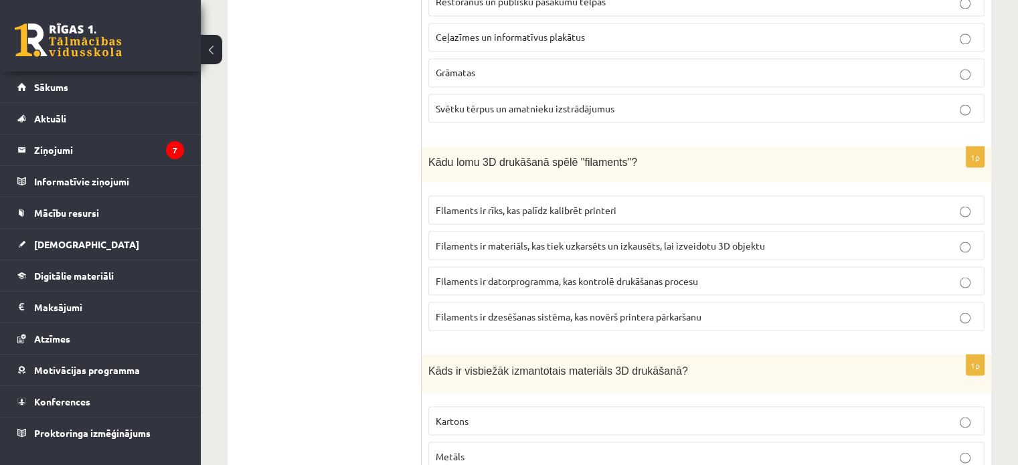
scroll to position [2458, 0]
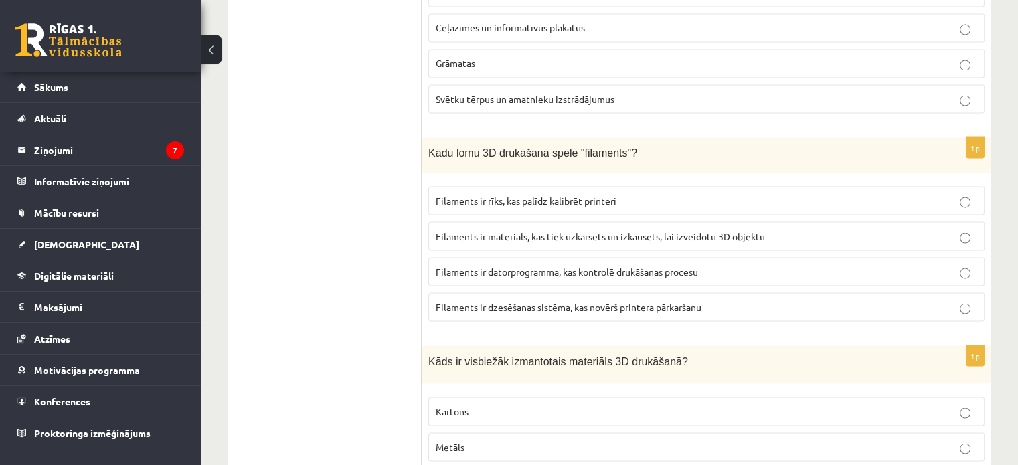
click at [544, 230] on span "Filaments ir materiāls, kas tiek uzkarsēts un izkausēts, lai izveidotu 3D objek…" at bounding box center [600, 236] width 329 height 12
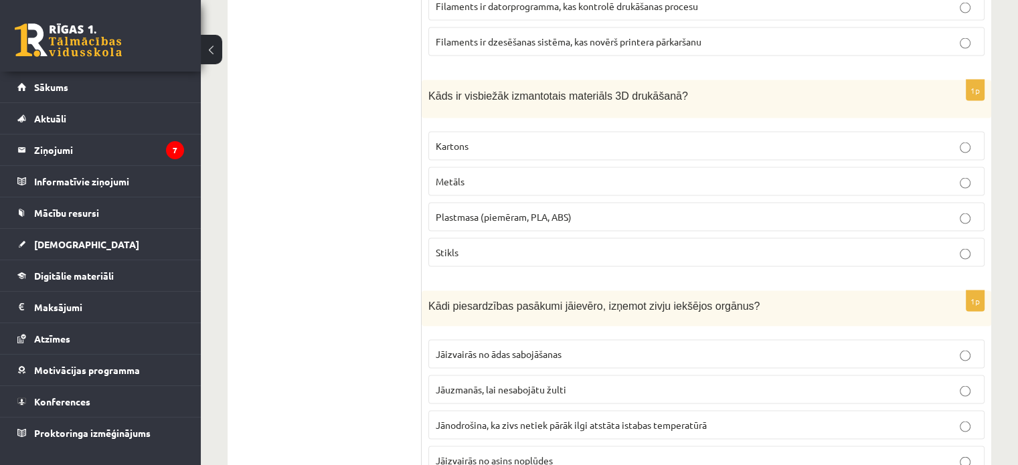
scroll to position [2726, 0]
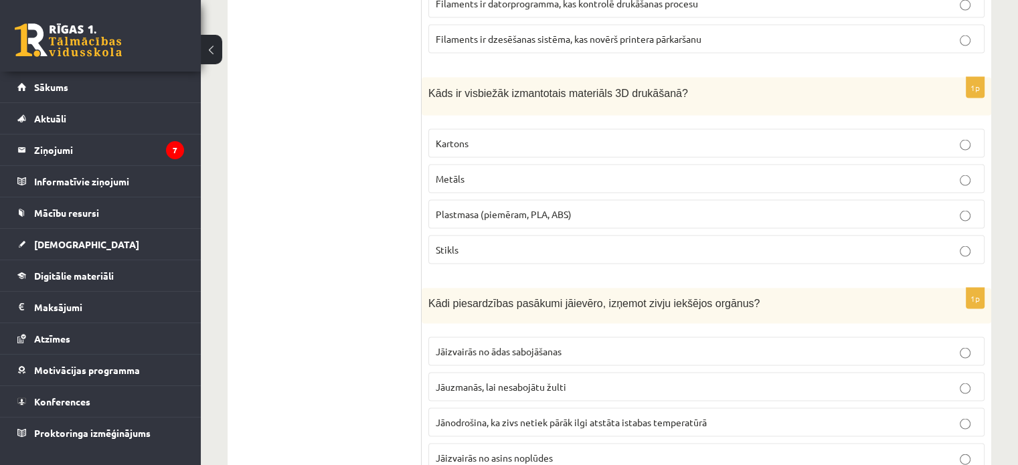
click at [466, 208] on p "Plastmasa (piemēram, PLA, ABS)" at bounding box center [707, 215] width 542 height 14
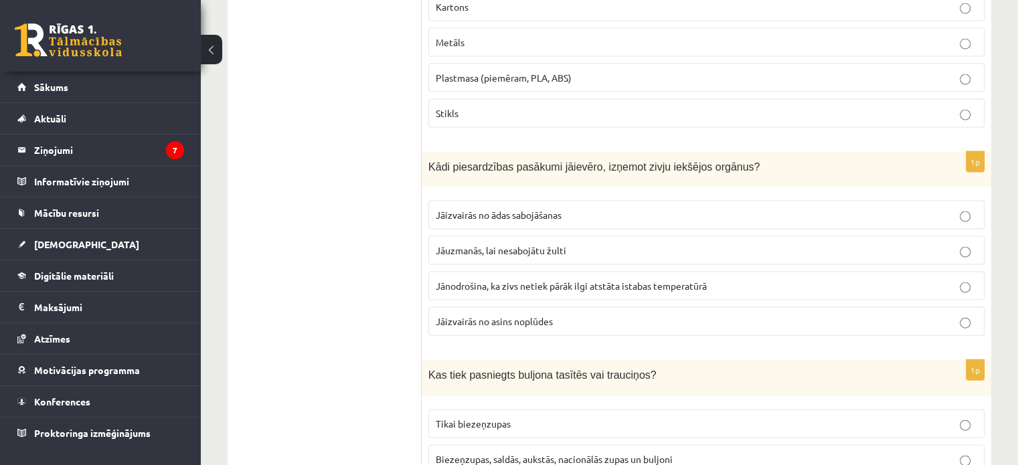
scroll to position [2887, 0]
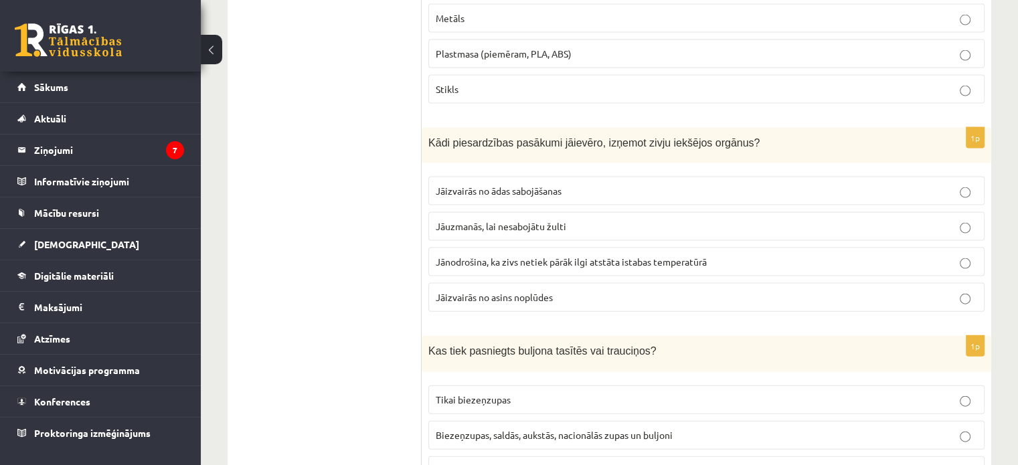
click at [496, 220] on span "Jāuzmanās, lai nesabojātu žulti" at bounding box center [501, 226] width 131 height 12
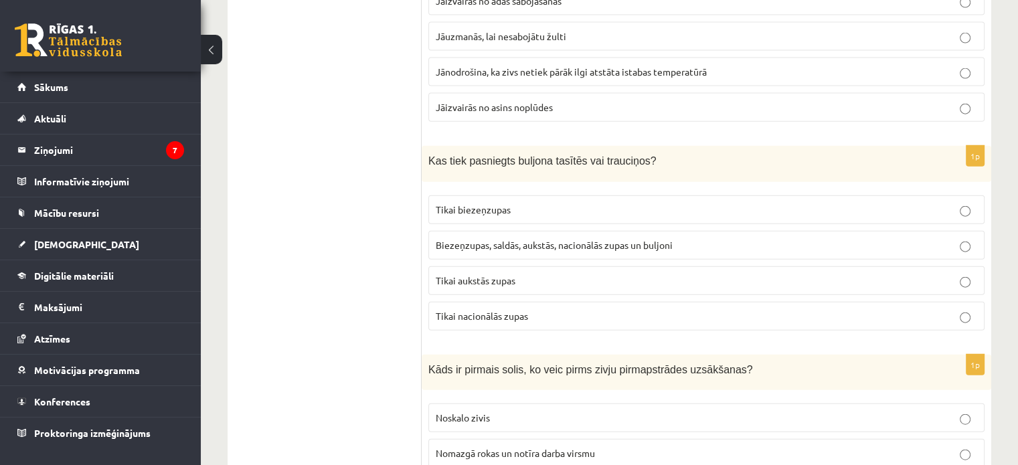
scroll to position [3128, 0]
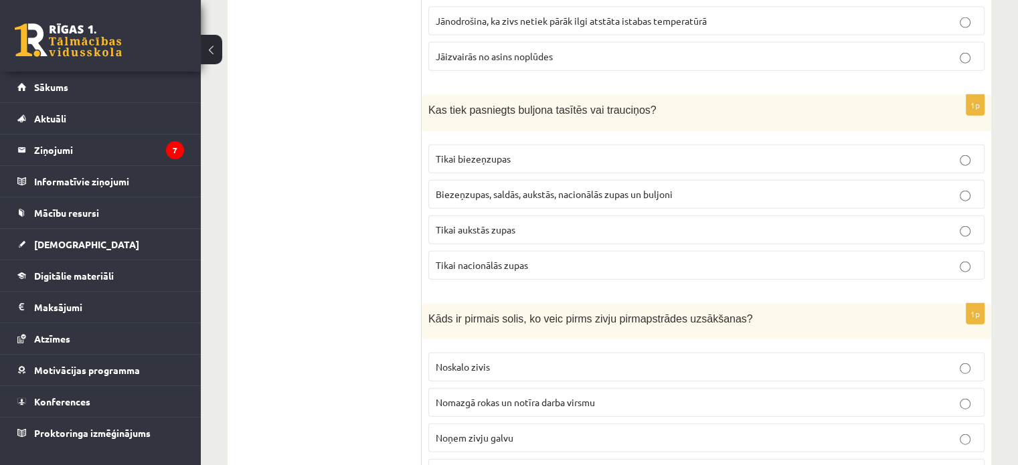
click at [625, 180] on label "Biezeņzupas, saldās, aukstās, nacionālās zupas un buljoni" at bounding box center [706, 194] width 556 height 29
click at [377, 184] on ul "Tests" at bounding box center [331, 286] width 181 height 6349
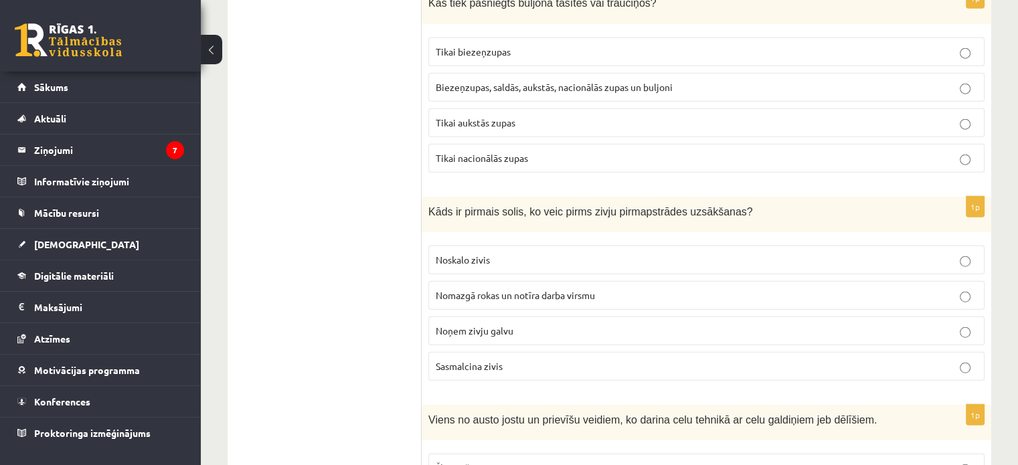
scroll to position [3289, 0]
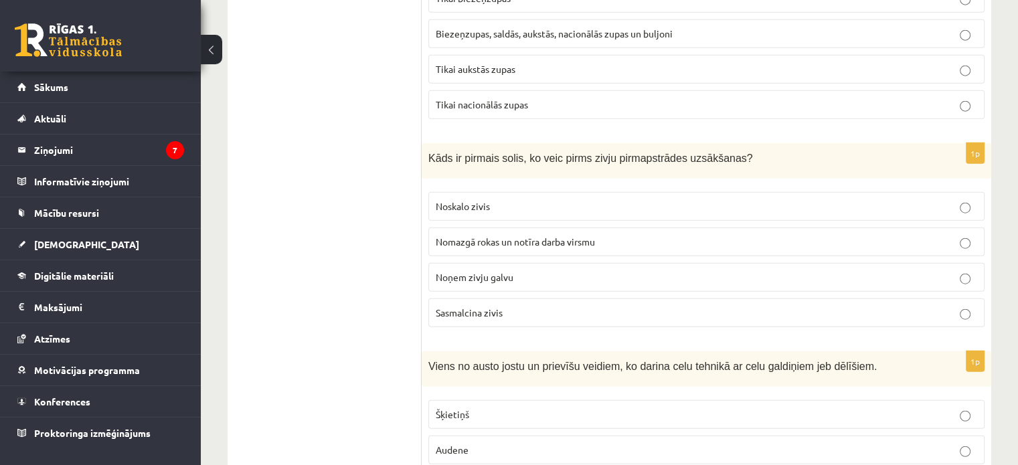
click at [466, 228] on label "Nomazgā rokas un notīra darba virsmu" at bounding box center [706, 242] width 556 height 29
click at [327, 242] on ul "Tests" at bounding box center [331, 126] width 181 height 6349
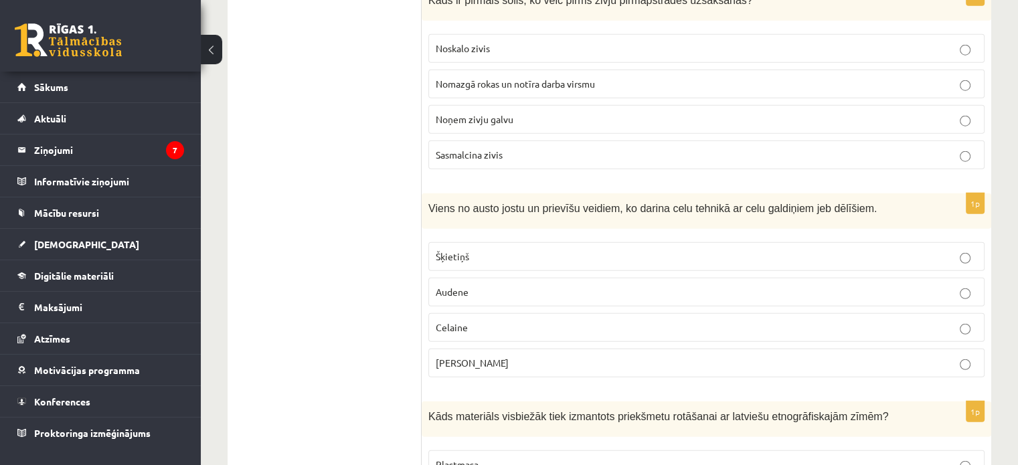
scroll to position [3449, 0]
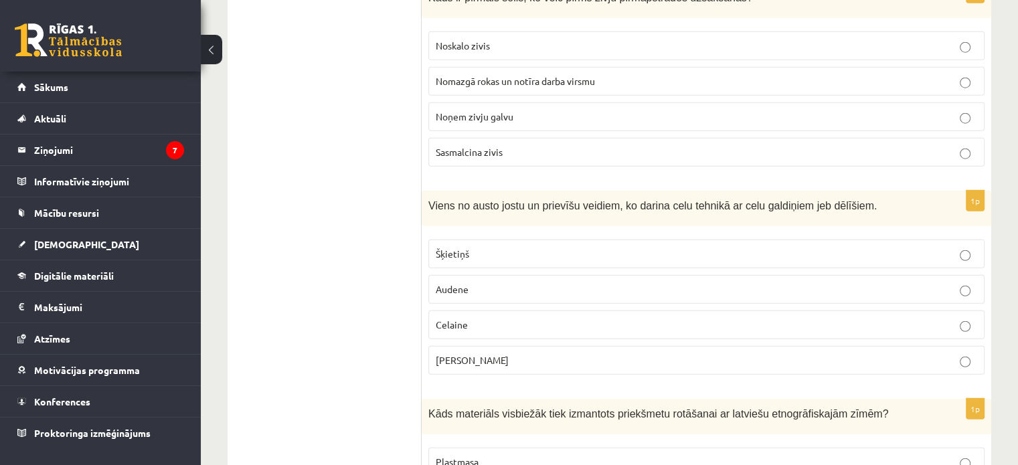
click at [461, 311] on label "Celaine" at bounding box center [706, 325] width 556 height 29
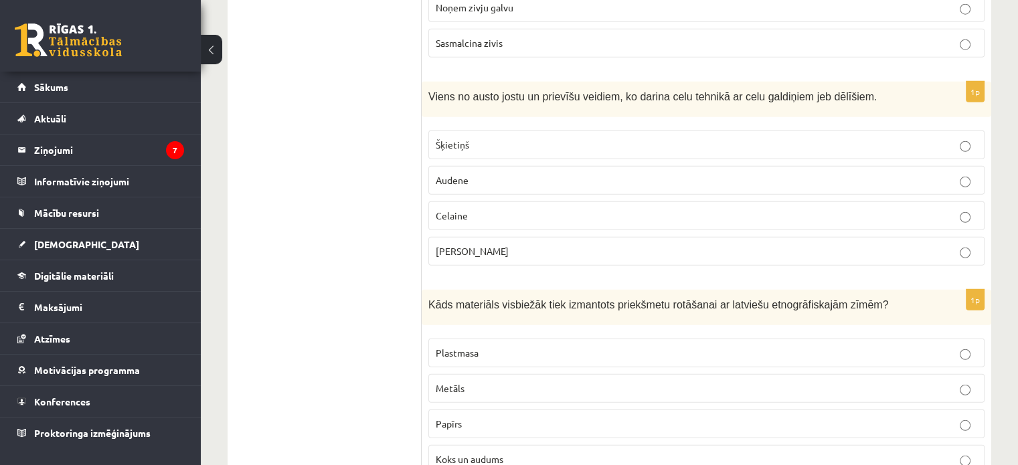
scroll to position [3556, 0]
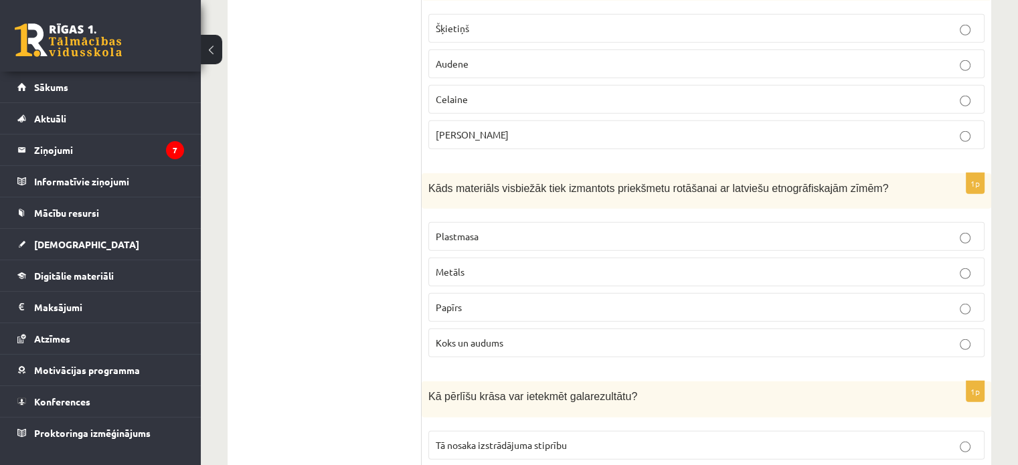
scroll to position [3690, 0]
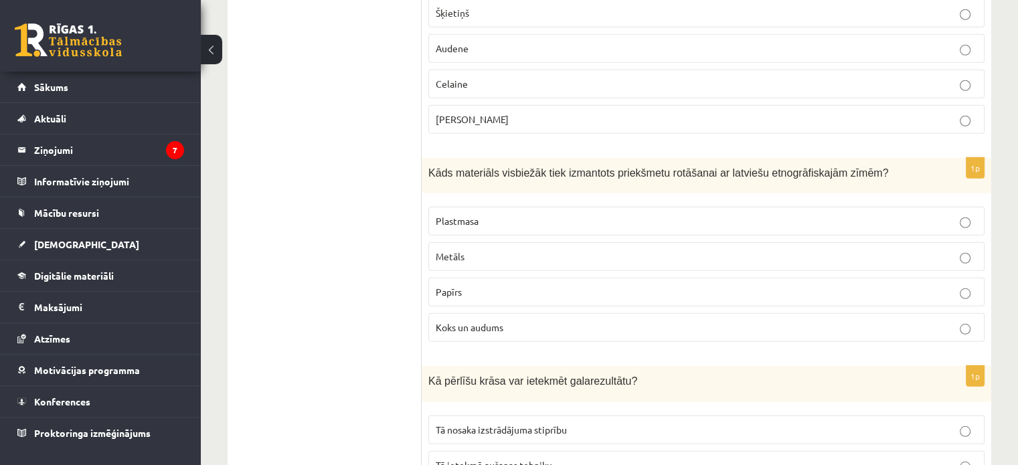
click at [509, 313] on label "Koks un audums" at bounding box center [706, 327] width 556 height 29
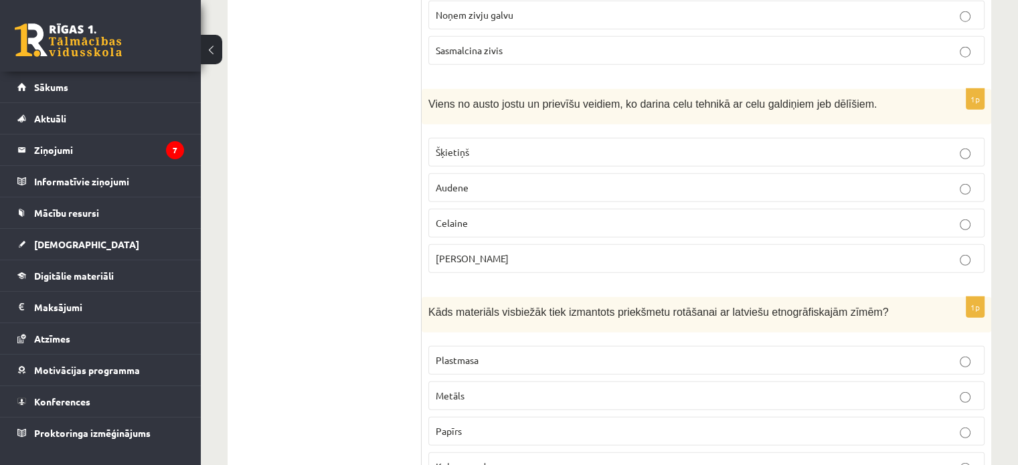
scroll to position [3530, 0]
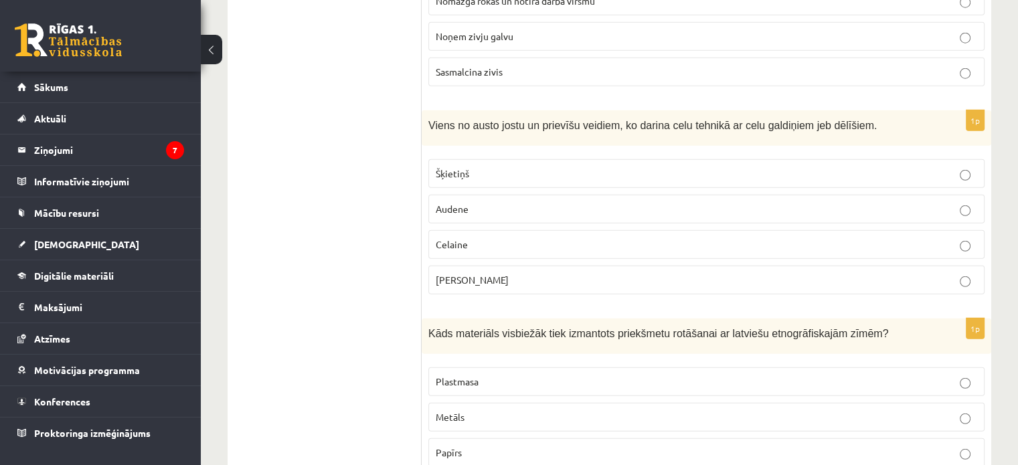
click at [559, 273] on p "Josta" at bounding box center [707, 280] width 542 height 14
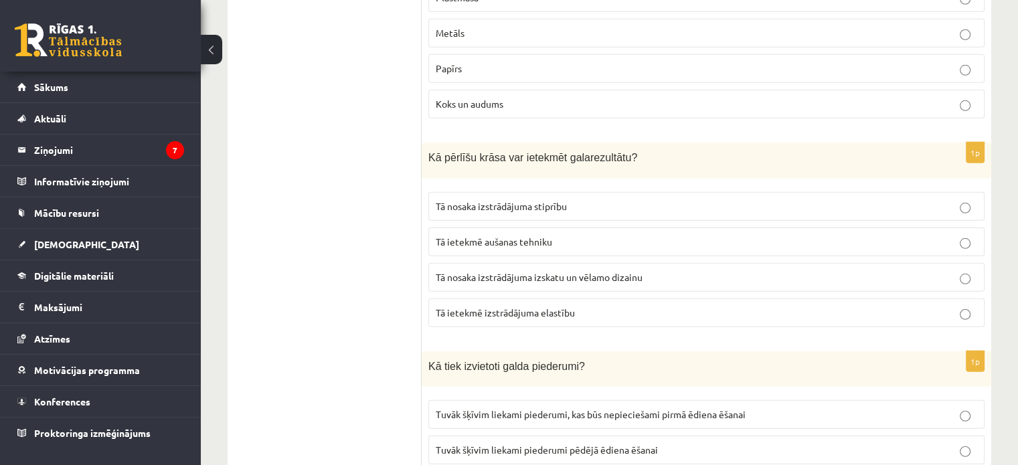
scroll to position [3931, 0]
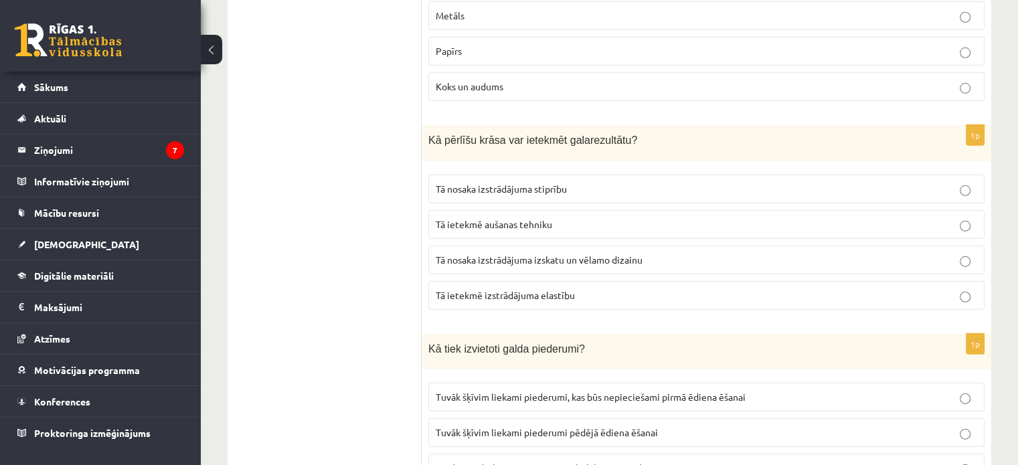
click at [659, 253] on p "Tā nosaka izstrādājuma izskatu un vēlamo dizainu" at bounding box center [707, 260] width 542 height 14
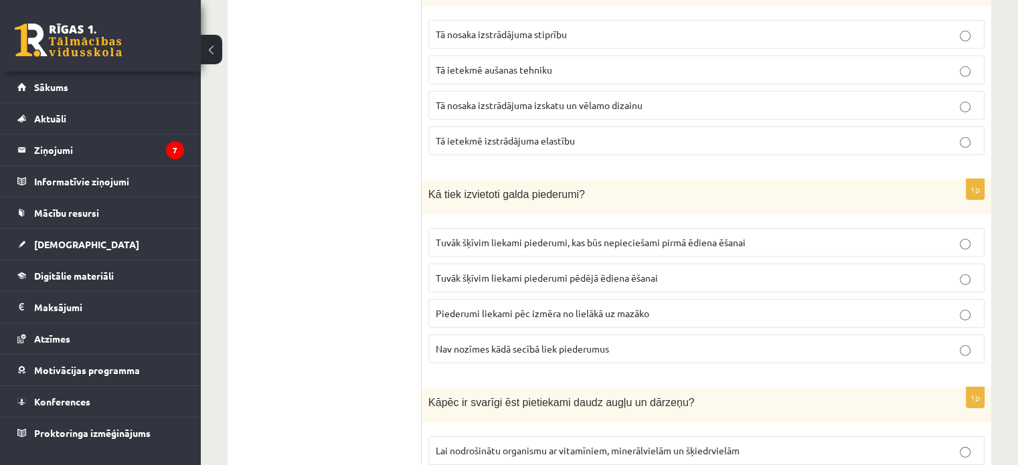
scroll to position [4092, 0]
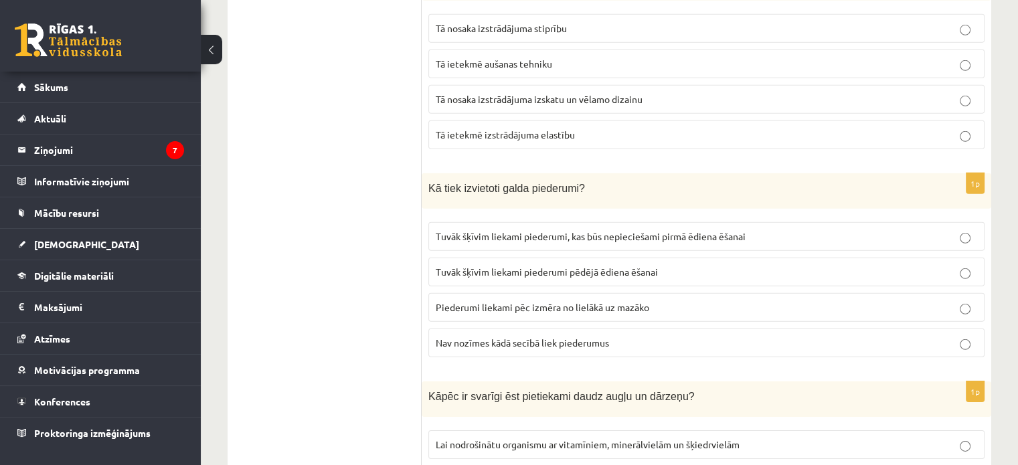
click at [494, 230] on span "Tuvāk šķīvim liekami piederumi, kas būs nepieciešami pirmā ēdiena ēšanai" at bounding box center [591, 236] width 310 height 12
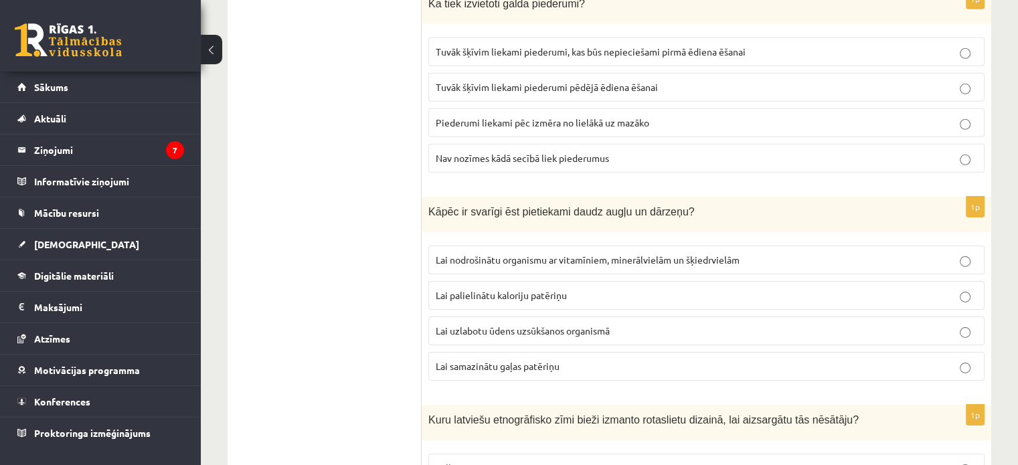
scroll to position [4280, 0]
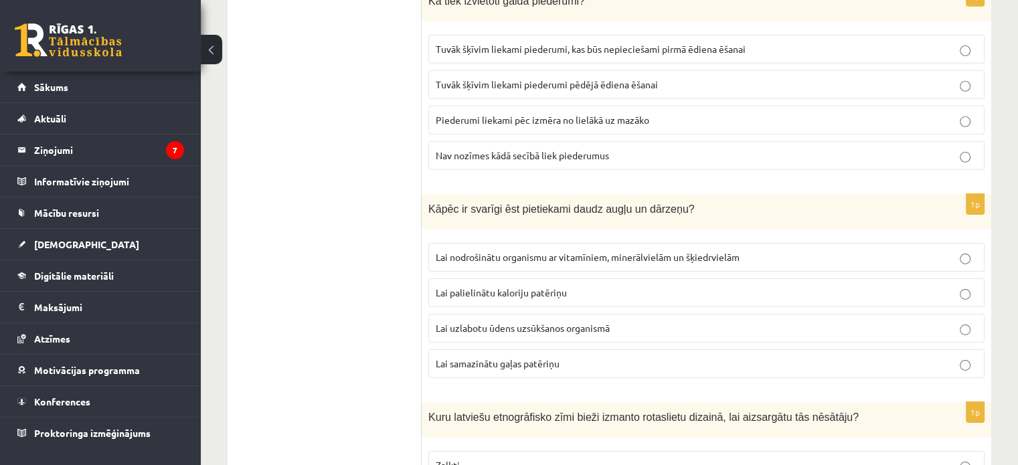
click at [568, 250] on p "Lai nodrošinātu organismu ar vitamīniem, minerālvielām un šķiedrvielām" at bounding box center [707, 257] width 542 height 14
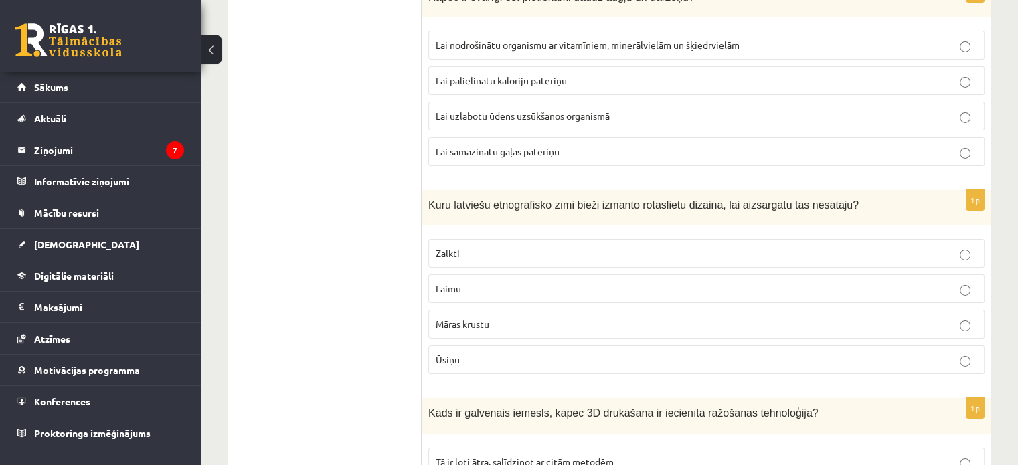
scroll to position [4494, 0]
click at [517, 315] on p "Māras krustu" at bounding box center [707, 322] width 542 height 14
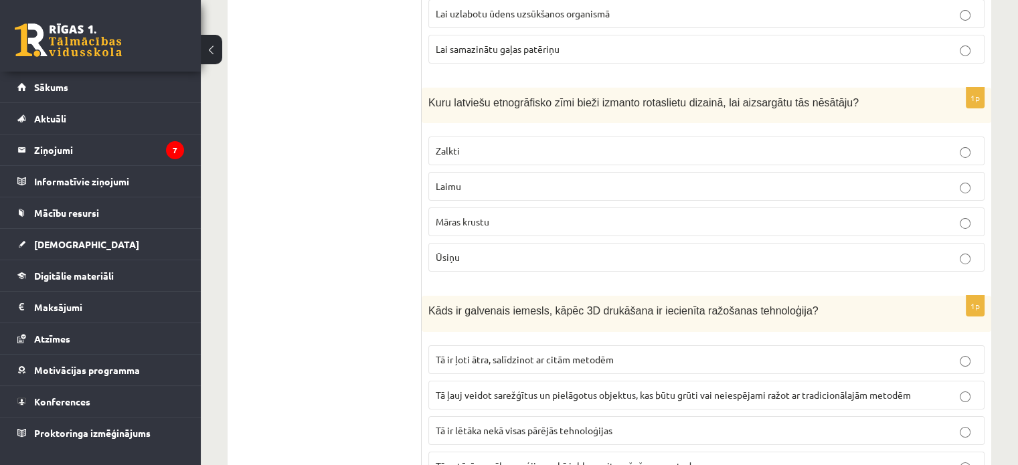
scroll to position [4601, 0]
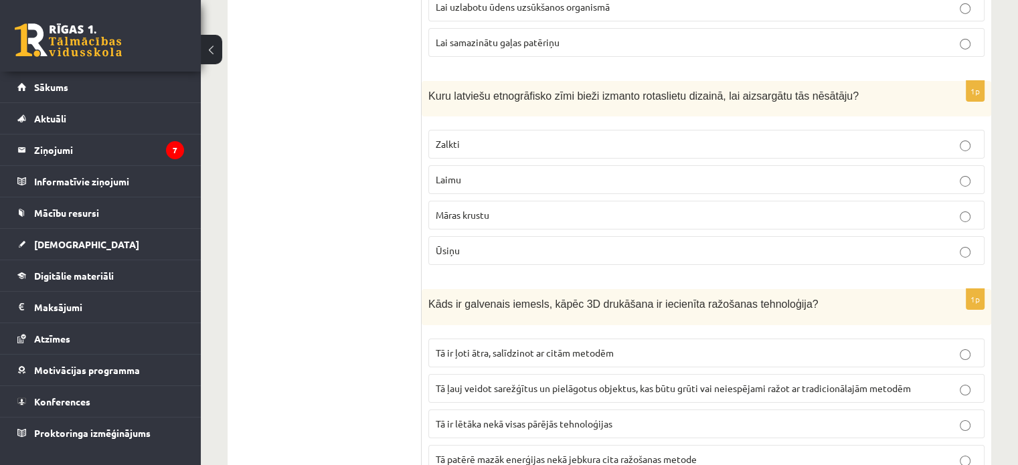
click at [482, 374] on label "Tā ļauj veidot sarežģītus un pielāgotus objektus, kas būtu grūti vai neiespējam…" at bounding box center [706, 388] width 556 height 29
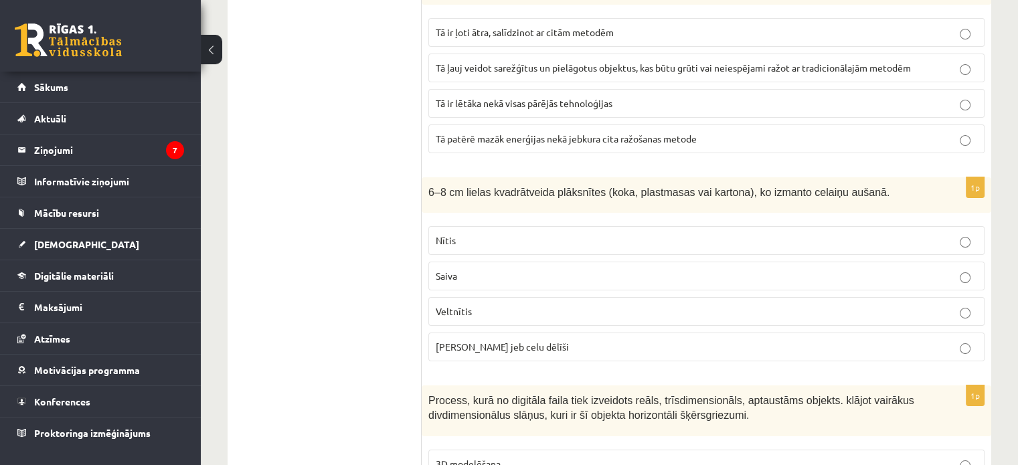
scroll to position [4922, 0]
click at [590, 332] on label "Celu galdiņi jeb celu dēlīši" at bounding box center [706, 346] width 556 height 29
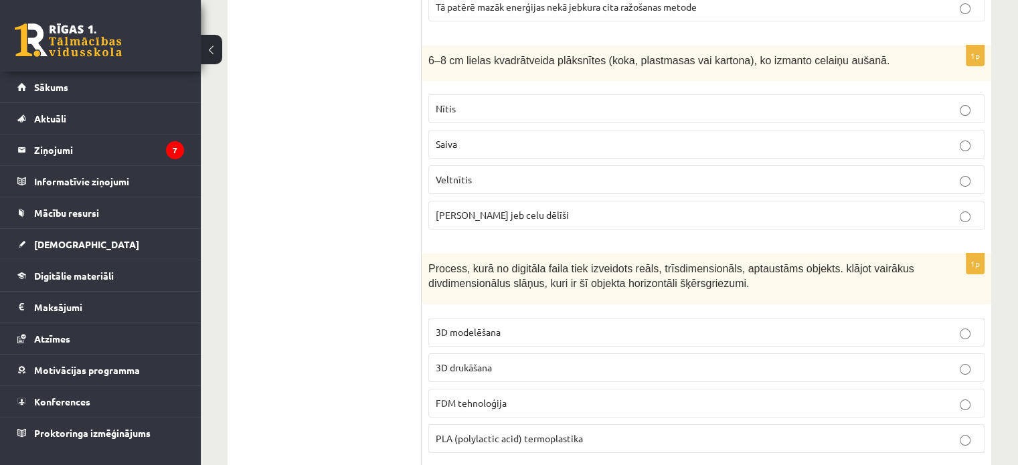
scroll to position [5056, 0]
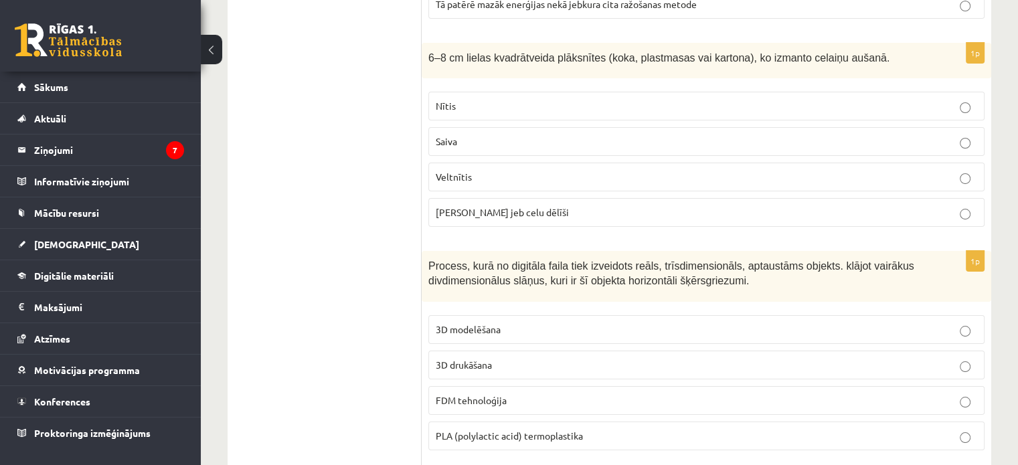
click at [475, 359] on span "3D drukāšana" at bounding box center [464, 365] width 56 height 12
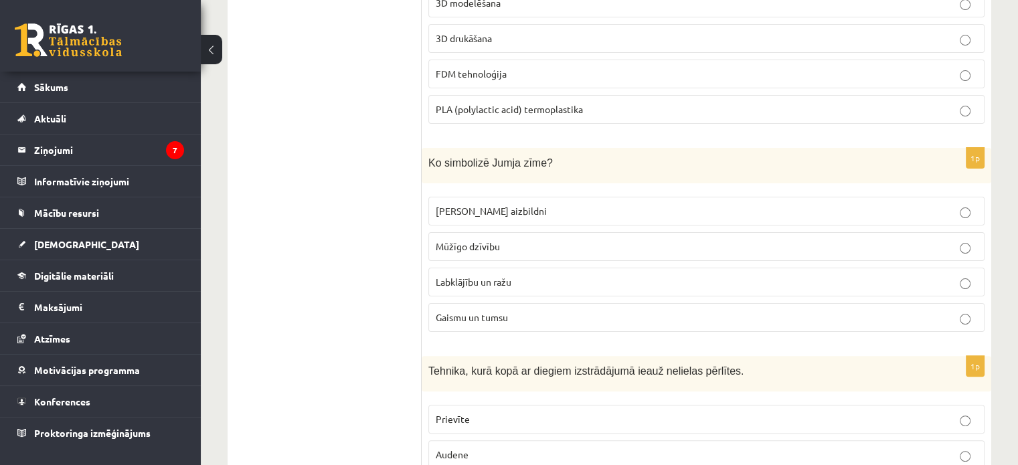
scroll to position [5404, 0]
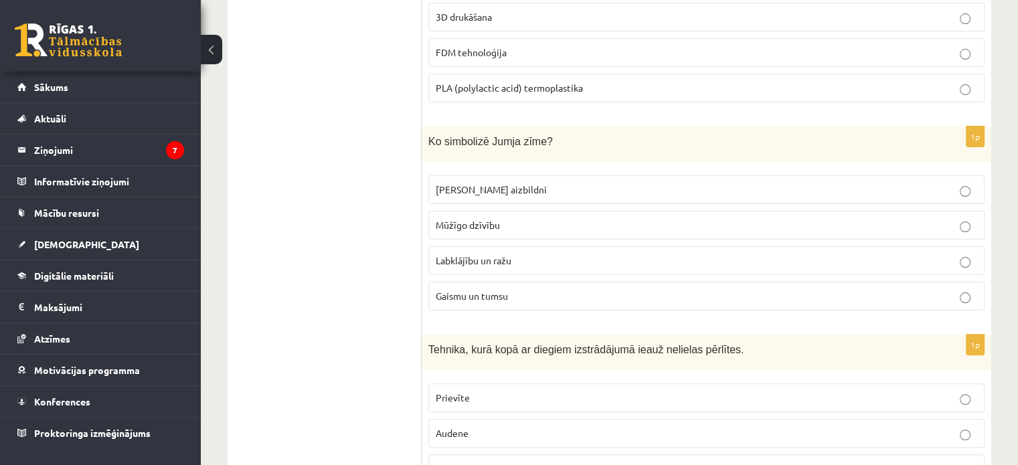
click at [549, 254] on p "Labklājību un ražu" at bounding box center [707, 261] width 542 height 14
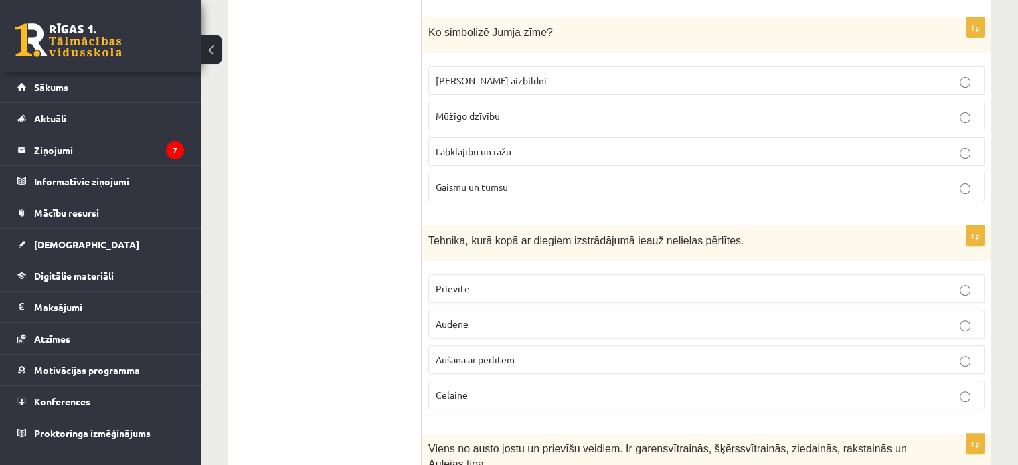
scroll to position [5538, 0]
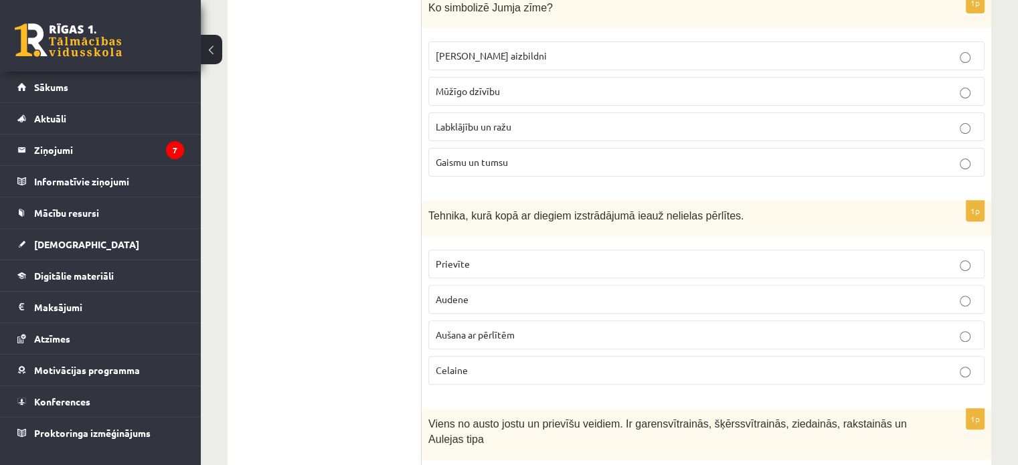
click at [515, 257] on p "Prievīte" at bounding box center [707, 264] width 542 height 14
drag, startPoint x: 515, startPoint y: 214, endPoint x: 418, endPoint y: 292, distance: 124.3
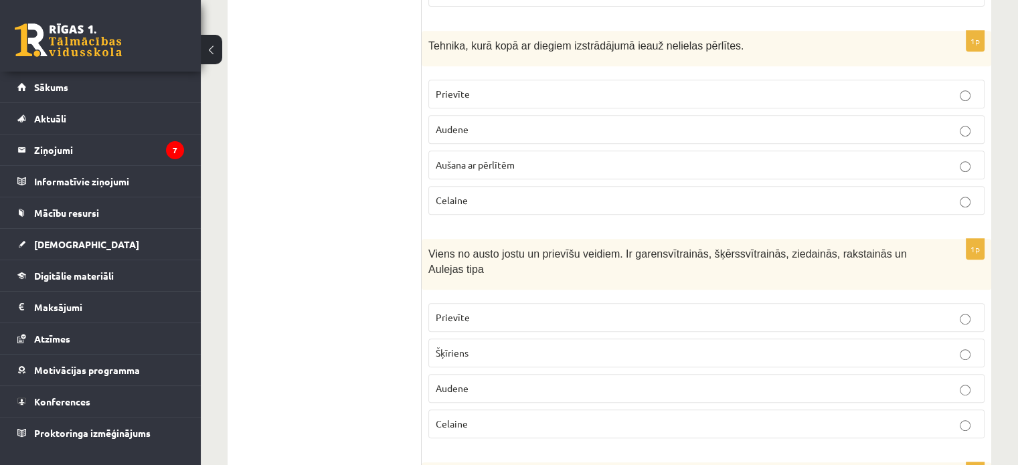
scroll to position [5726, 0]
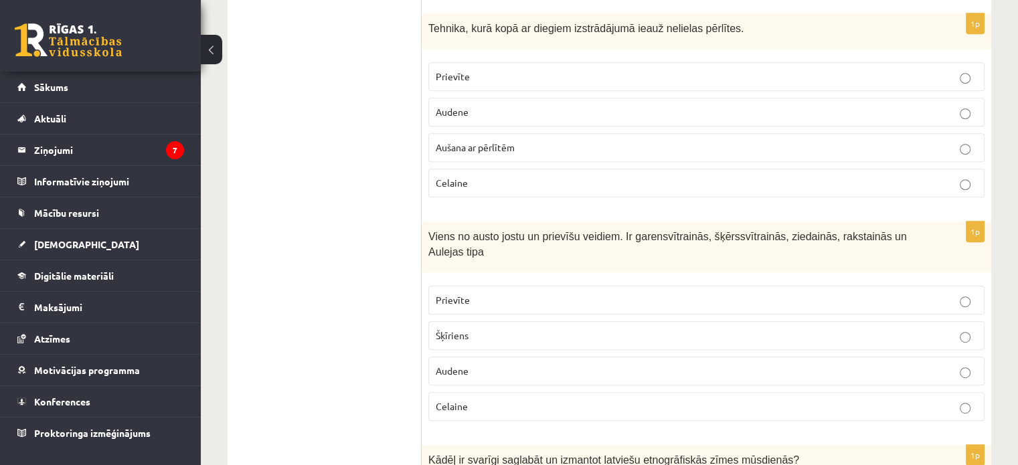
click at [474, 329] on p "Šķīriens" at bounding box center [707, 336] width 542 height 14
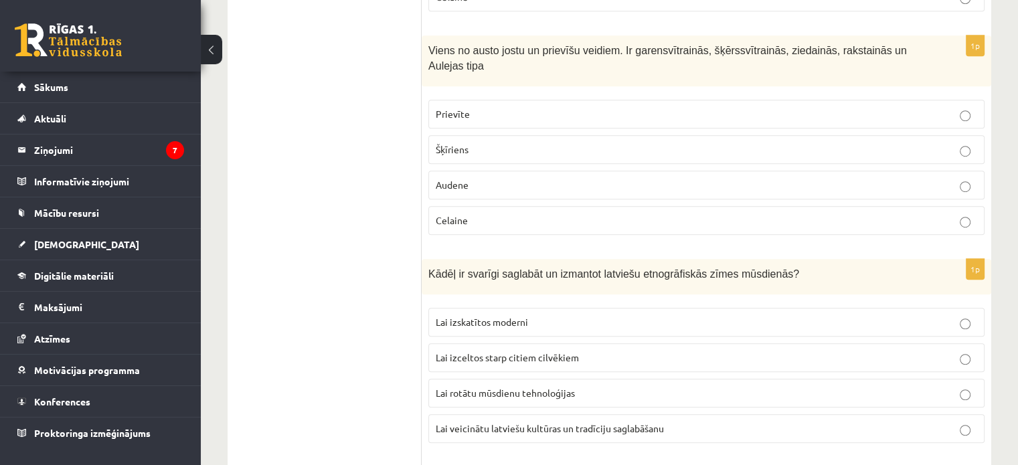
scroll to position [5913, 0]
click at [455, 420] on p "Lai veicinātu latviešu kultūras un tradīciju saglabāšanu" at bounding box center [707, 427] width 542 height 14
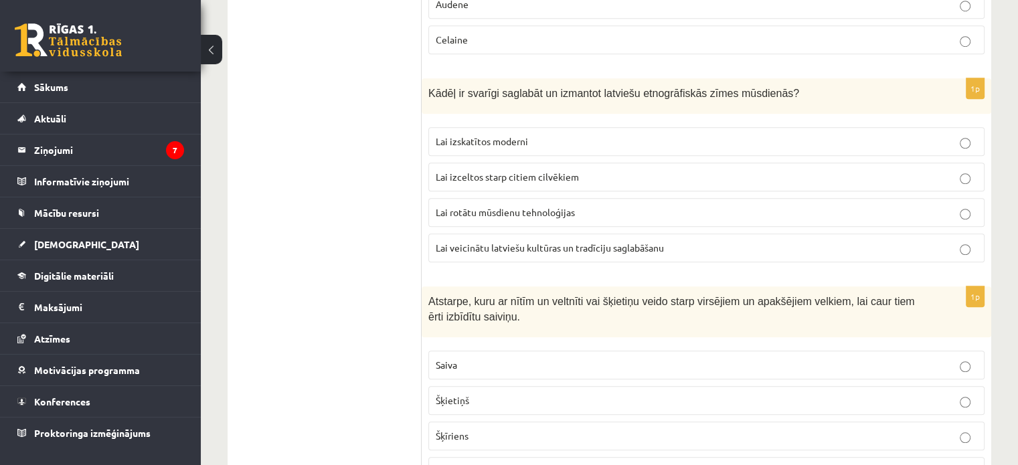
scroll to position [6094, 0]
click at [480, 428] on p "Šķīriens" at bounding box center [707, 435] width 542 height 14
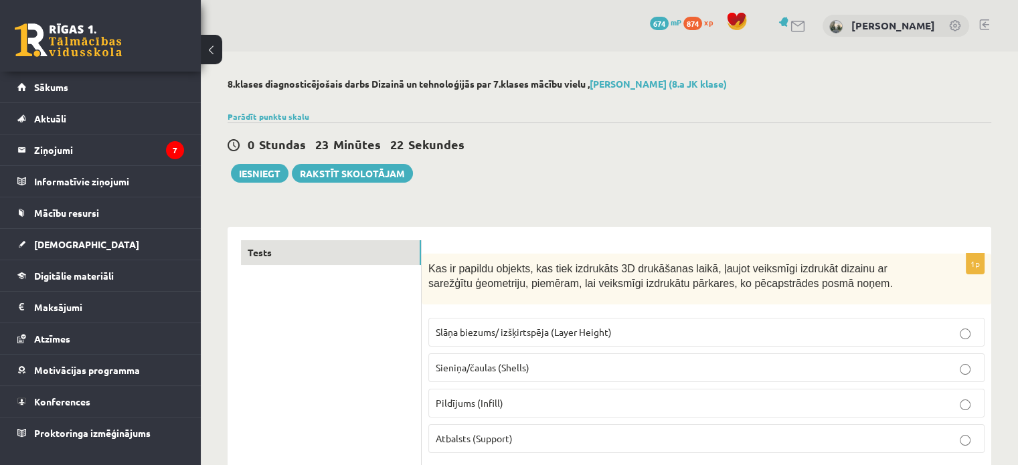
scroll to position [0, 0]
click at [256, 177] on button "Iesniegt" at bounding box center [260, 173] width 58 height 19
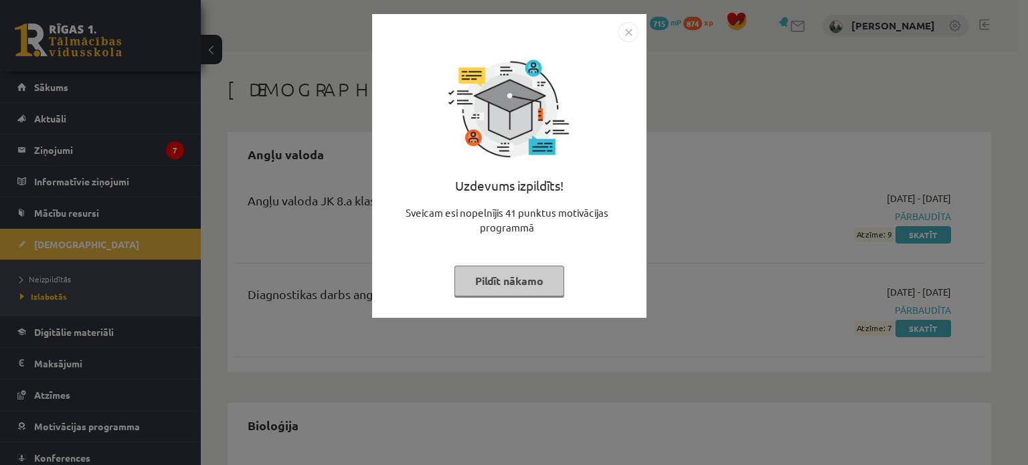
click at [494, 274] on button "Pildīt nākamo" at bounding box center [510, 281] width 110 height 31
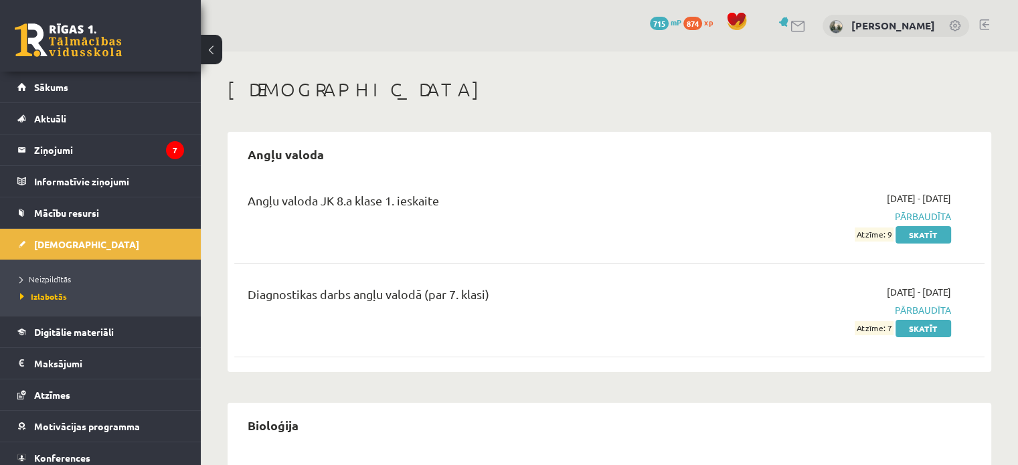
click at [485, 335] on div "Diagnostikas darbs angļu valodā (par 7. klasi) [DATE] - [DATE] Pārbaudīta Atzīm…" at bounding box center [609, 310] width 751 height 77
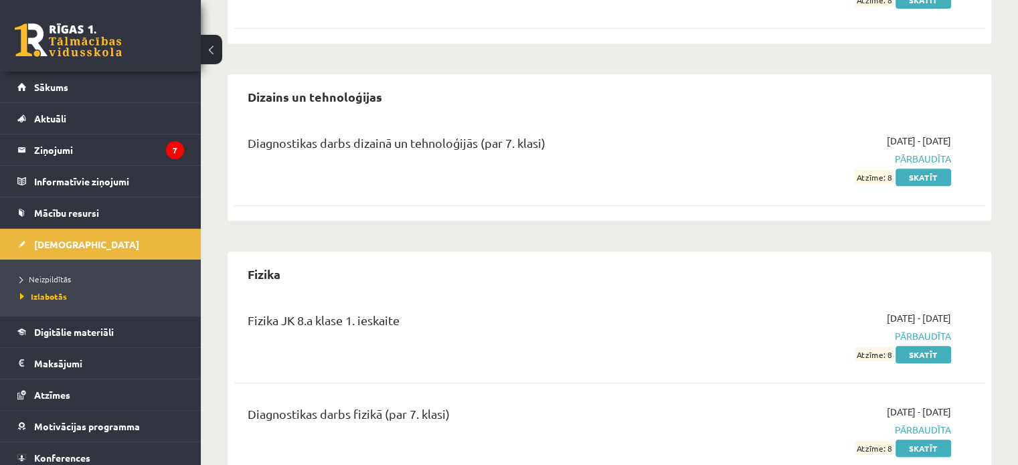
scroll to position [616, 0]
